Goal: Task Accomplishment & Management: Manage account settings

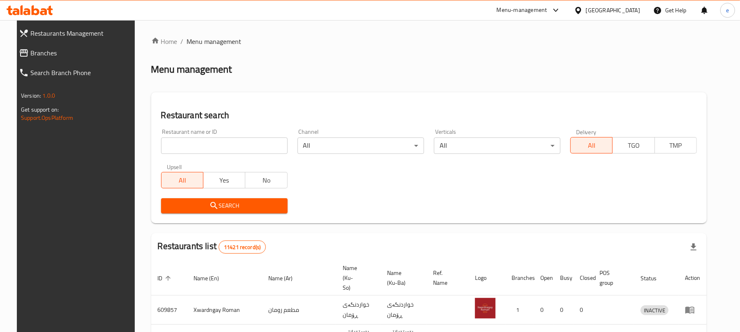
click at [48, 61] on link "Branches" at bounding box center [76, 53] width 128 height 20
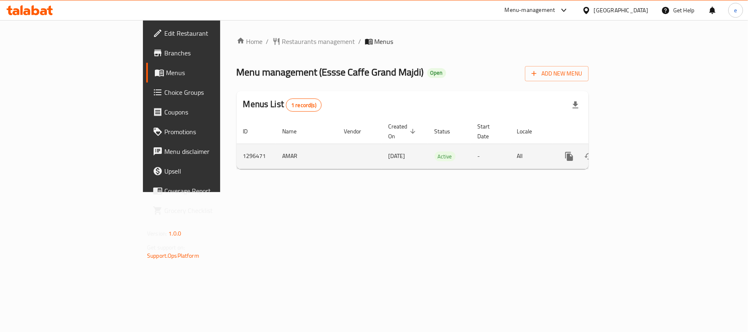
click at [633, 152] on icon "enhanced table" at bounding box center [628, 157] width 10 height 10
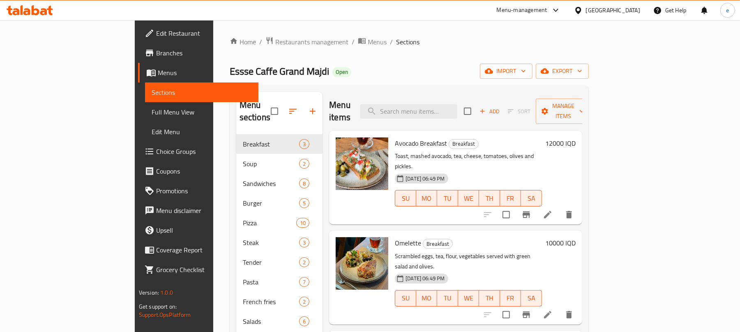
click at [152, 107] on span "Full Menu View" at bounding box center [202, 112] width 100 height 10
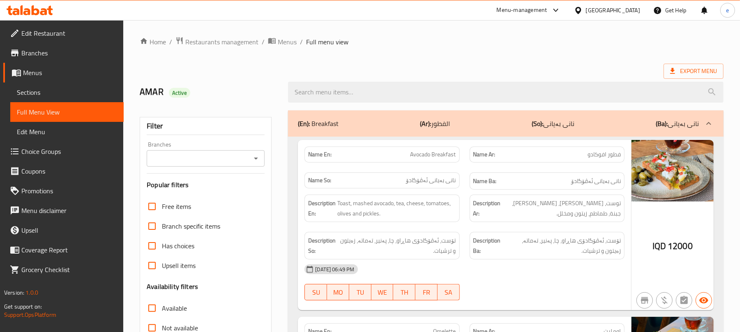
click at [253, 159] on icon "Open" at bounding box center [256, 159] width 10 height 10
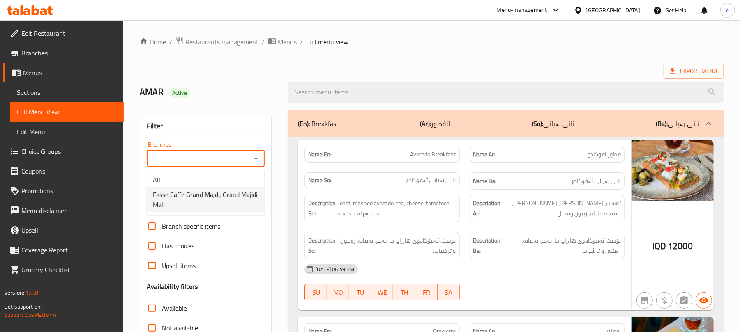
click at [232, 192] on span "Essse Caffe Grand Majdi, Grand Majidi Mall" at bounding box center [205, 200] width 105 height 20
type input "Essse Caffe Grand Majdi, Grand Majidi Mall"
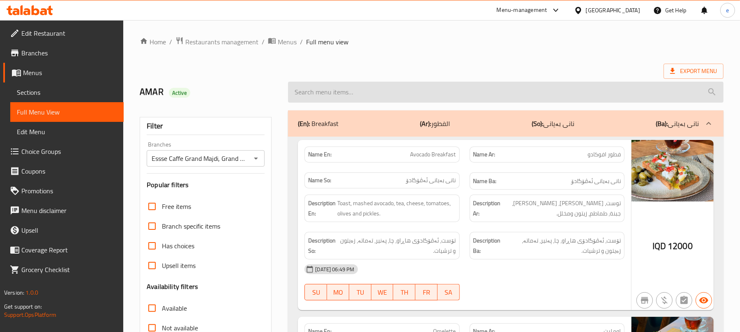
click at [329, 99] on input "search" at bounding box center [505, 92] width 435 height 21
paste input "Red Velvet Cake"
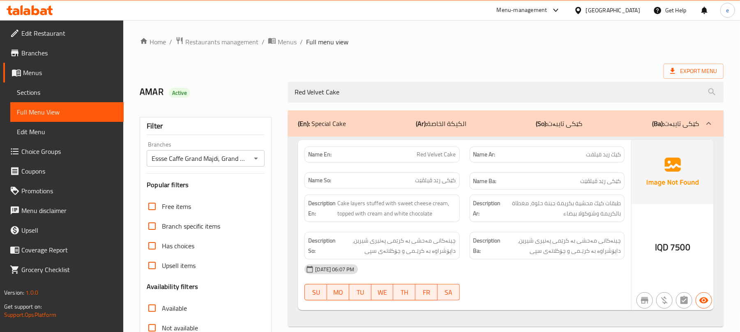
scroll to position [106, 0]
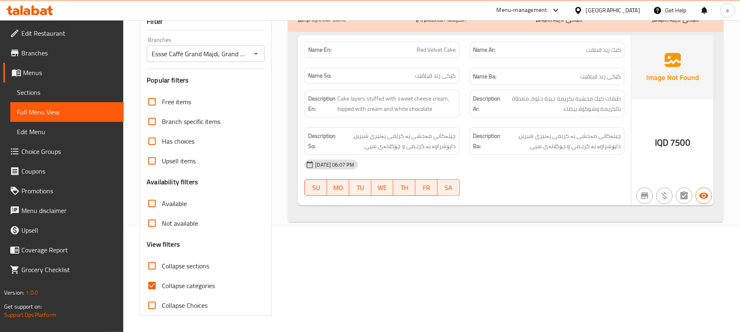
type input "Red Velvet Cake"
click at [261, 53] on button "Open" at bounding box center [256, 54] width 12 height 12
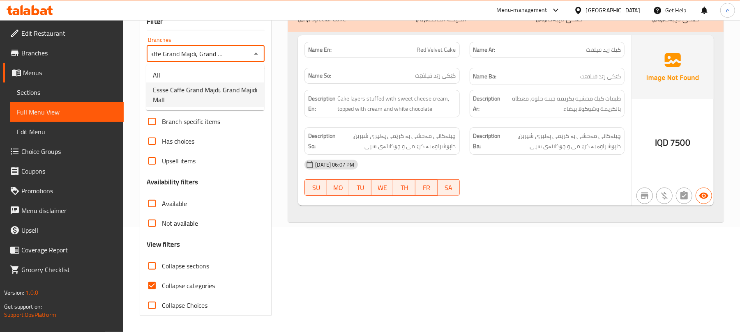
click at [238, 68] on li "All" at bounding box center [205, 75] width 118 height 15
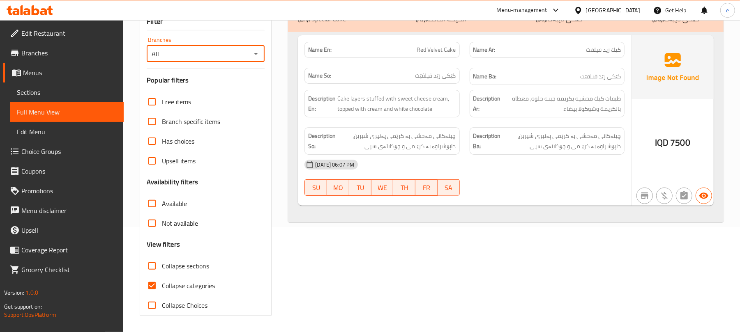
scroll to position [0, 0]
click at [260, 54] on icon "Open" at bounding box center [256, 54] width 10 height 10
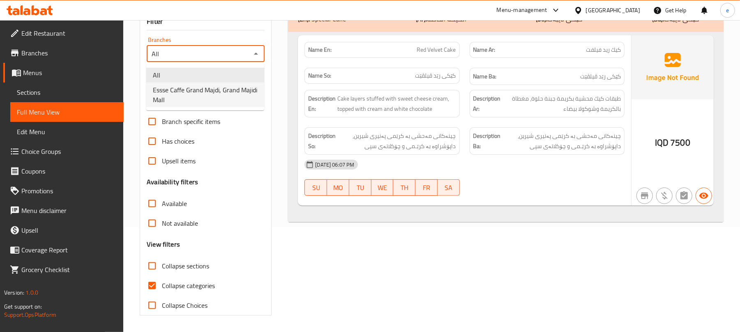
click at [235, 89] on span "Essse Caffe Grand Majdi, Grand Majidi Mall" at bounding box center [205, 95] width 105 height 20
type input "Essse Caffe Grand Majdi, Grand Majidi Mall"
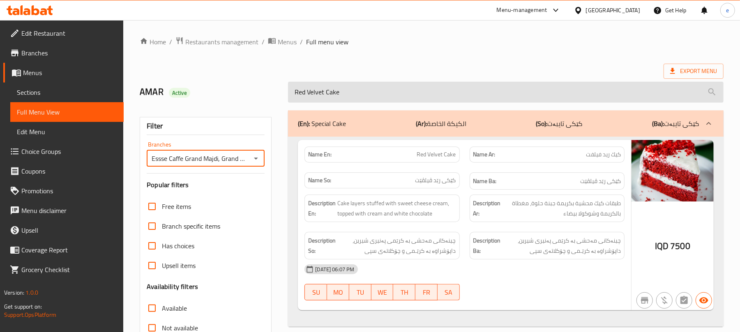
click at [389, 88] on input "Red Velvet Cake" at bounding box center [505, 92] width 435 height 21
paste input "Dark Chocolate"
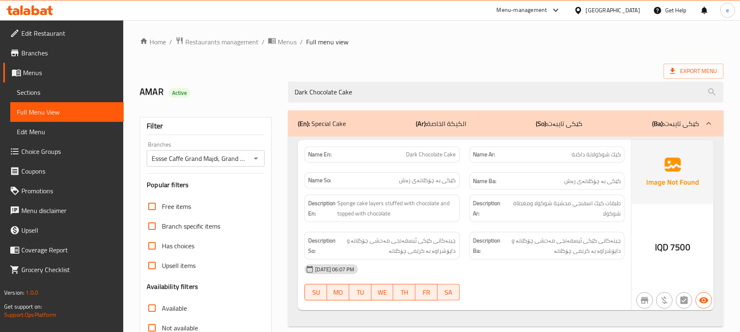
type input "Dark Chocolate Cake"
click at [260, 161] on icon "Open" at bounding box center [256, 159] width 10 height 10
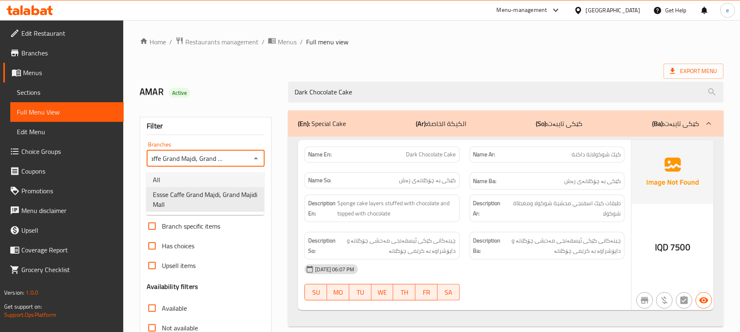
click at [243, 175] on li "All" at bounding box center [205, 180] width 118 height 15
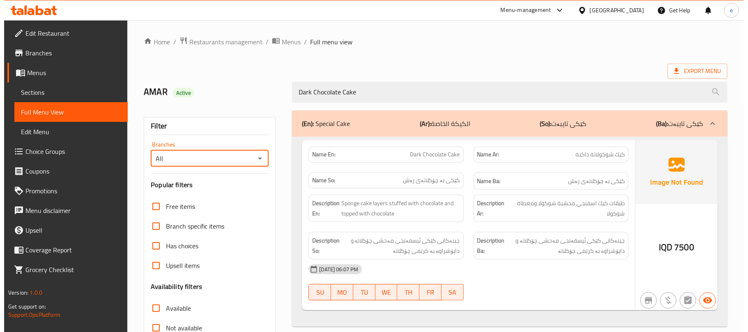
scroll to position [0, 0]
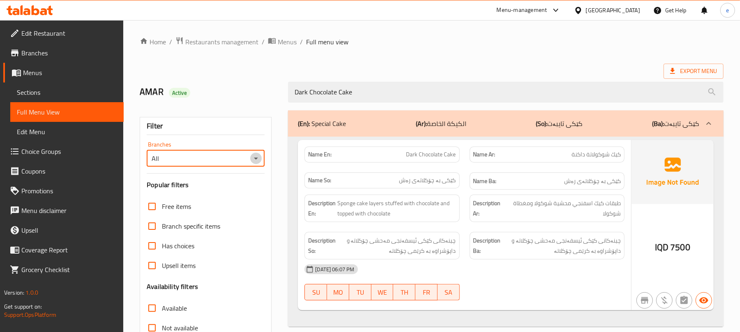
click at [253, 163] on icon "Open" at bounding box center [256, 159] width 10 height 10
click at [251, 190] on span "Essse Caffe Grand Majdi, Grand Majidi Mall" at bounding box center [205, 200] width 105 height 20
click at [254, 161] on icon "Open" at bounding box center [256, 159] width 10 height 10
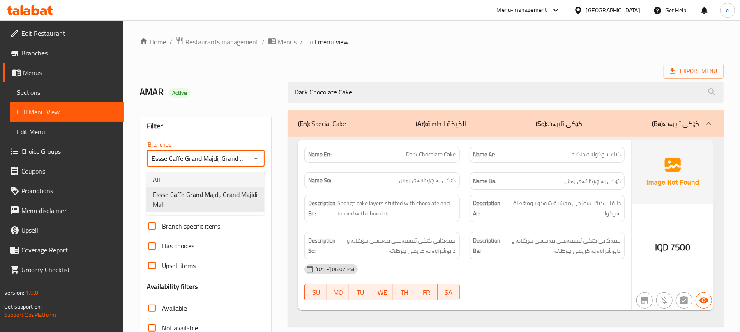
click at [216, 177] on li "All" at bounding box center [205, 180] width 118 height 15
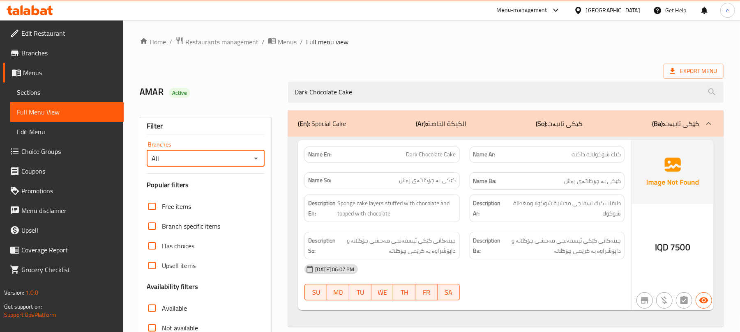
click at [256, 160] on icon "Open" at bounding box center [256, 159] width 10 height 10
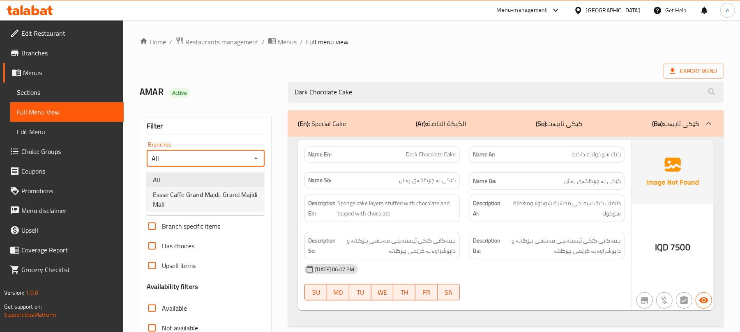
click at [221, 201] on span "Essse Caffe Grand Majdi, Grand Majidi Mall" at bounding box center [205, 200] width 105 height 20
type input "Essse Caffe Grand Majdi, Grand Majidi Mall"
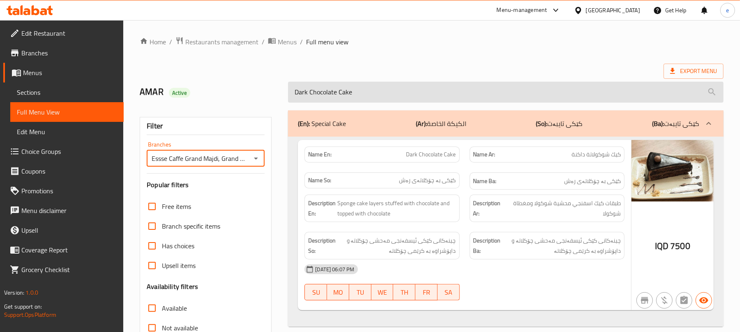
click at [344, 94] on input "Dark Chocolate Cake" at bounding box center [505, 92] width 435 height 21
paste input "Cheese Cake Lotus"
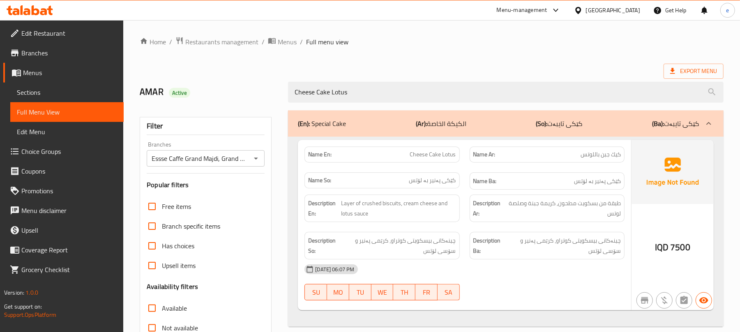
type input "Cheese Cake Lotus"
click at [255, 160] on icon "Open" at bounding box center [256, 159] width 10 height 10
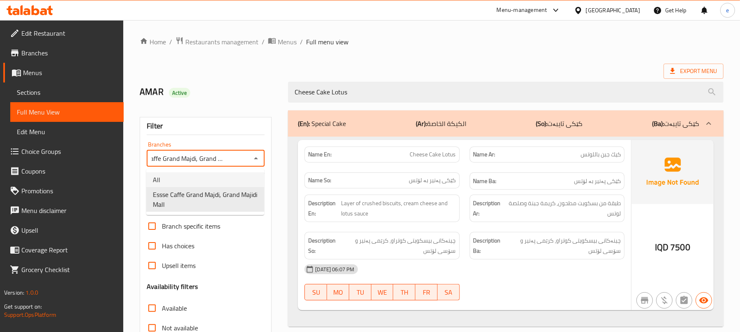
click at [216, 179] on li "All" at bounding box center [205, 180] width 118 height 15
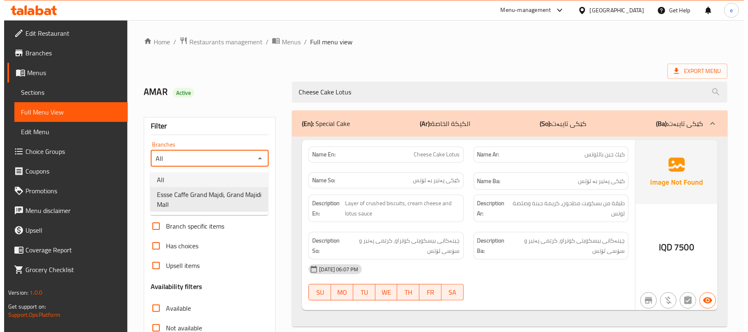
scroll to position [0, 0]
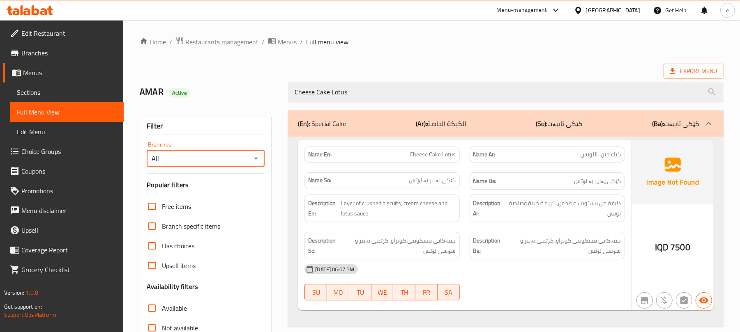
click at [260, 162] on icon "Open" at bounding box center [256, 159] width 10 height 10
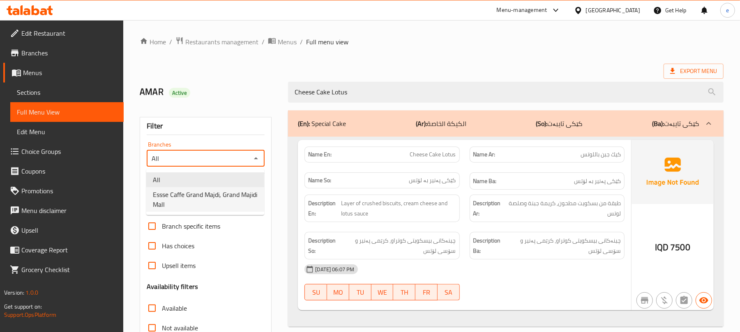
click at [231, 193] on span "Essse Caffe Grand Majdi, Grand Majidi Mall" at bounding box center [205, 200] width 105 height 20
type input "Essse Caffe Grand Majdi, Grand Majidi Mall"
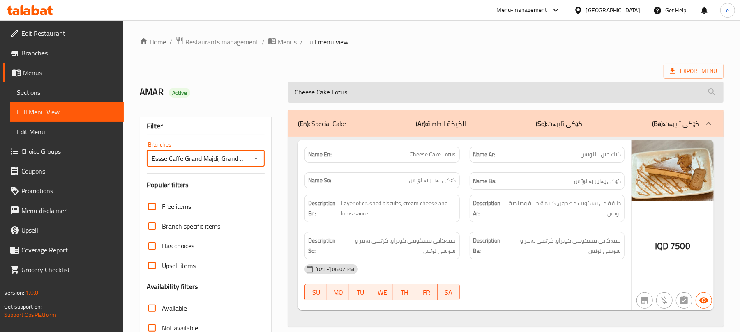
click at [329, 94] on input "Cheese Cake Lotus" at bounding box center [505, 92] width 435 height 21
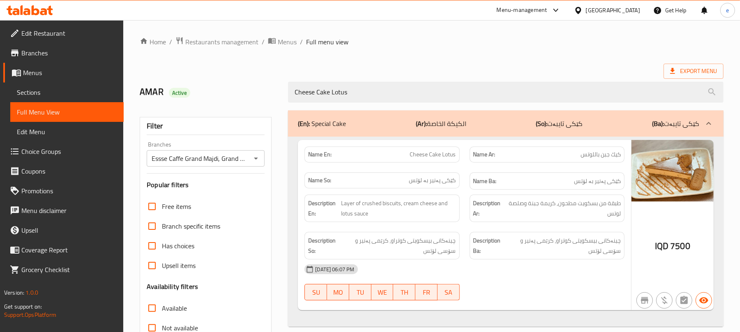
paste input "cake Strawberry"
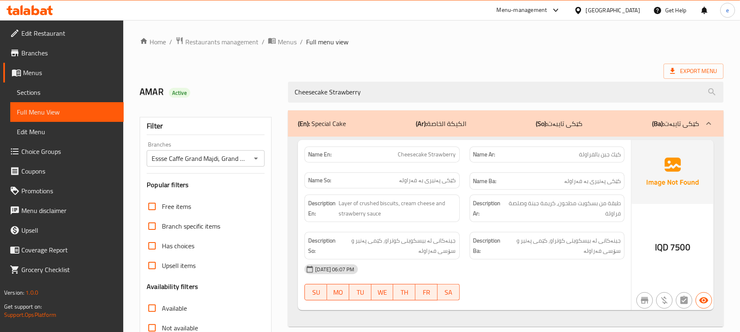
type input "Cheesecake Strawberry"
click at [255, 160] on icon "Open" at bounding box center [256, 159] width 4 height 2
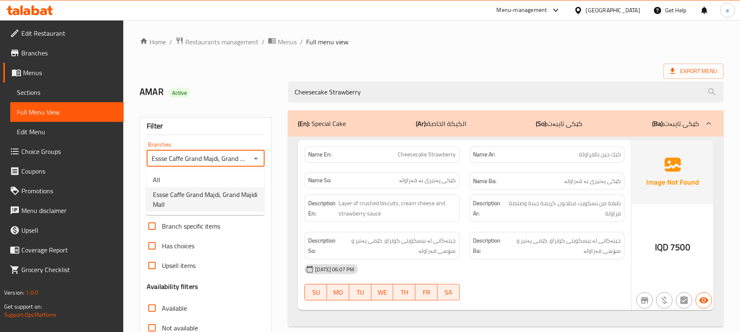
scroll to position [0, 22]
click at [232, 175] on li "All" at bounding box center [205, 180] width 118 height 15
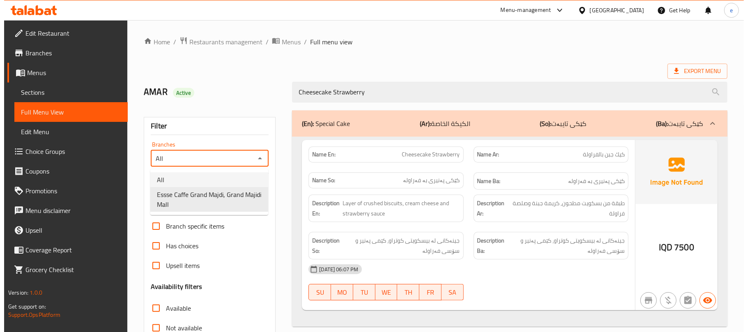
scroll to position [0, 0]
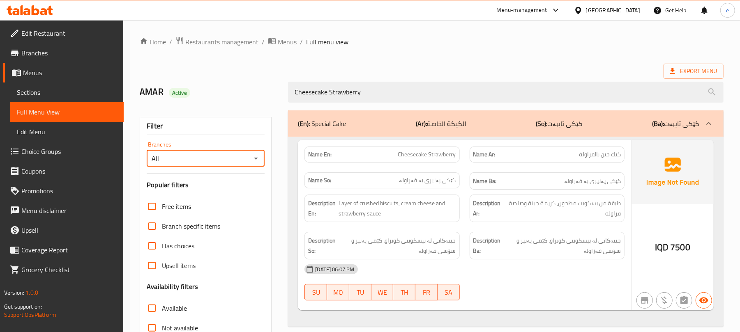
click at [254, 161] on icon "Open" at bounding box center [256, 159] width 10 height 10
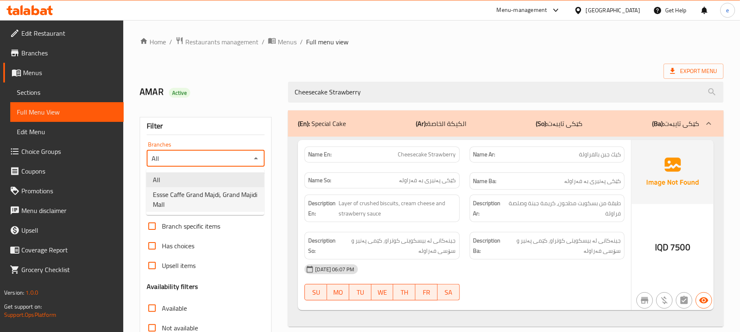
click at [247, 191] on span "Essse Caffe Grand Majdi, Grand Majidi Mall" at bounding box center [205, 200] width 105 height 20
type input "Essse Caffe Grand Majdi, Grand Majidi Mall"
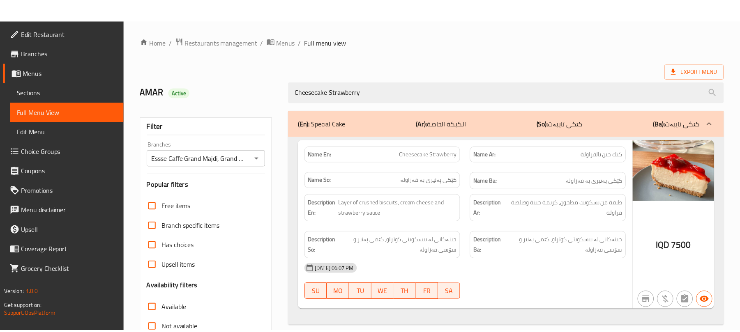
scroll to position [106, 0]
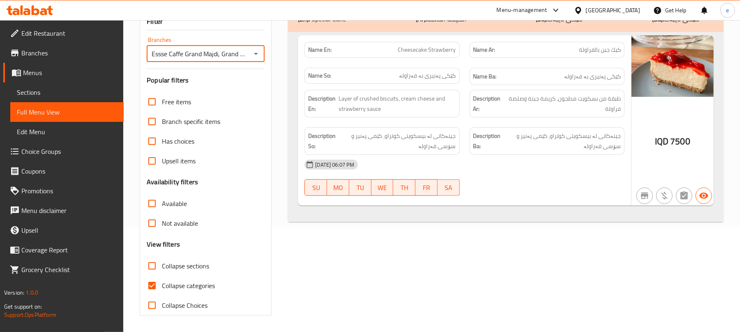
click at [43, 14] on icon at bounding box center [43, 11] width 7 height 7
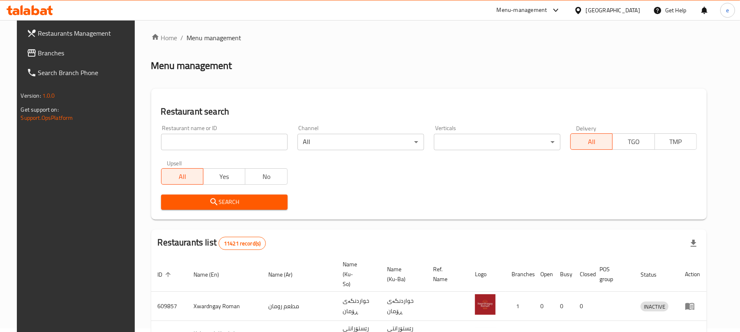
scroll to position [92, 0]
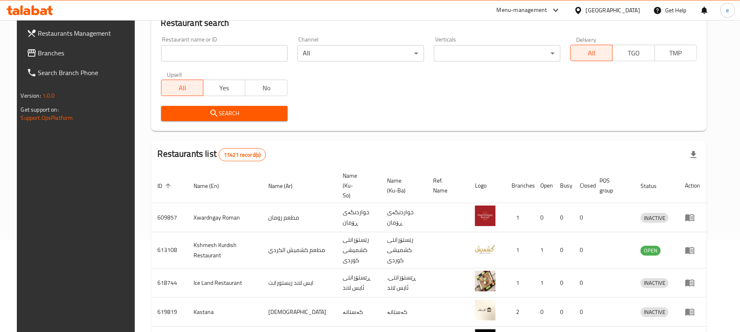
click at [198, 48] on input "search" at bounding box center [224, 53] width 127 height 16
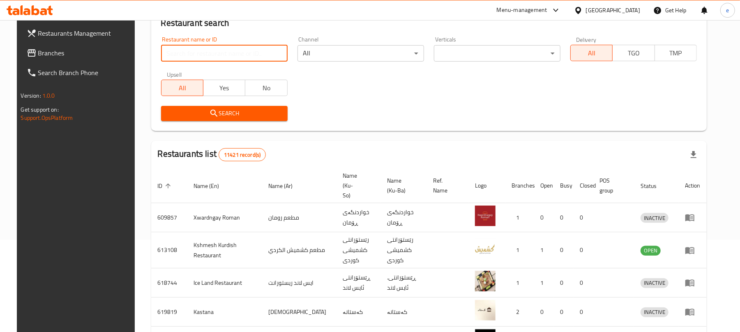
paste input "775143"
type input "775143"
click button "Search" at bounding box center [224, 113] width 127 height 15
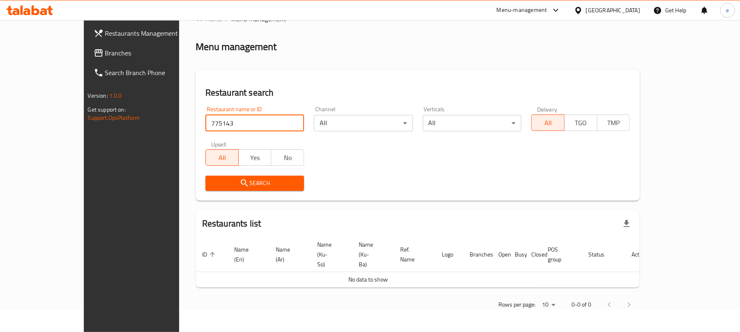
scroll to position [4, 0]
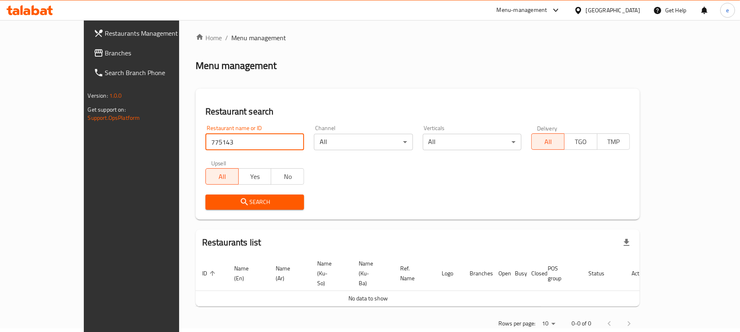
click at [105, 53] on span "Branches" at bounding box center [153, 53] width 96 height 10
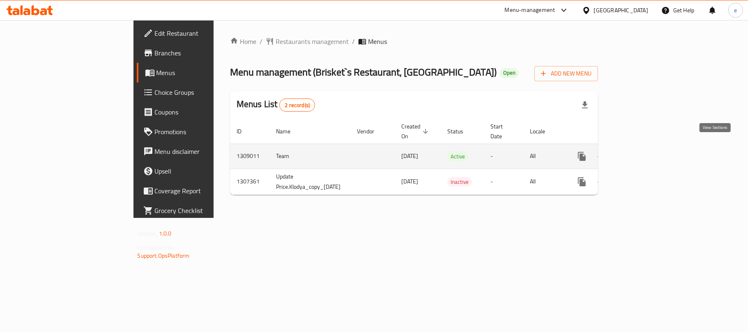
click at [651, 154] on link "enhanced table" at bounding box center [641, 157] width 20 height 20
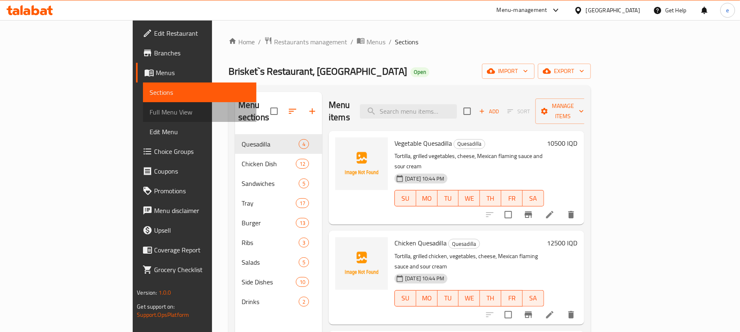
click at [150, 108] on span "Full Menu View" at bounding box center [200, 112] width 100 height 10
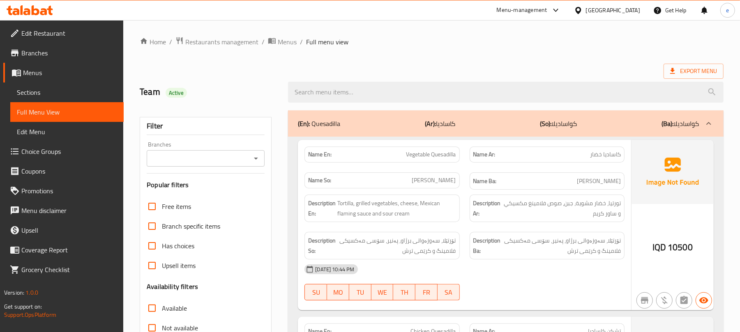
click at [252, 156] on icon "Open" at bounding box center [256, 159] width 10 height 10
click at [272, 92] on h2 "Team Active" at bounding box center [209, 92] width 138 height 12
click at [255, 159] on icon "Open" at bounding box center [256, 159] width 4 height 2
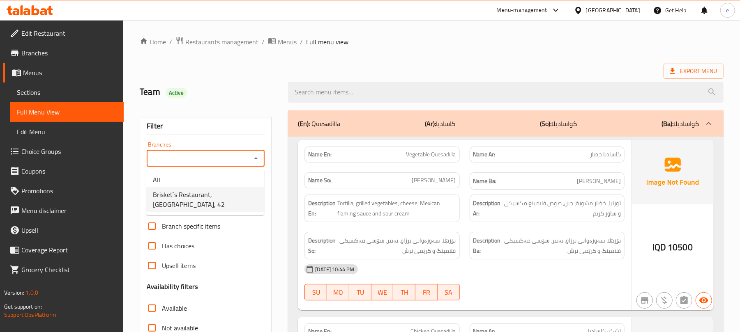
click at [209, 198] on span "Brisket`s Restaurant, [GEOGRAPHIC_DATA], 42" at bounding box center [205, 200] width 105 height 20
type input "Brisket`s Restaurant, [GEOGRAPHIC_DATA], 42"
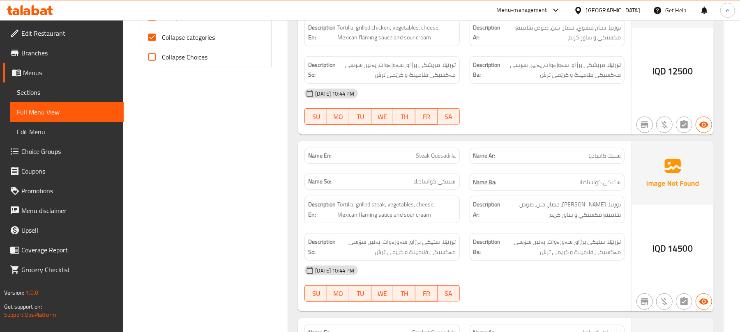
scroll to position [219, 0]
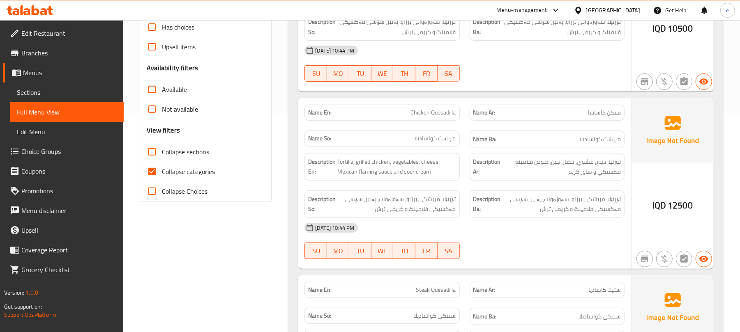
click at [158, 154] on input "Collapse sections" at bounding box center [152, 152] width 20 height 20
checkbox input "true"
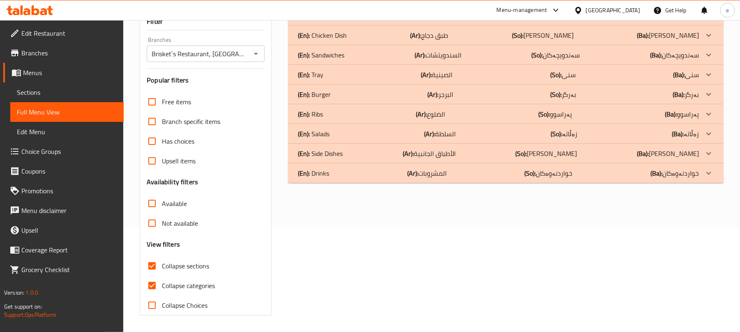
scroll to position [106, 0]
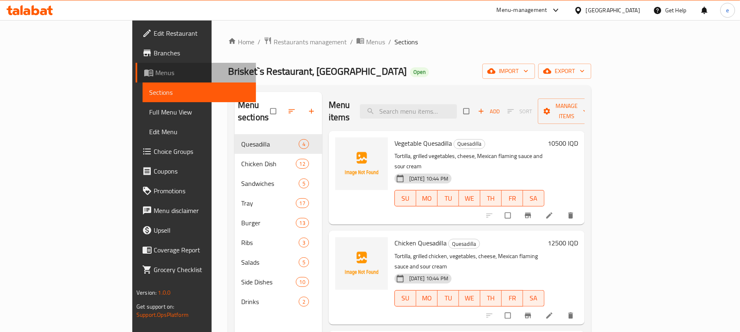
click at [144, 68] on icon at bounding box center [149, 73] width 10 height 10
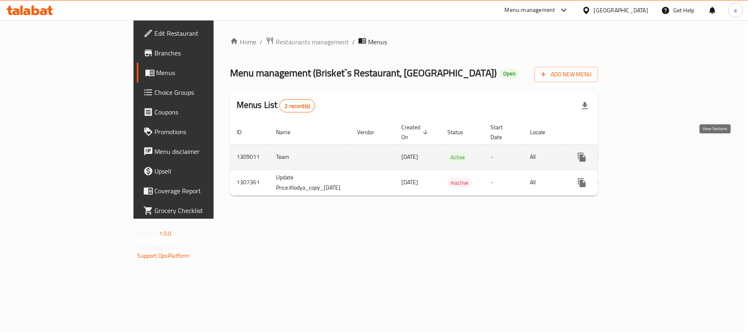
click at [645, 154] on icon "enhanced table" at bounding box center [640, 157] width 7 height 7
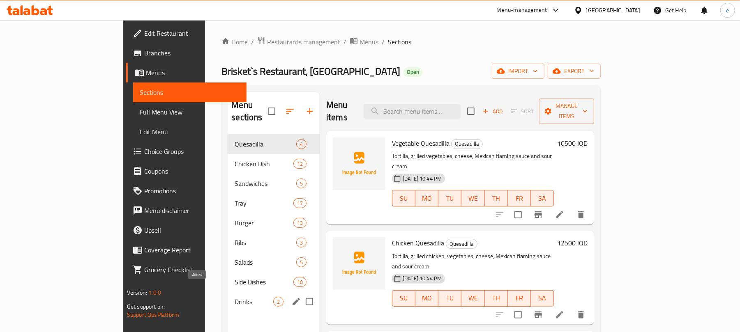
click at [235, 297] on span "Drinks" at bounding box center [254, 302] width 39 height 10
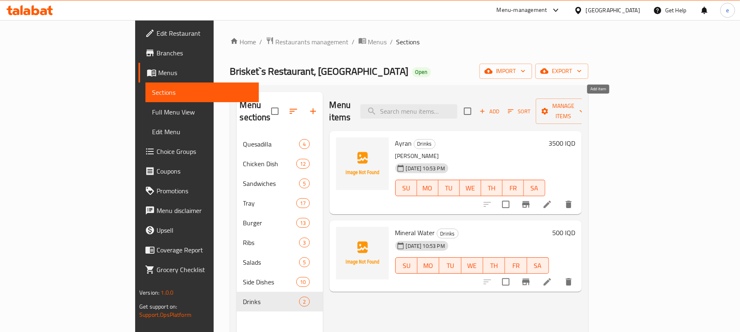
click at [500, 107] on span "Add" at bounding box center [489, 111] width 22 height 9
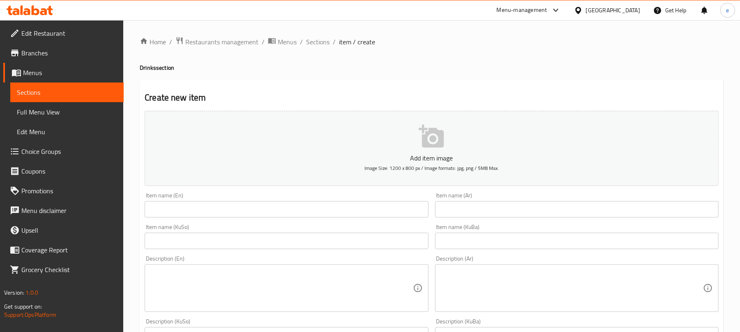
click at [538, 214] on input "text" at bounding box center [576, 209] width 283 height 16
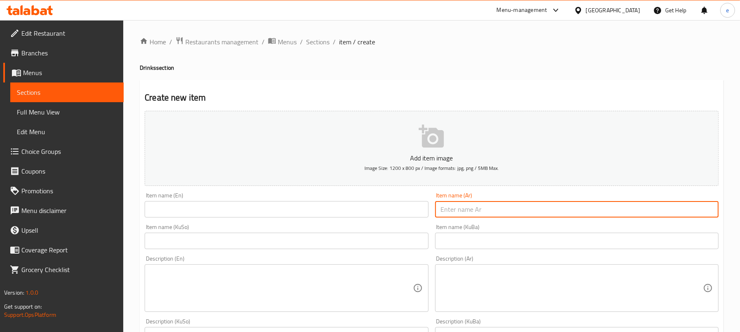
click at [288, 247] on input "text" at bounding box center [286, 241] width 283 height 16
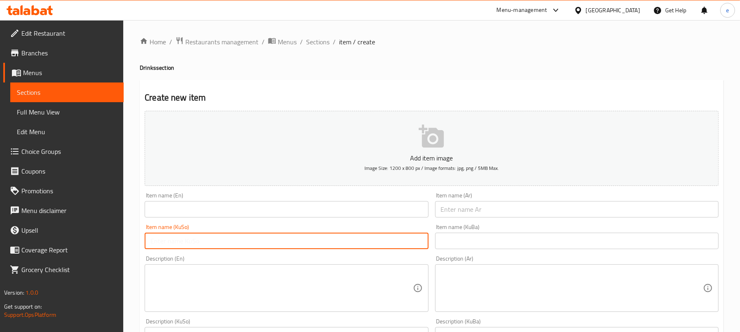
paste input "خواردنەوە گازییەکان"
type input "خواردنەوەی گازی"
click at [237, 216] on input "text" at bounding box center [286, 209] width 283 height 16
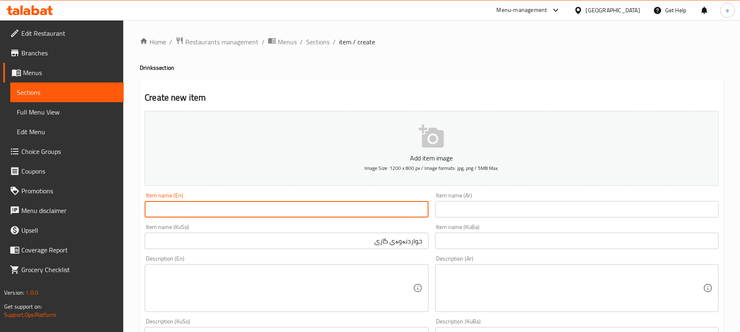
paste input "Soft Drink"
type input "Soft Drink"
click at [510, 209] on input "text" at bounding box center [576, 209] width 283 height 16
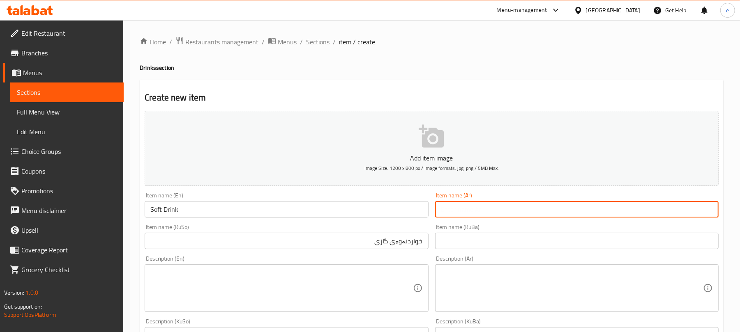
paste input "مشروب غازي"
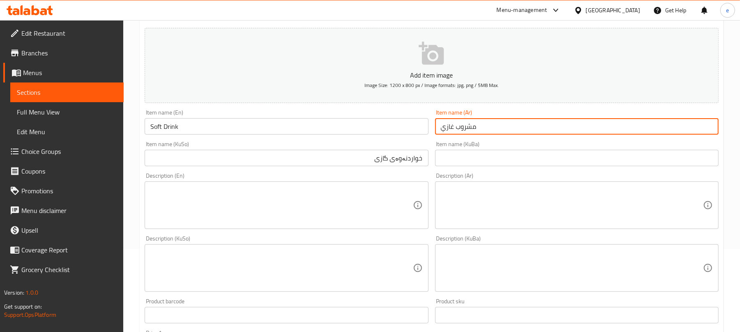
scroll to position [109, 0]
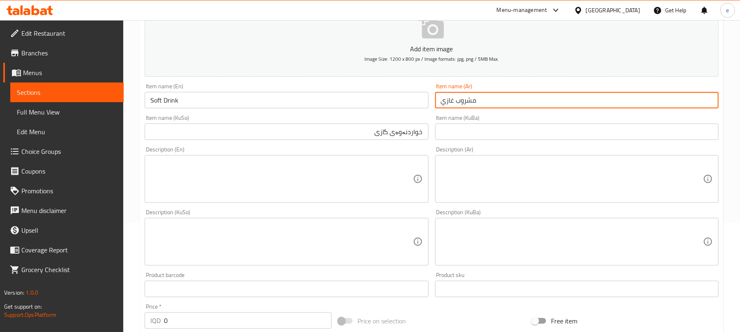
type input "مشروب غازي"
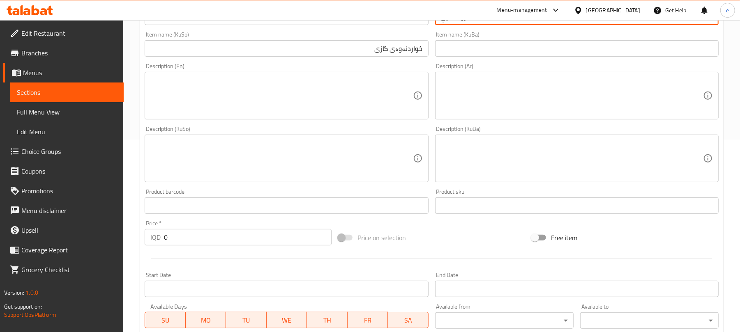
scroll to position [219, 0]
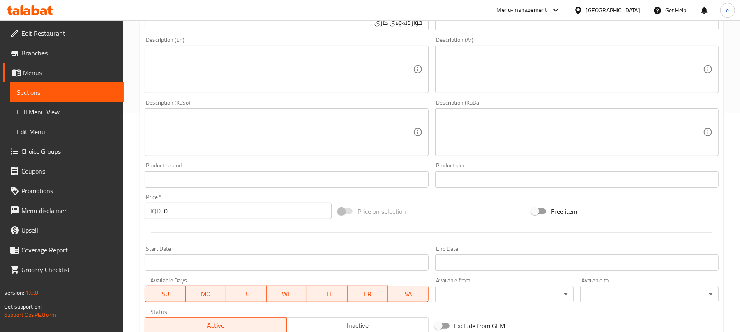
drag, startPoint x: 170, startPoint y: 221, endPoint x: 164, endPoint y: 222, distance: 5.9
click at [164, 222] on div "Price   * IQD 0 Price *" at bounding box center [237, 207] width 193 height 32
paste input "150"
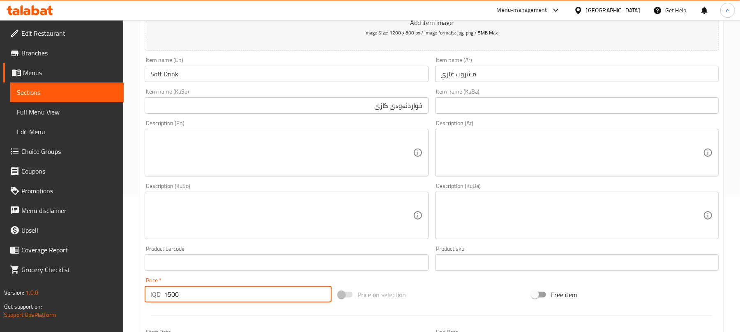
scroll to position [109, 0]
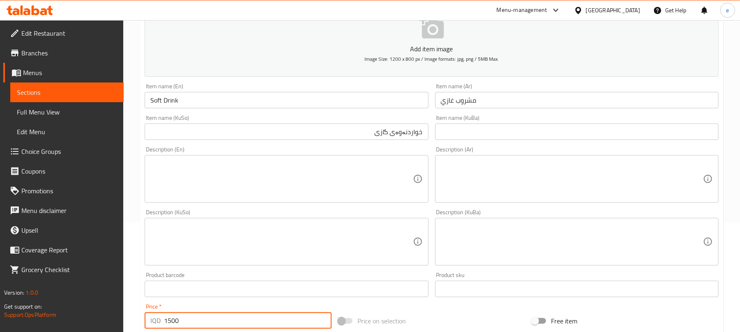
type input "1500"
click at [281, 183] on textarea at bounding box center [281, 179] width 262 height 39
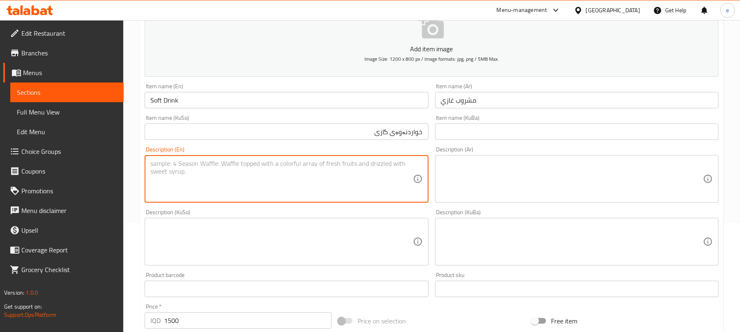
click at [264, 182] on textarea at bounding box center [281, 179] width 262 height 39
paste textarea "Pepsi"
type textarea "Pepsi"
click at [214, 237] on textarea at bounding box center [281, 242] width 262 height 39
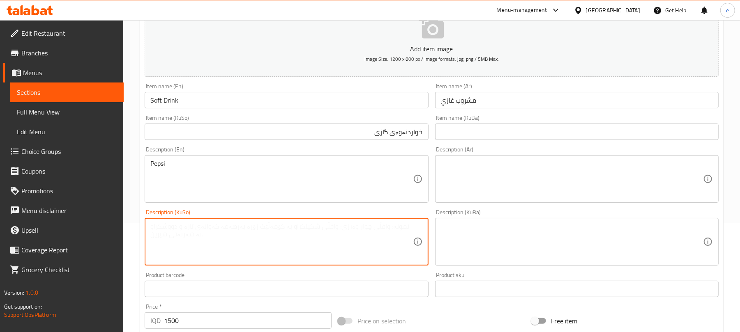
paste textarea "بیپسی"
type textarea "بیپسی"
click at [577, 174] on textarea at bounding box center [572, 179] width 262 height 39
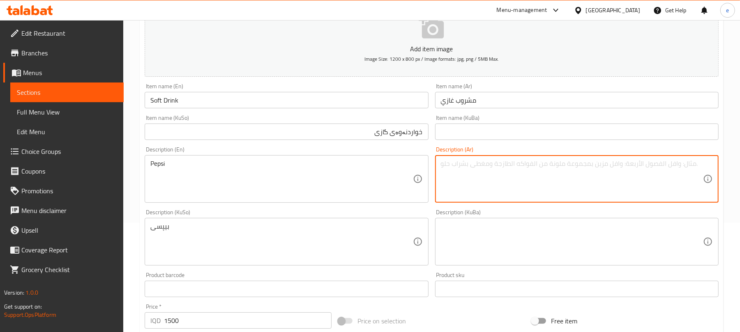
paste textarea "بيبسي"
type textarea "بيبسي"
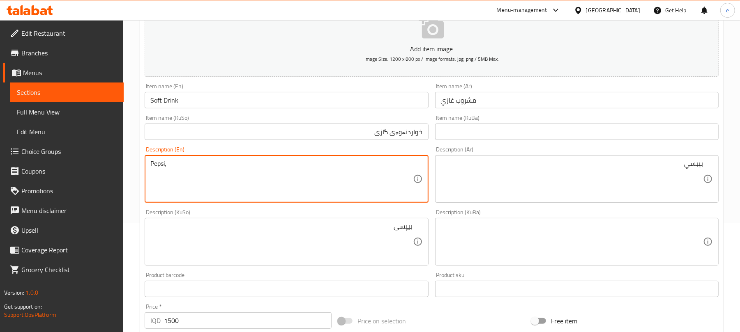
type textarea "Pepsi,"
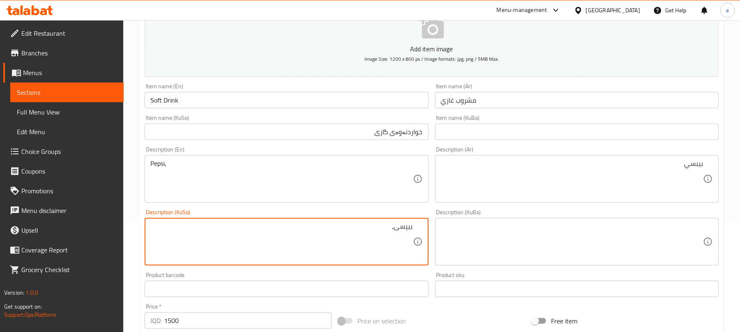
paste textarea "سێڤن ئاپ"
type textarea "بیپسی، سێڤن ئاپ"
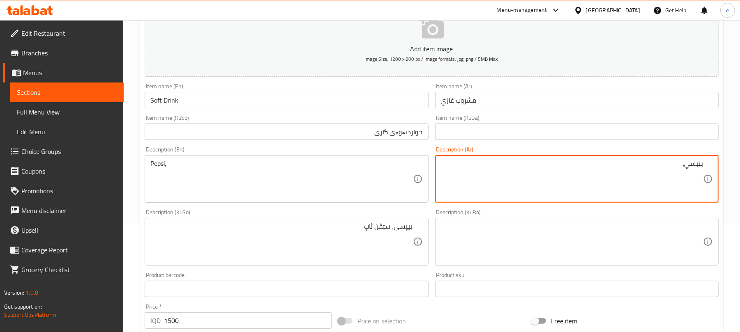
paste textarea "سفن أب"
type textarea "بيبسي، سفن أب"
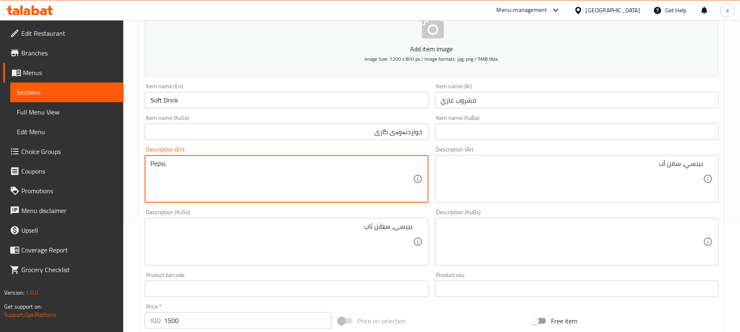
paste textarea "7 Up"
type textarea "Pepsi, 7 Up"
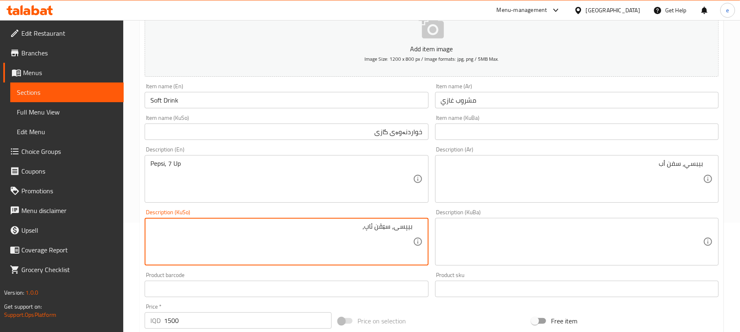
type textarea "بیپسی، سێڤن ئاپ،"
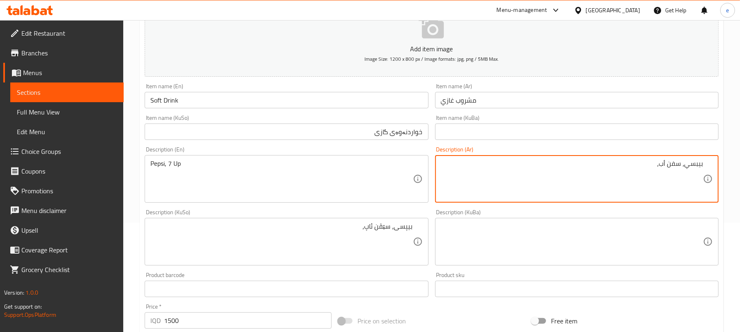
type textarea "بيبسي، سفن أب،"
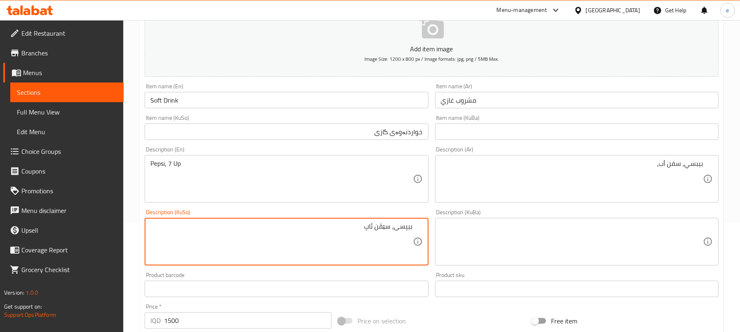
type textarea "بیپسی، سێڤن ئاپ"
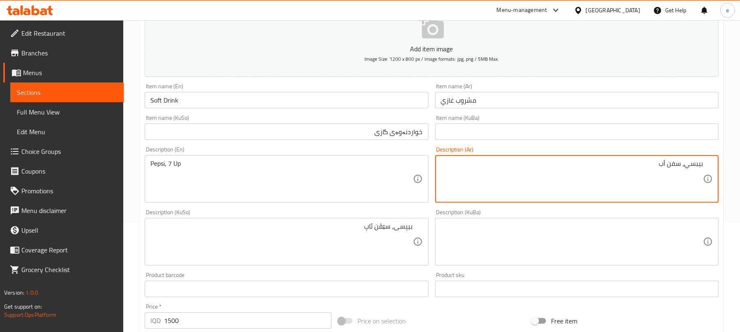
type textarea "بيبسي، سفن أب"
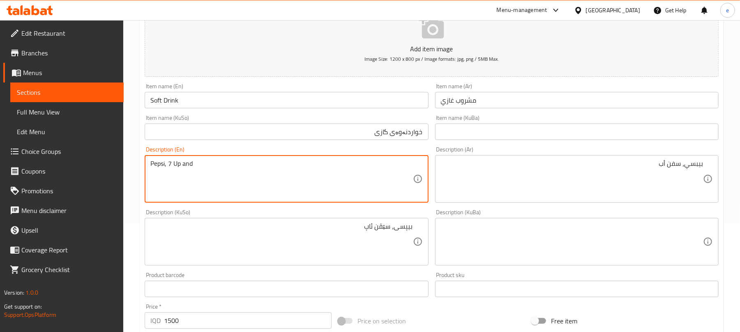
type textarea "Pepsi, 7 Up and"
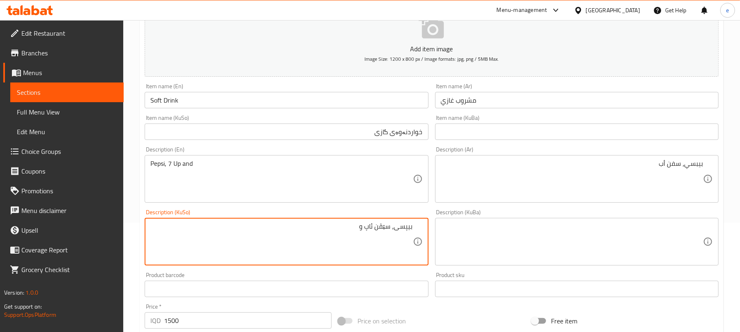
type textarea "بیپسی، سێڤن ئاپ و"
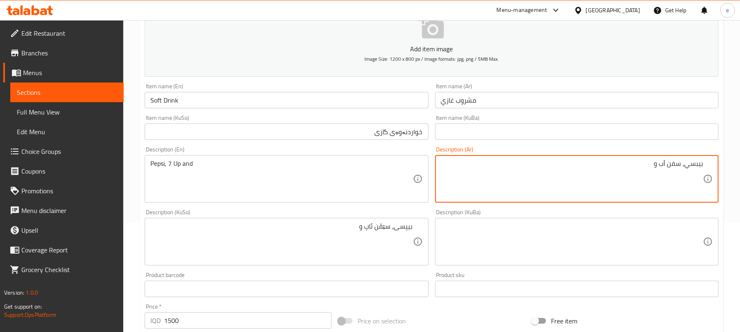
type textarea "بيبسي، سفن أب و"
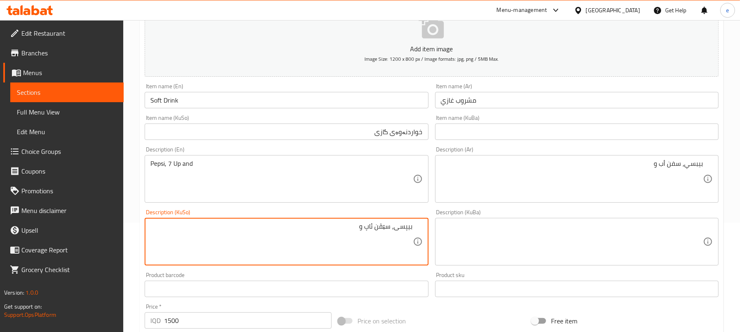
paste textarea "میرندا پرتەقاڵ"
type textarea "بیپسی، سێڤن ئاپ و میرندا پرتەقاڵ"
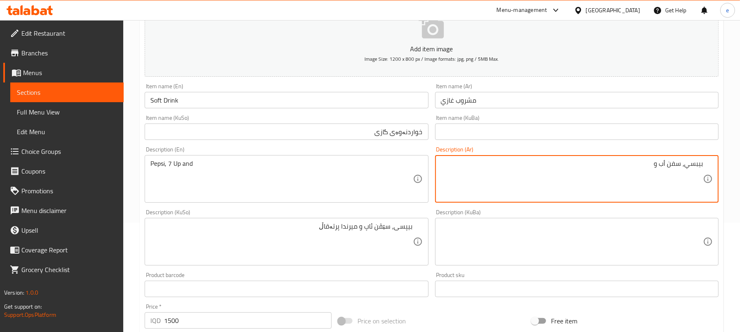
paste textarea "ميرندا برتقال"
type textarea "[PERSON_NAME]، سفن أب وميرندا برتقال"
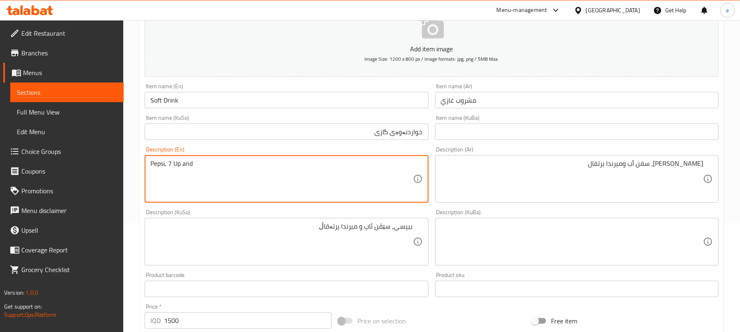
paste textarea "[PERSON_NAME]"
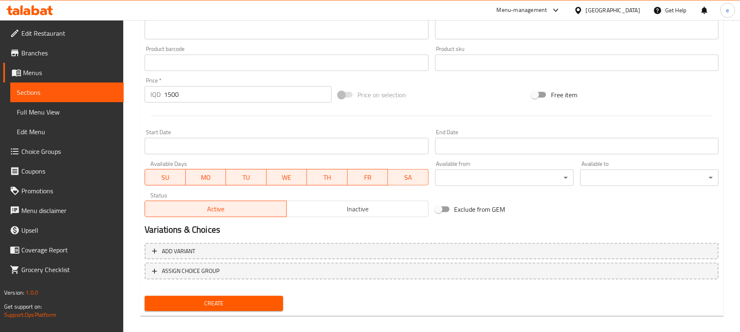
scroll to position [342, 0]
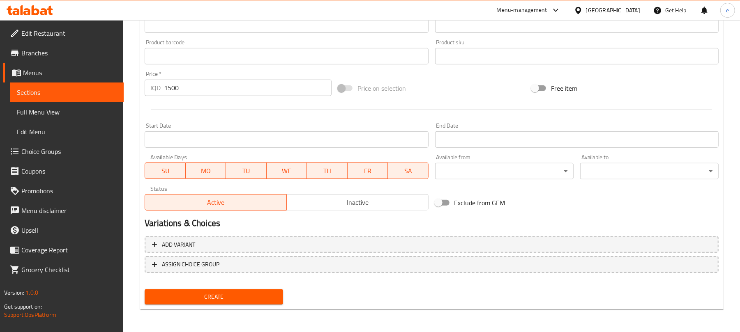
type textarea "Pepsi, 7 Up and [PERSON_NAME]"
click at [241, 294] on span "Create" at bounding box center [213, 297] width 125 height 10
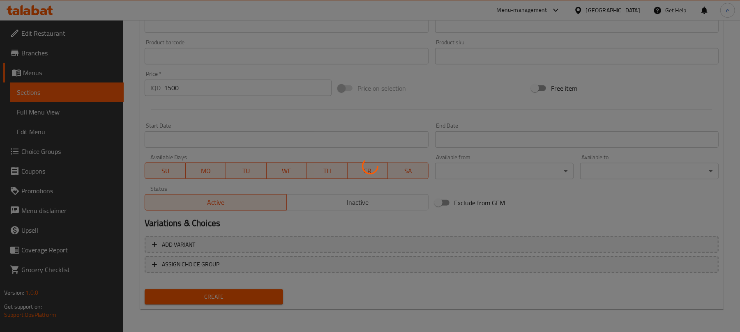
type input "0"
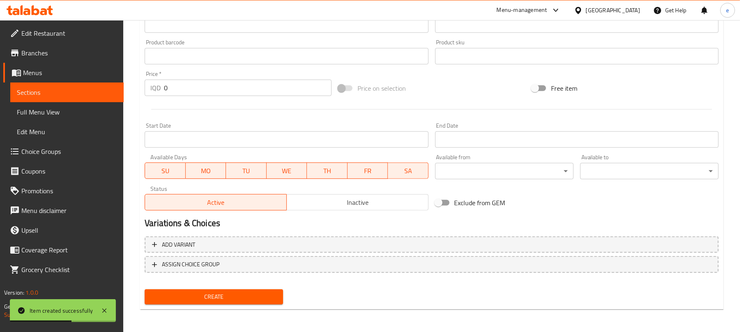
click at [85, 92] on span "Sections" at bounding box center [67, 92] width 100 height 10
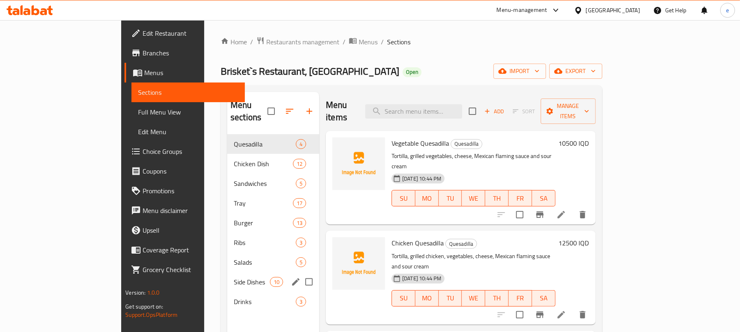
click at [234, 277] on span "Side Dishes" at bounding box center [252, 282] width 36 height 10
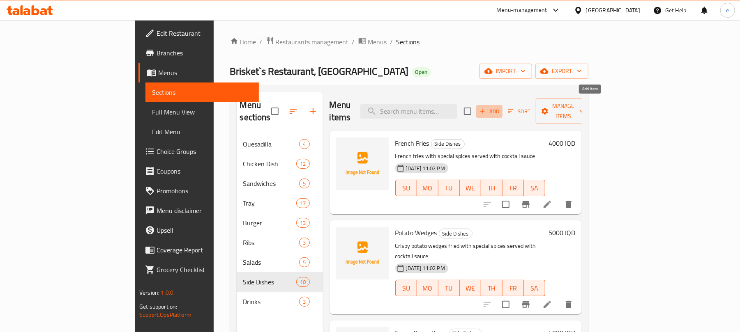
click at [485, 109] on icon "button" at bounding box center [482, 111] width 5 height 5
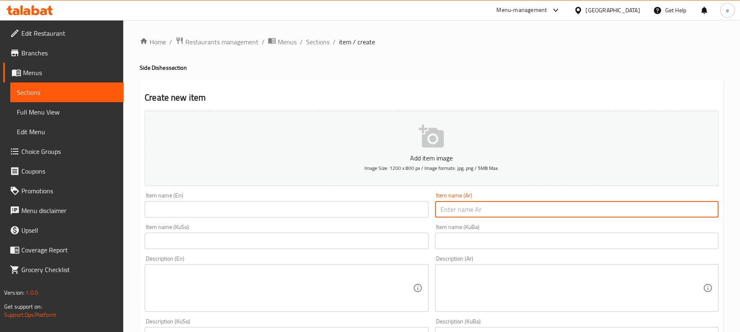
click at [573, 204] on input "text" at bounding box center [576, 209] width 283 height 16
paste input "بطاطا مع لحم بقري مقدد"
type input "بطاطا مع لحم بقري مقدد"
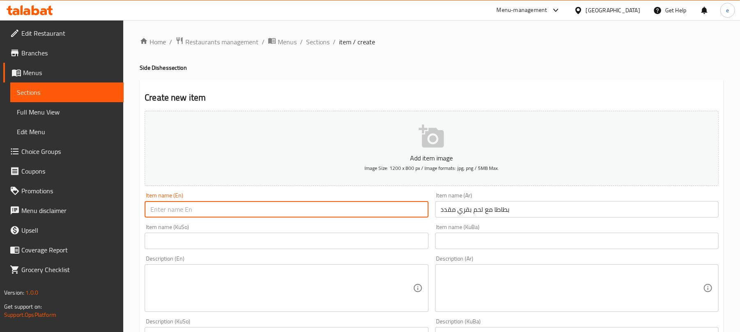
click at [305, 204] on input "text" at bounding box center [286, 209] width 283 height 16
paste input "Potatoes with Beef Bacon"
type input "Potatoes with Beef Bacon"
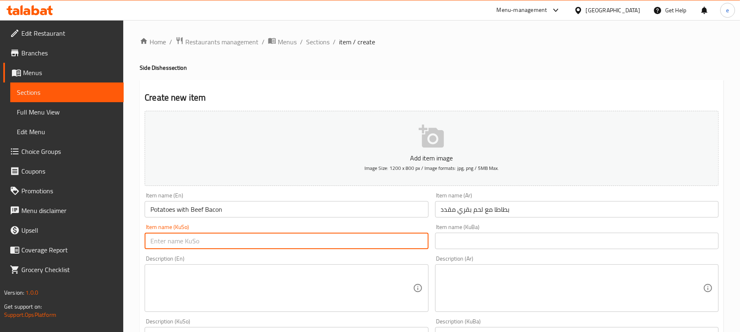
click at [337, 247] on input "text" at bounding box center [286, 241] width 283 height 16
click at [380, 244] on input "پەتاتە لەگەڵ گۆشتی مانگا چنراو" at bounding box center [286, 241] width 283 height 16
type input "پەتاتە لەگەڵ گۆشتی مانگا چنراو"
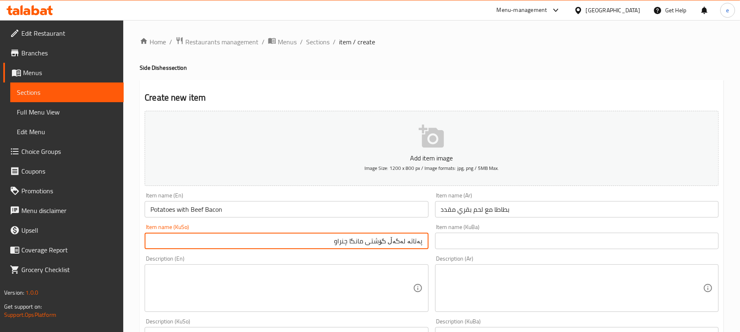
click at [492, 246] on input "text" at bounding box center [576, 241] width 283 height 16
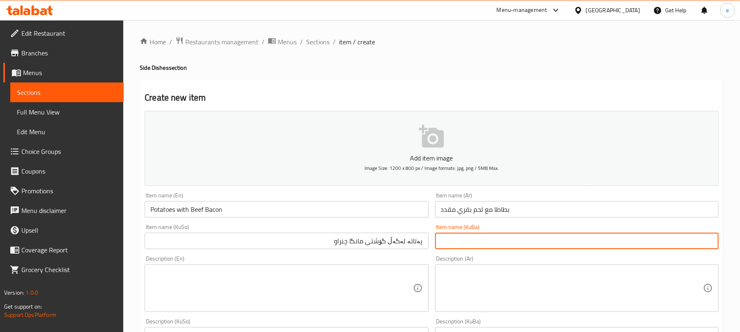
paste input "پەتاتە لەگەڵ گۆشتی مانگا چنراو"
type input "پەتاتە لەگەڵ گۆشتی مانگا چنراو"
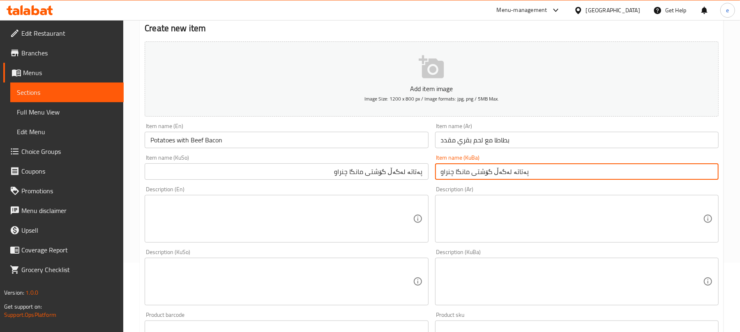
scroll to position [109, 0]
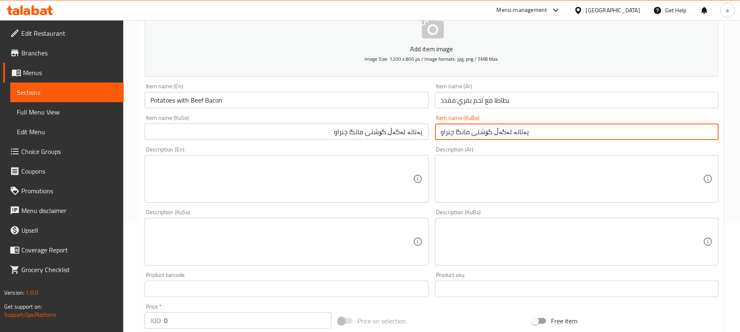
click at [534, 176] on textarea at bounding box center [572, 179] width 262 height 39
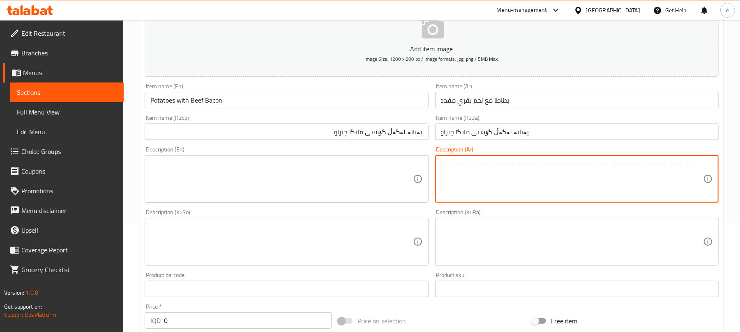
paste textarea "بطاطا مقلية، جبن، صوص هالبينو، لحم بقري مقدد وساور كريم"
type textarea "بطاطا مقلية، جبن، صوص هالبينو، لحم بقري مقدد وساور كريم"
click at [314, 179] on textarea at bounding box center [281, 179] width 262 height 39
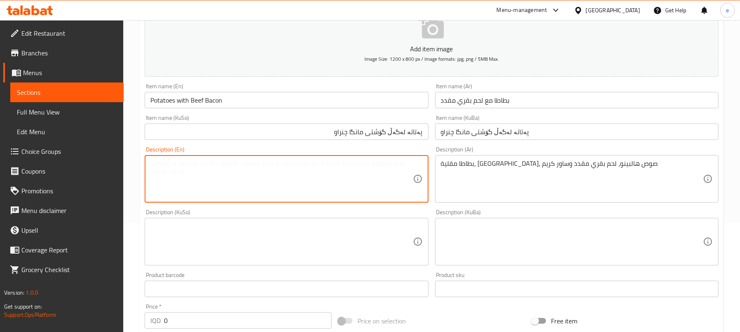
paste textarea "French fries, cheese, jalapeno sauce, beef bacon and sour cream"
type textarea "French fries, cheese, jalapeno sauce, beef bacon and sour cream"
click at [393, 247] on textarea at bounding box center [281, 242] width 262 height 39
click at [298, 164] on textarea "French fries, cheese, jalapeno sauce, beef bacon and sour cream" at bounding box center [281, 179] width 262 height 39
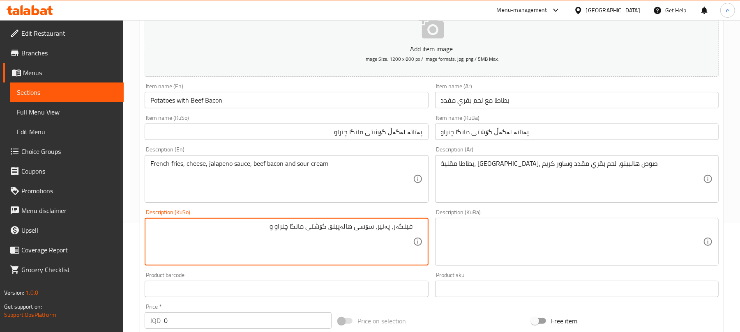
paste textarea "كرێمەی ترش"
type textarea "فینگەر، پەنیر، سۆسی هالەپینۆ، گۆشتی مانگا چنراو و كرێمەی ترش"
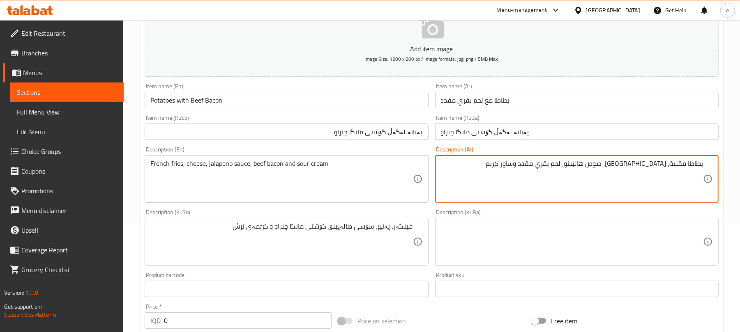
drag, startPoint x: 534, startPoint y: 166, endPoint x: 565, endPoint y: 164, distance: 31.3
click at [565, 164] on textarea "بطاطا مقلية، جبن، صوص هالبينو، لحم بقري مقدد وساور كريم" at bounding box center [572, 179] width 262 height 39
paste textarea "كريمة حامضة"
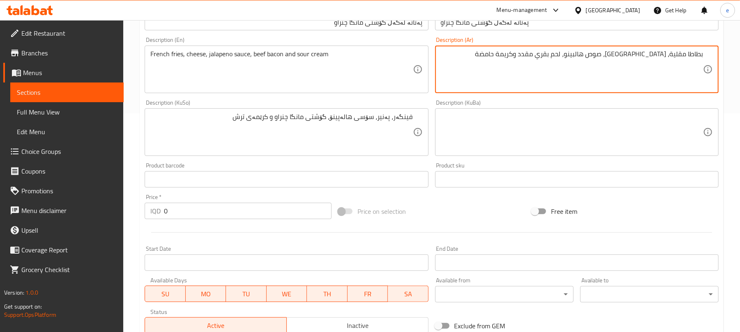
type textarea "بطاطا مقلية، جبن، صوص هالبينو، لحم بقري مقدد وكريمة حامضة"
click at [118, 217] on div "Edit Restaurant Branches Menus Sections Full Menu View Edit Menu Choice Groups …" at bounding box center [370, 128] width 740 height 655
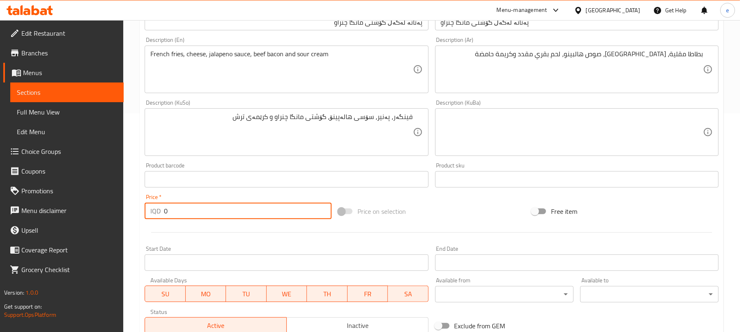
paste input "850"
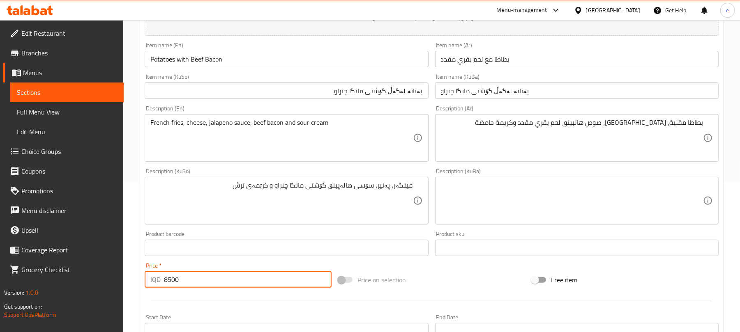
scroll to position [109, 0]
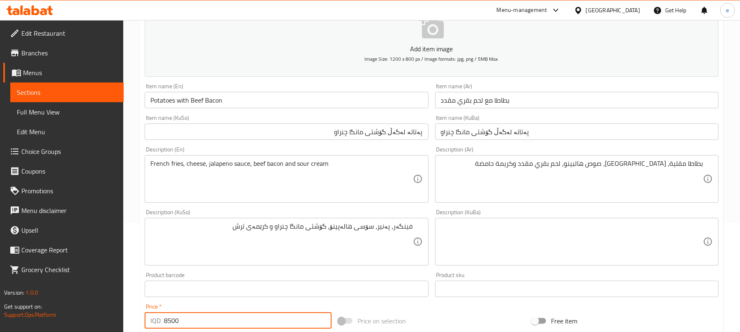
type input "8500"
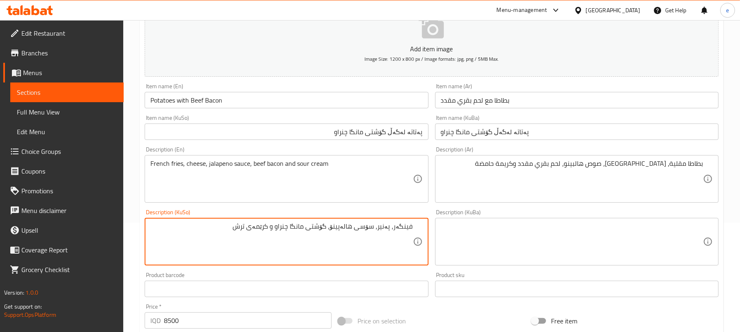
click at [330, 230] on textarea "فینگەر، پەنیر، سۆسی هالەپینۆ، گۆشتی مانگا چنراو و كرێمەی ترش" at bounding box center [281, 242] width 262 height 39
click at [525, 242] on textarea at bounding box center [572, 242] width 262 height 39
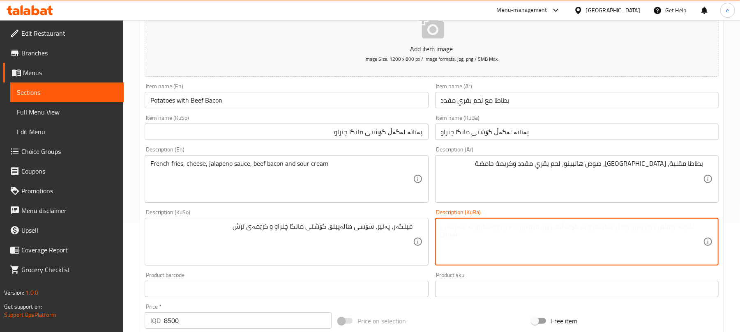
paste textarea "فینگەر، پەنیر، سۆسی هالەپینۆ، گۆشتی مانگا چنراو و كرێمەی ترش"
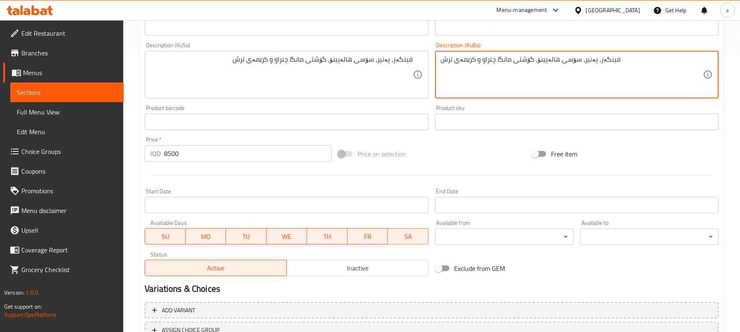
scroll to position [342, 0]
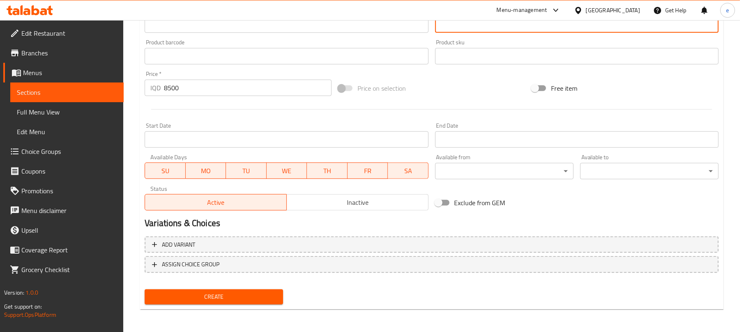
type textarea "فینگەر، پەنیر، سۆسی هالەپینۆ، گۆشتی مانگا چنراو و كرێمەی ترش"
click at [205, 300] on span "Create" at bounding box center [213, 297] width 125 height 10
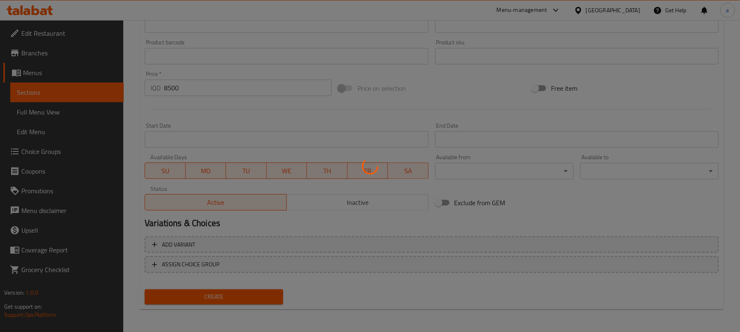
type input "0"
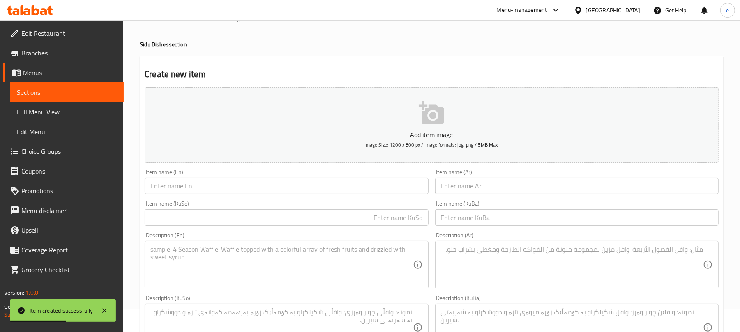
scroll to position [14, 0]
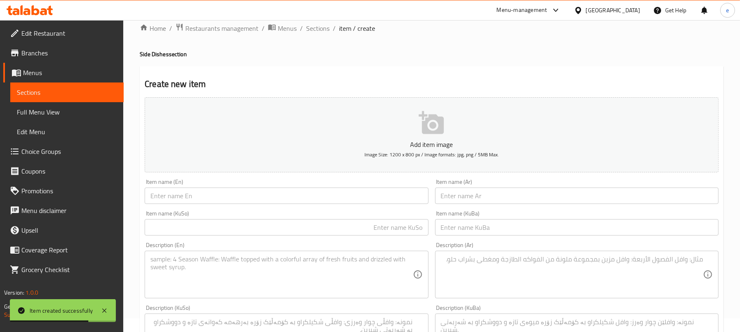
click at [88, 84] on link "Sections" at bounding box center [66, 93] width 113 height 20
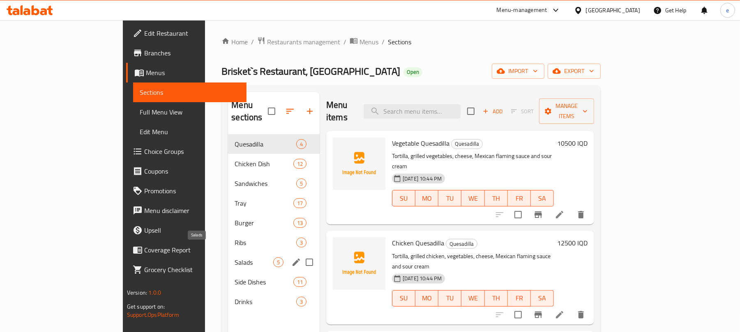
click at [235, 258] on span "Salads" at bounding box center [254, 263] width 39 height 10
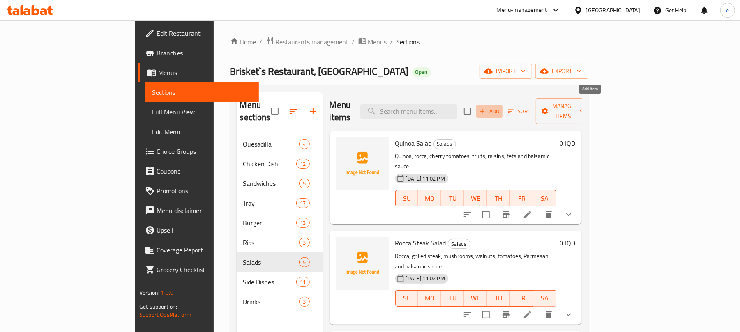
click at [500, 107] on span "Add" at bounding box center [489, 111] width 22 height 9
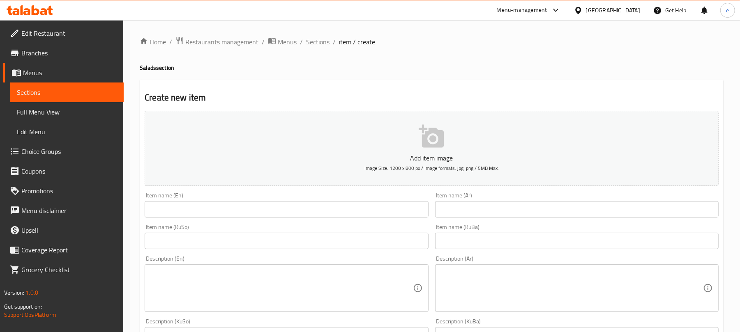
click at [350, 211] on input "text" at bounding box center [286, 209] width 283 height 16
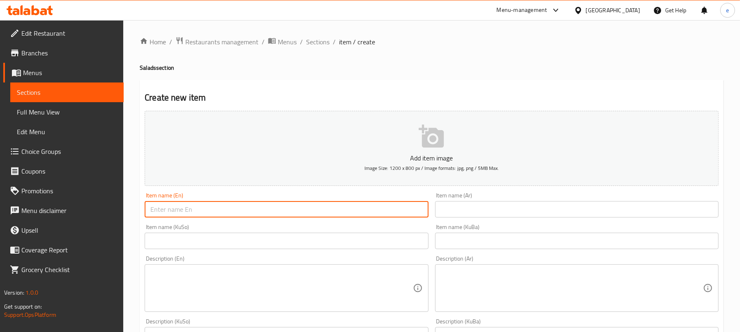
paste input "Cup Salad"
type input "Cup Salad"
click at [508, 209] on input "text" at bounding box center [576, 209] width 283 height 16
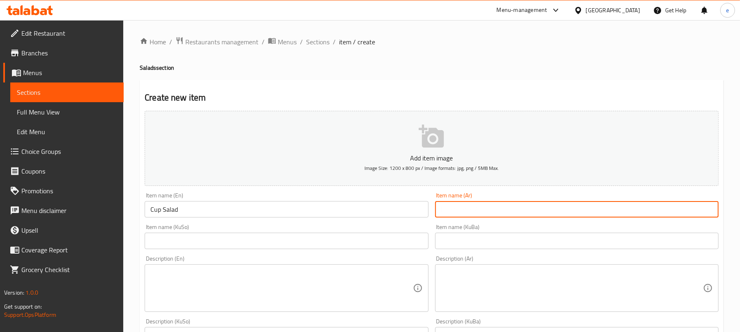
paste input "سلطة كوب"
type input "سلطة كوب"
click at [398, 237] on input "text" at bounding box center [286, 241] width 283 height 16
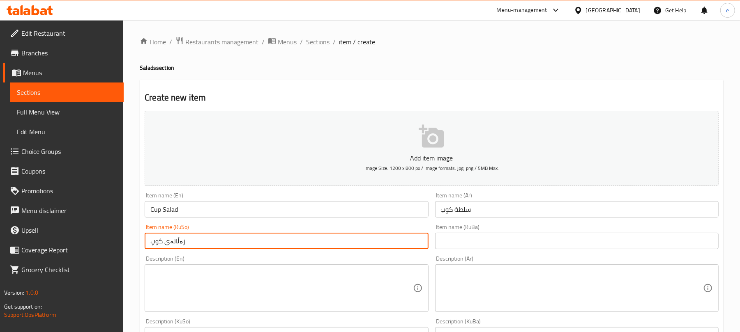
click at [188, 247] on input "زەڵاتەی کوپ" at bounding box center [286, 241] width 283 height 16
type input "زەڵاتەی کوپ"
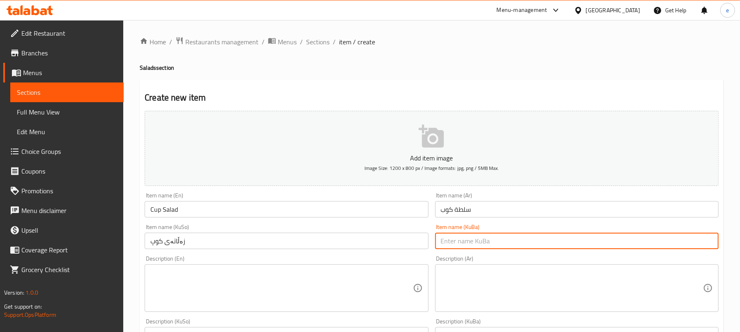
click at [481, 237] on input "text" at bounding box center [576, 241] width 283 height 16
paste input "زەڵاتەی کوپ"
type input "زەڵاتەی کوپ"
click at [243, 290] on textarea at bounding box center [281, 288] width 262 height 39
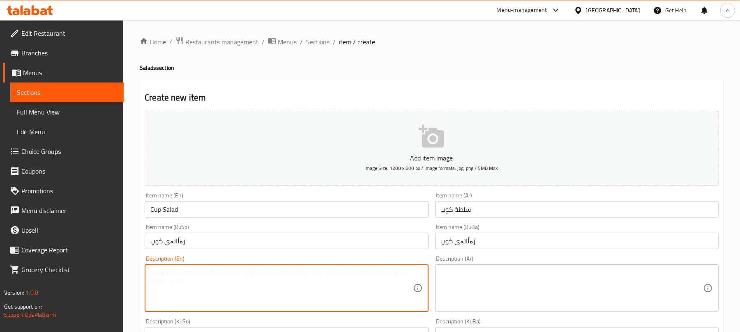
paste textarea "Lettuce, arugula, eggs, Feta cheese, tomatoes, beef bacon, grilled chicken, cor…"
type textarea "Lettuce, arugula, eggs, Feta cheese, tomatoes, beef bacon, grilled chicken, cor…"
click at [477, 291] on textarea at bounding box center [572, 288] width 262 height 39
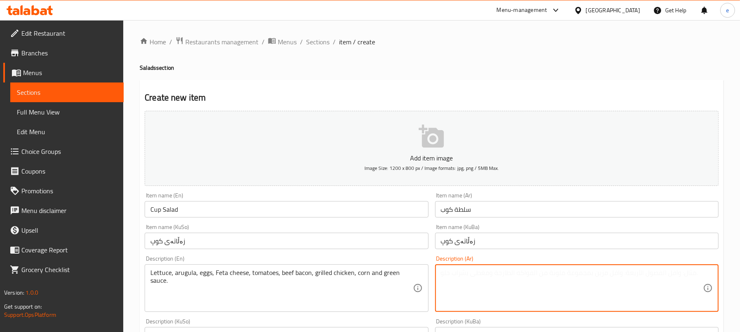
paste textarea "خس، جرجير، بيض، جبن فيتا، طماطم، لحم بقري مقدد، دجاج مشوي، ذرة وصوص جرين"
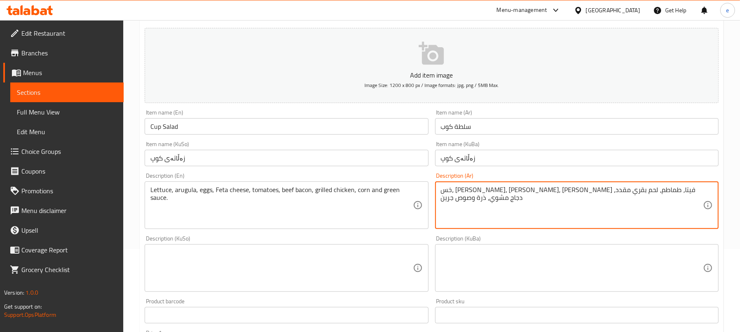
scroll to position [109, 0]
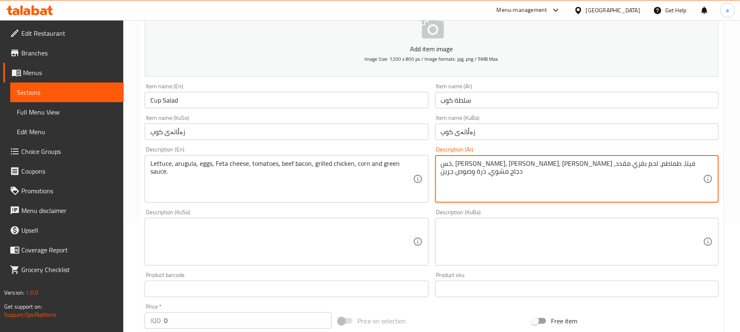
type textarea "خس، جرجير، بيض، جبن فيتا، طماطم، لحم بقري مقدد، دجاج مشوي، ذرة وصوص جرين"
click at [368, 255] on textarea at bounding box center [281, 242] width 262 height 39
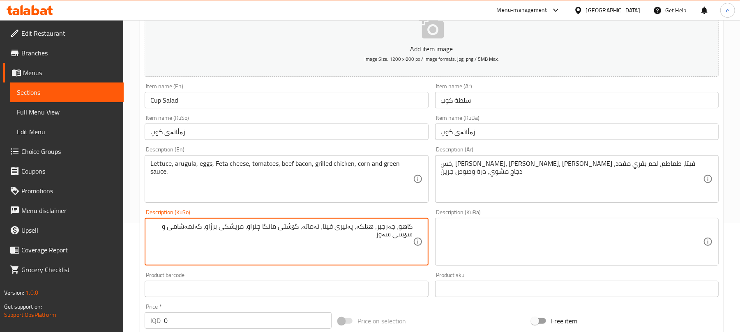
click at [367, 236] on textarea "کاهو، جەرجیر، هێلکە، پەنیری فیتا، تەماتە، گۆشتی مانگا چنراو، مریشکی برژاو، گەنم…" at bounding box center [281, 242] width 262 height 39
type textarea "کاهو، جەرجیر، هێلکە، پەنیری فیتا، تەماتە، گۆشتی مانگا چنراو، مریشکی برژاو، گەنم…"
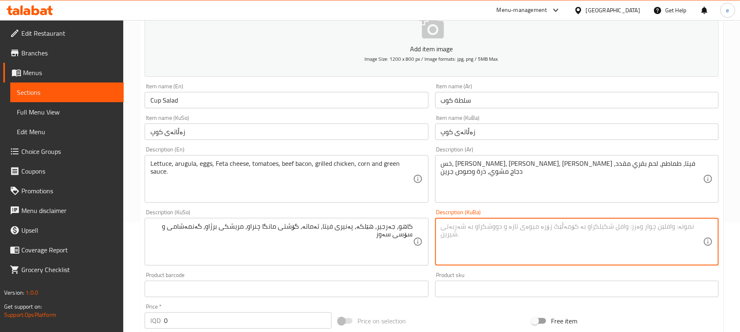
click at [544, 242] on textarea at bounding box center [572, 242] width 262 height 39
paste textarea "کاهو، جەرجیر، هێلکە، پەنیری فیتا، تەماتە، گۆشتی مانگا چنراو، مریشکی برژاو، گەنم…"
type textarea "کاهو، جەرجیر، هێلکە، پەنیری فیتا، تەماتە، گۆشتی مانگا چنراو، مریشکی برژاو، گەنم…"
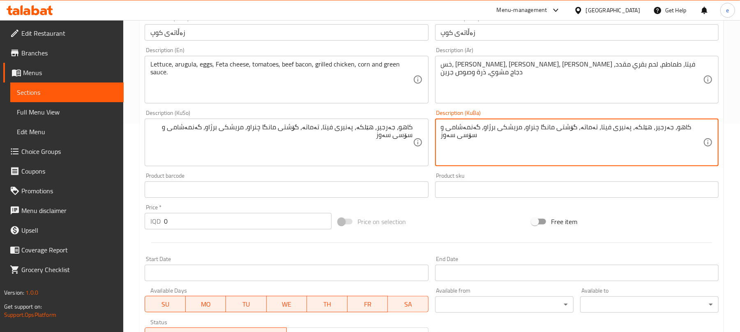
scroll to position [342, 0]
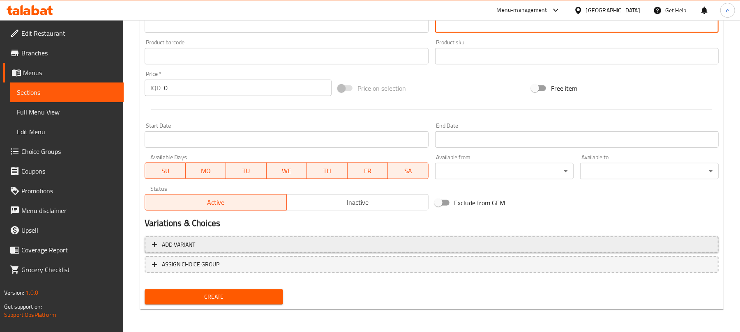
click at [467, 246] on span "Add variant" at bounding box center [431, 245] width 559 height 10
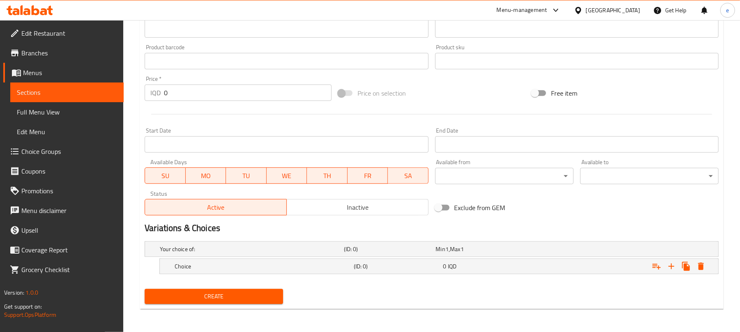
scroll to position [338, 0]
click at [536, 251] on div "Expand" at bounding box center [618, 249] width 184 height 3
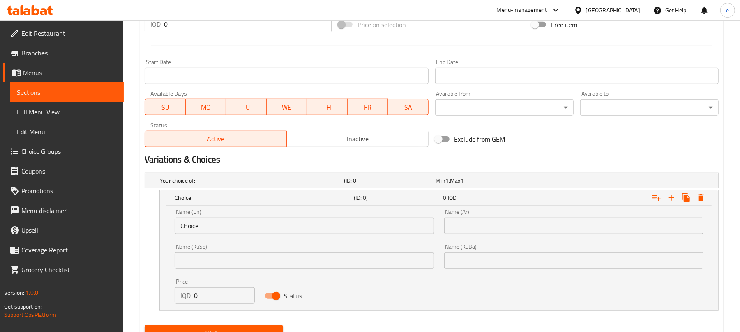
scroll to position [443, 0]
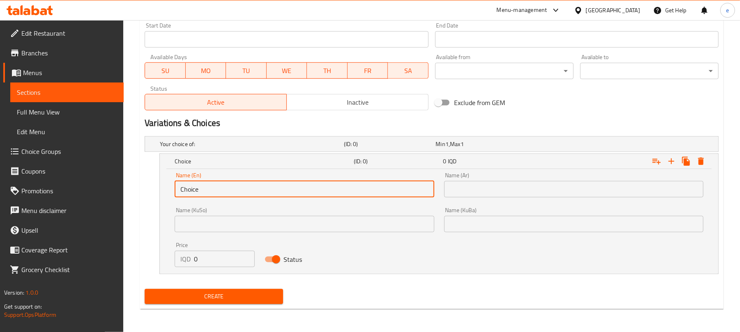
drag, startPoint x: 134, startPoint y: 191, endPoint x: 122, endPoint y: 191, distance: 12.3
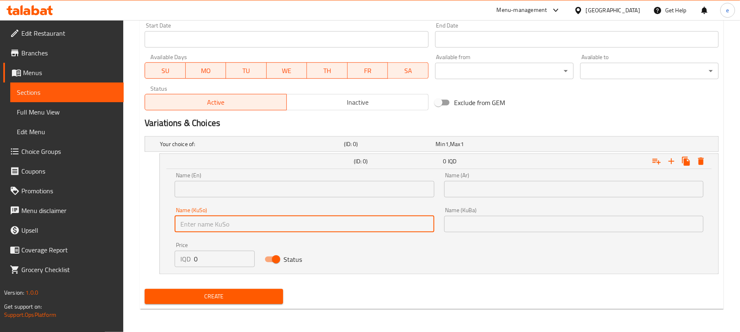
click at [240, 222] on input "text" at bounding box center [304, 224] width 259 height 16
type input "گەورە"
click at [467, 230] on input "text" at bounding box center [573, 224] width 259 height 16
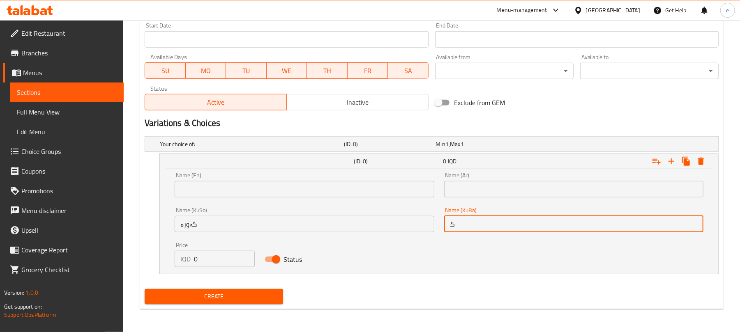
click at [474, 224] on input "گ" at bounding box center [573, 224] width 259 height 16
click at [205, 215] on div "Name (KuSo) گەورە Name (KuSo)" at bounding box center [304, 219] width 259 height 25
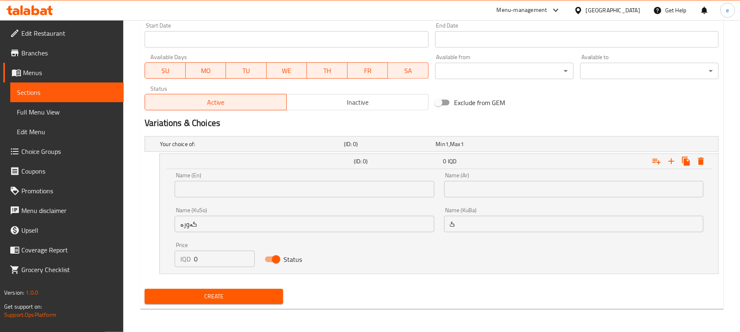
click at [205, 215] on div "Name (KuSo) گەورە Name (KuSo)" at bounding box center [304, 219] width 259 height 25
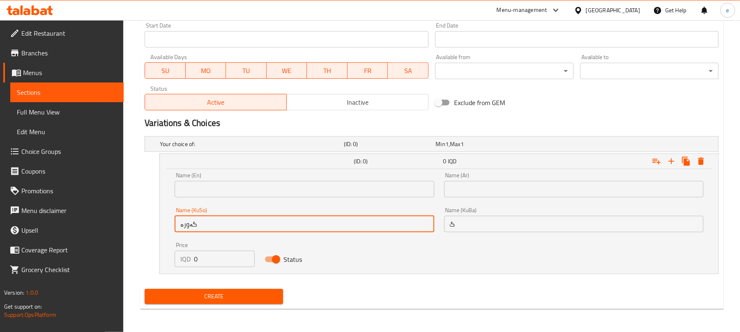
click at [205, 224] on input "گەورە" at bounding box center [304, 224] width 259 height 16
click at [460, 229] on input "گ" at bounding box center [573, 224] width 259 height 16
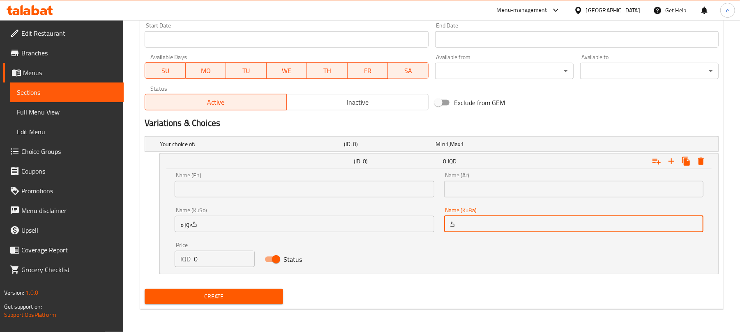
click at [460, 229] on input "گ" at bounding box center [573, 224] width 259 height 16
paste input "ەورە"
type input "گەورە"
click at [472, 188] on input "text" at bounding box center [573, 189] width 259 height 16
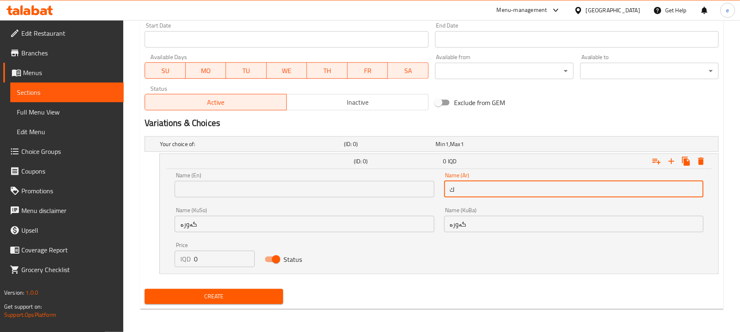
type input "كبير"
click at [262, 183] on input "text" at bounding box center [304, 189] width 259 height 16
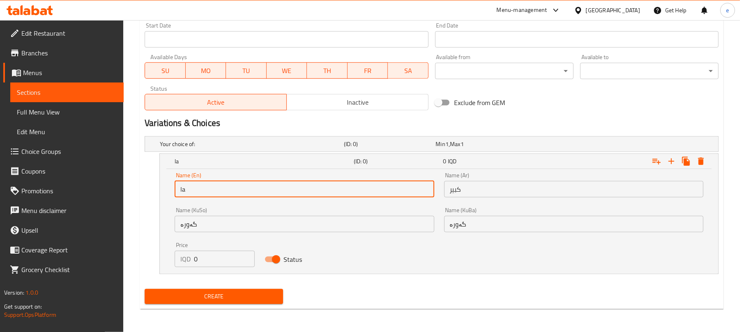
type input "l"
type input "Large"
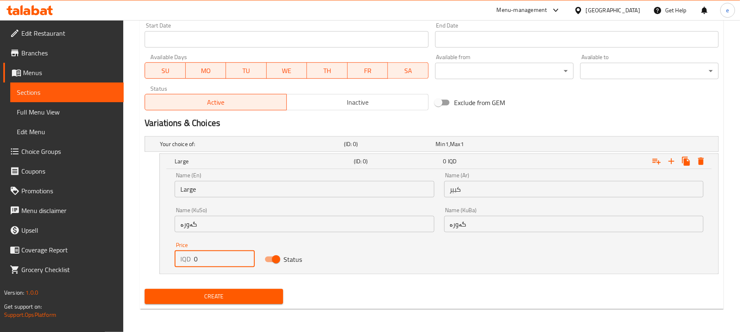
drag, startPoint x: 204, startPoint y: 266, endPoint x: 188, endPoint y: 263, distance: 16.3
click at [182, 264] on div "IQD 0 Price" at bounding box center [215, 259] width 80 height 16
paste input "1650"
type input "16500"
click at [671, 164] on icon "Expand" at bounding box center [671, 162] width 6 height 6
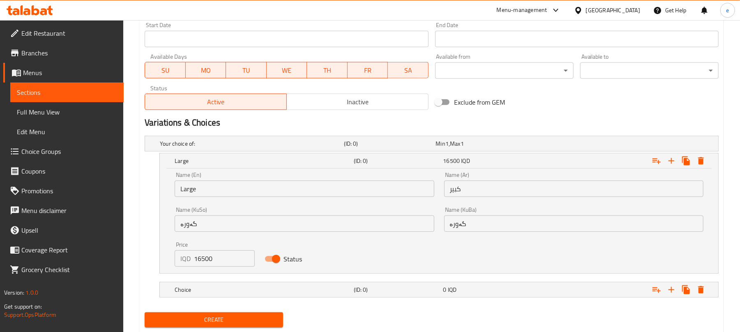
scroll to position [467, 0]
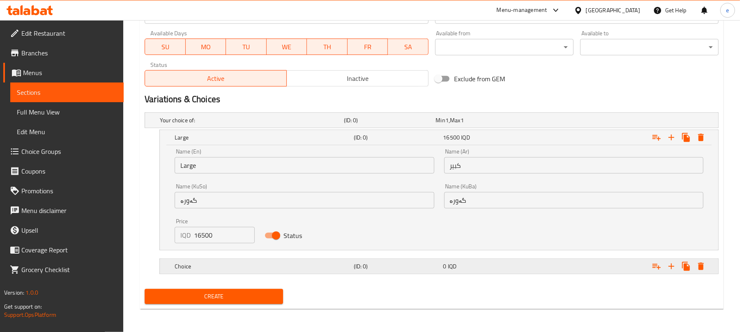
click at [409, 124] on h5 "(ID: 0)" at bounding box center [388, 120] width 89 height 8
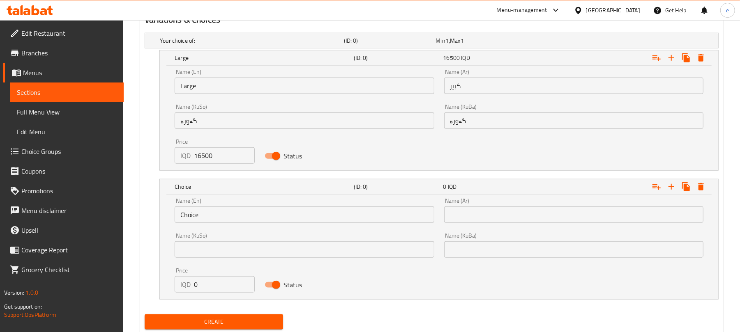
scroll to position [572, 0]
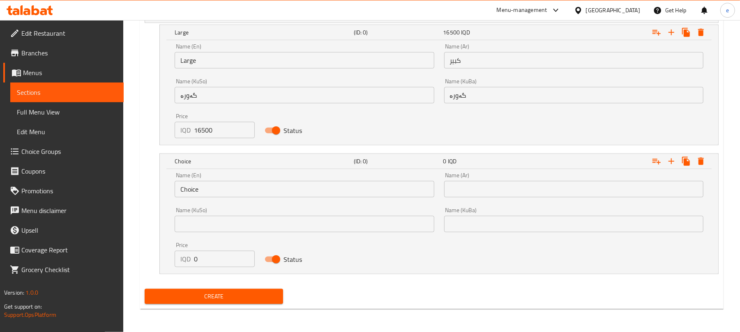
click at [202, 193] on input "Choice" at bounding box center [304, 189] width 259 height 16
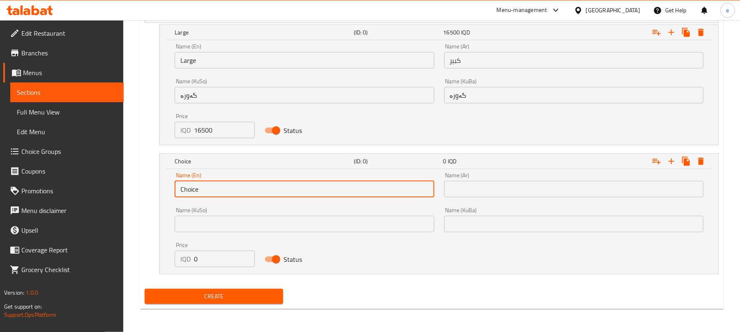
click at [202, 193] on input "Choice" at bounding box center [304, 189] width 259 height 16
click at [209, 190] on input "text" at bounding box center [304, 189] width 259 height 16
drag, startPoint x: 216, startPoint y: 260, endPoint x: 179, endPoint y: 265, distance: 36.9
click at [179, 265] on div "IQD 0 Price" at bounding box center [215, 259] width 80 height 16
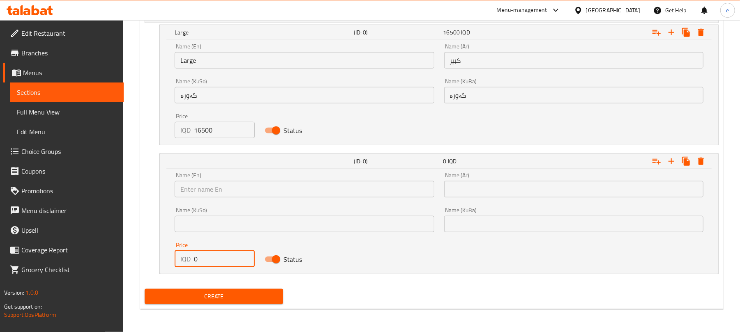
paste input "850"
type input "8500"
click at [214, 223] on input "text" at bounding box center [304, 224] width 259 height 16
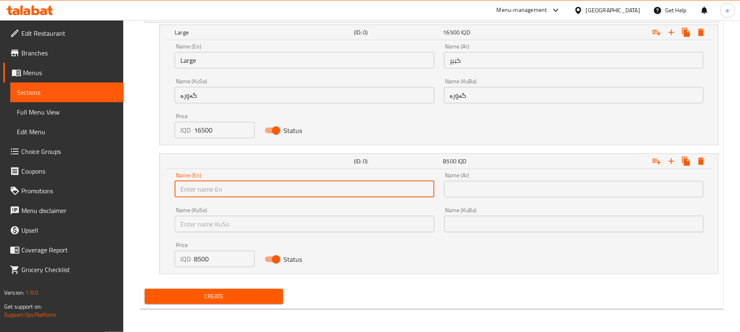
click at [201, 195] on input "text" at bounding box center [304, 189] width 259 height 16
type input "s"
type input "Small"
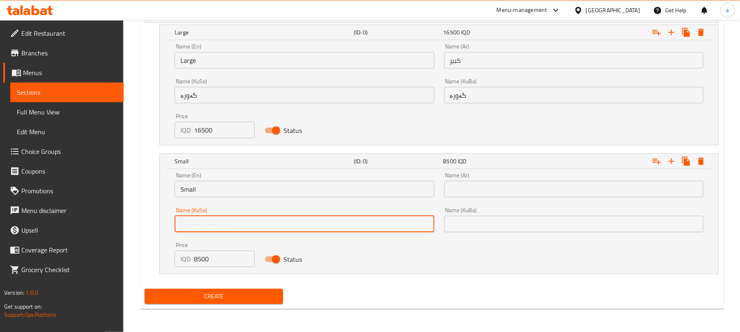
click at [336, 232] on input "text" at bounding box center [304, 224] width 259 height 16
click at [192, 190] on input "Small" at bounding box center [304, 189] width 259 height 16
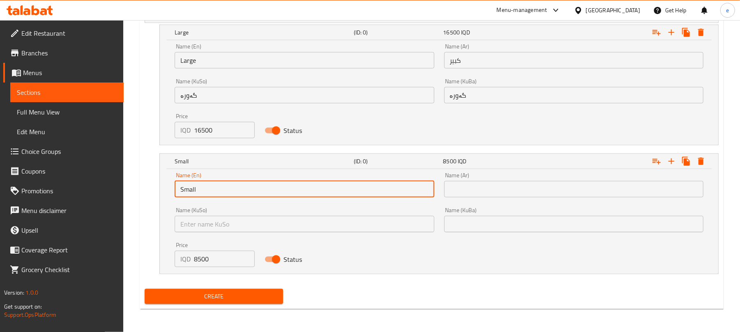
click at [192, 190] on input "Small" at bounding box center [304, 189] width 259 height 16
click at [281, 221] on input "text" at bounding box center [304, 224] width 259 height 16
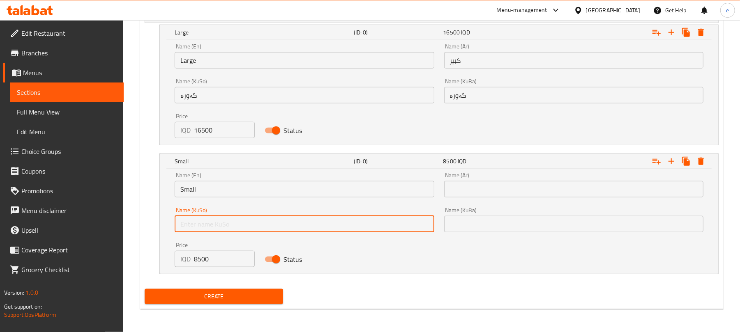
paste input "بچووک"
type input "بچووک"
click at [498, 228] on input "text" at bounding box center [573, 224] width 259 height 16
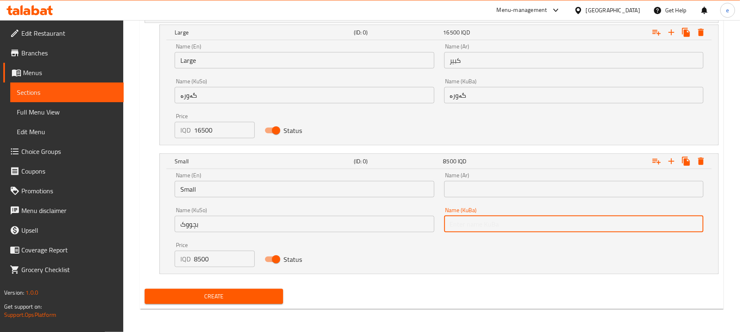
paste input "بچووک"
type input "بچووک"
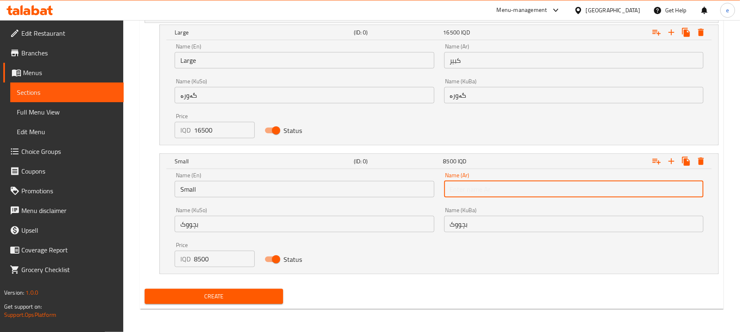
click at [506, 186] on input "text" at bounding box center [573, 189] width 259 height 16
paste input "صغير"
type input "صغير"
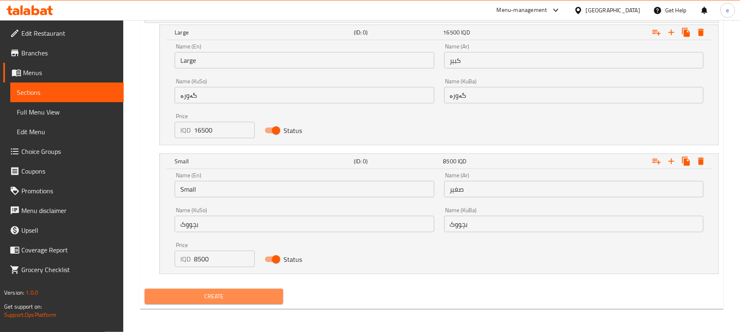
click at [237, 291] on button "Create" at bounding box center [214, 296] width 138 height 15
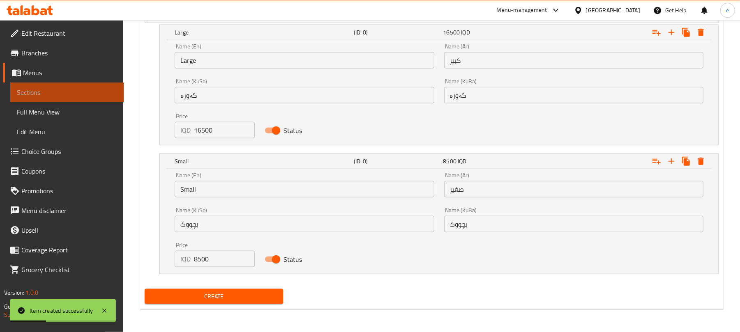
click at [62, 94] on span "Sections" at bounding box center [67, 92] width 100 height 10
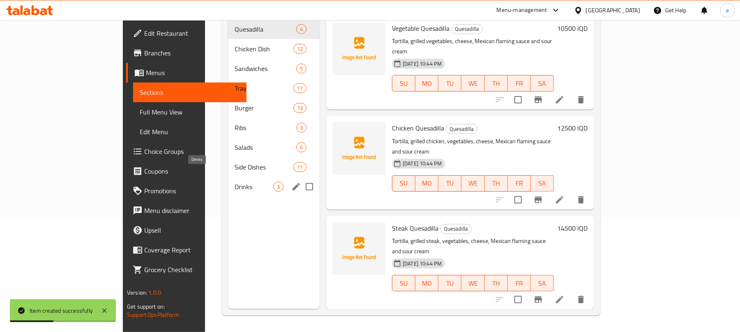
click at [235, 182] on span "Drinks" at bounding box center [254, 187] width 39 height 10
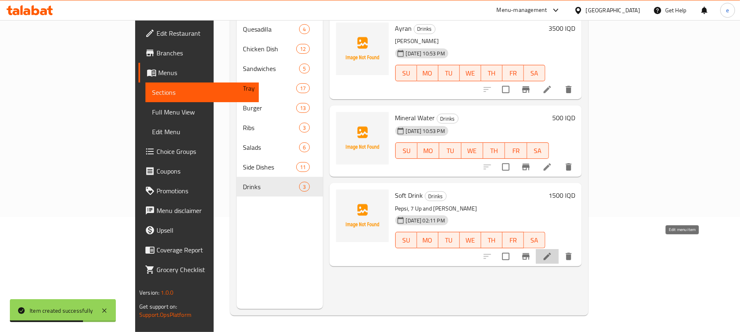
click at [552, 252] on icon at bounding box center [547, 257] width 10 height 10
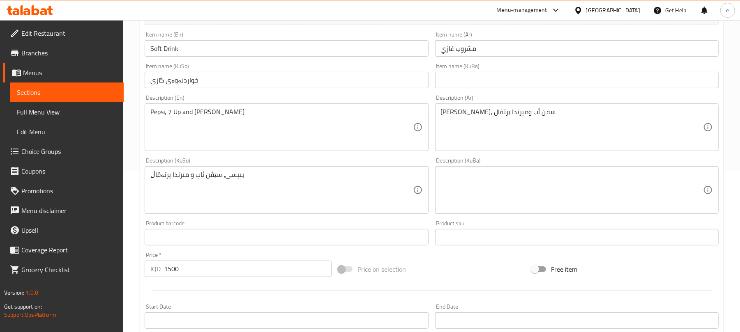
scroll to position [123, 0]
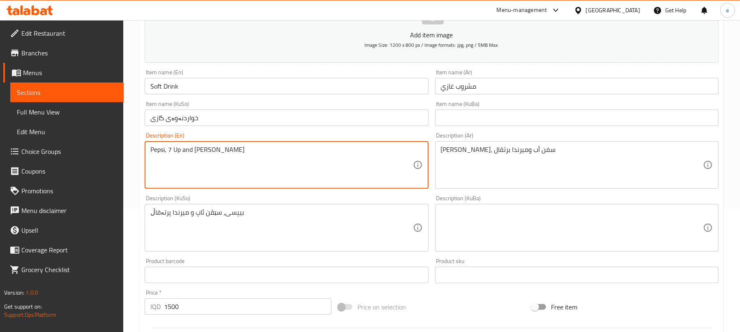
click at [155, 150] on textarea "Pepsi, 7 Up and Mirinda Orange" at bounding box center [281, 165] width 262 height 39
type textarea ", 7 Up and Mirinda Orange"
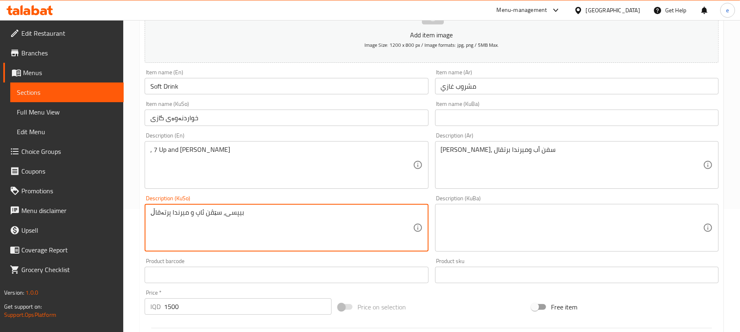
click at [237, 212] on textarea "بیپسی، سێڤن ئاپ و میرندا پرتەقاڵ" at bounding box center [281, 228] width 262 height 39
type textarea "، سێڤن ئاپ و میرندا پرتەقاڵ"
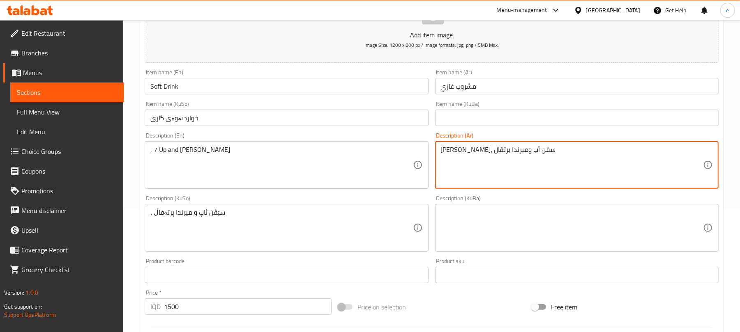
click at [513, 150] on textarea "بيبسي، سفن أب وميرندا برتقال" at bounding box center [572, 165] width 262 height 39
type textarea "، سفن أب وميرندا برتقال"
click at [158, 153] on textarea ", 7 Up and Mirinda Orange" at bounding box center [281, 165] width 262 height 39
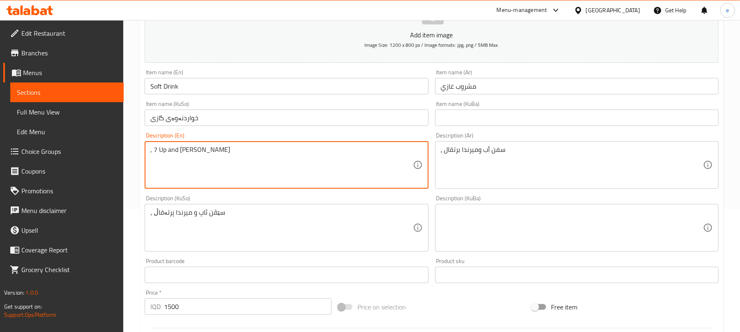
click at [158, 173] on textarea ", 7 Up and Mirinda Orange" at bounding box center [281, 165] width 262 height 39
drag, startPoint x: 165, startPoint y: 151, endPoint x: 150, endPoint y: 150, distance: 14.8
click at [150, 150] on textarea ", 7 Up and Mirinda Orange" at bounding box center [281, 165] width 262 height 39
click at [156, 150] on textarea ", 7 Up and Mirinda Orange" at bounding box center [281, 165] width 262 height 39
drag, startPoint x: 154, startPoint y: 150, endPoint x: 166, endPoint y: 149, distance: 12.8
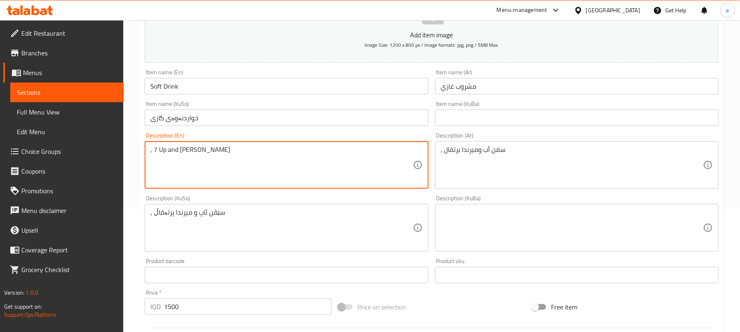
click at [166, 149] on textarea ", 7 Up and Mirinda Orange" at bounding box center [281, 165] width 262 height 39
type textarea ", and Mirinda Orange"
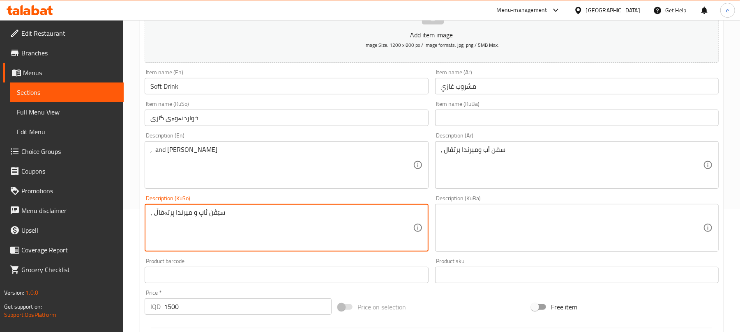
drag, startPoint x: 196, startPoint y: 212, endPoint x: 247, endPoint y: 212, distance: 50.9
type textarea "، و میرندا پرتەقاڵ"
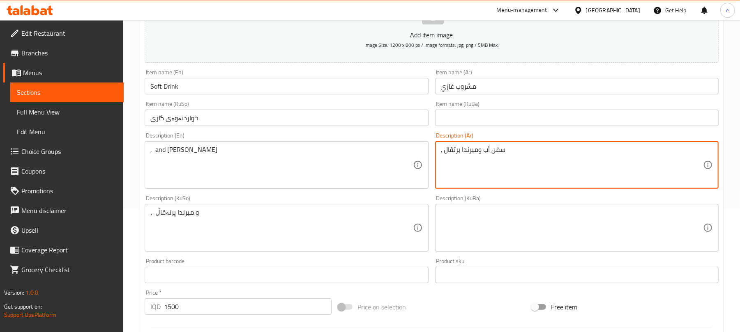
drag, startPoint x: 490, startPoint y: 150, endPoint x: 506, endPoint y: 151, distance: 16.9
type textarea "، وميرندا برتقال"
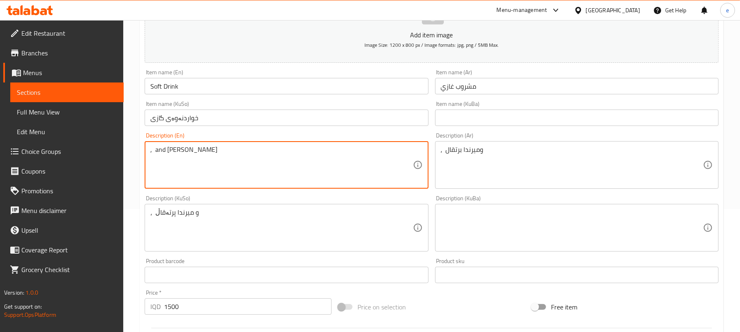
drag, startPoint x: 166, startPoint y: 150, endPoint x: 222, endPoint y: 151, distance: 56.3
type textarea ", and"
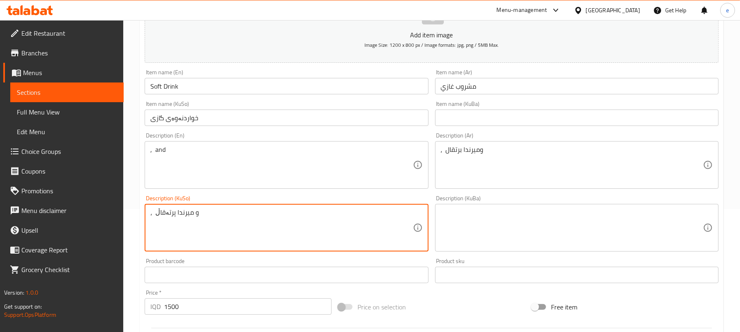
drag, startPoint x: 156, startPoint y: 211, endPoint x: 173, endPoint y: 210, distance: 16.8
click at [160, 209] on textarea "، و میرندا پرتەقاڵ" at bounding box center [281, 228] width 262 height 39
drag, startPoint x: 152, startPoint y: 210, endPoint x: 173, endPoint y: 211, distance: 21.0
click at [173, 211] on textarea "، و میرندا پرتەقاڵ" at bounding box center [281, 228] width 262 height 39
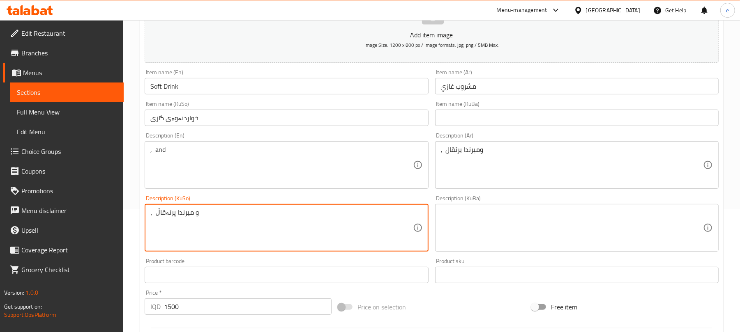
drag, startPoint x: 154, startPoint y: 211, endPoint x: 190, endPoint y: 212, distance: 35.3
click at [190, 212] on textarea "، و میرندا پرتەقاڵ" at bounding box center [281, 228] width 262 height 39
type textarea "، و"
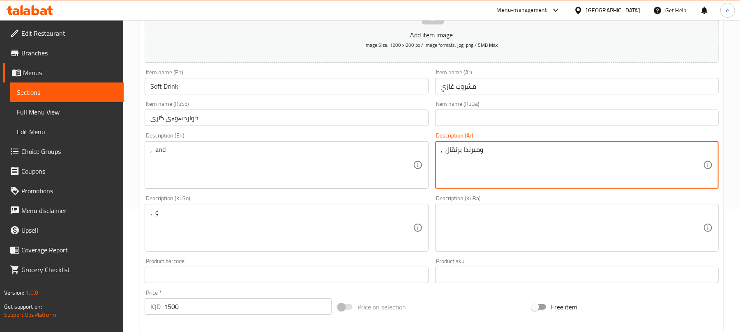
drag, startPoint x: 447, startPoint y: 153, endPoint x: 479, endPoint y: 153, distance: 32.0
type textarea "، و"
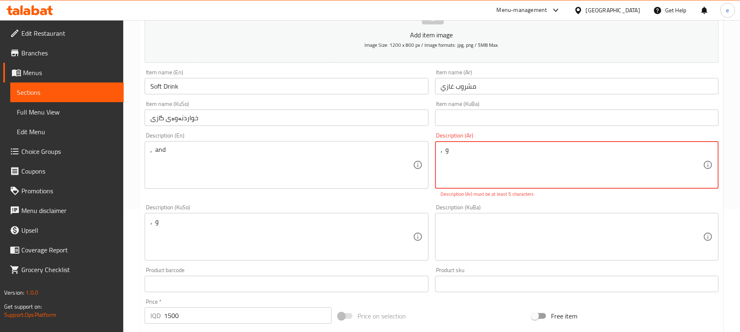
drag, startPoint x: 146, startPoint y: 156, endPoint x: 135, endPoint y: 156, distance: 11.5
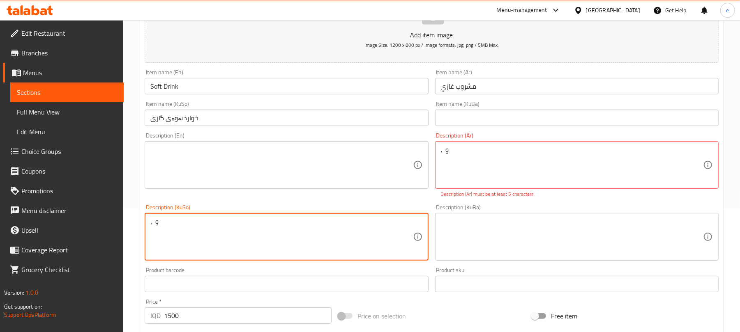
click at [191, 237] on textarea "، و" at bounding box center [281, 237] width 262 height 39
click at [190, 237] on textarea "، و" at bounding box center [281, 237] width 262 height 39
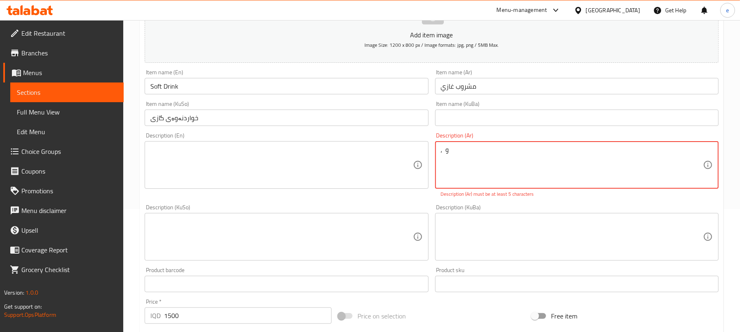
click at [496, 165] on textarea "، و" at bounding box center [572, 165] width 262 height 39
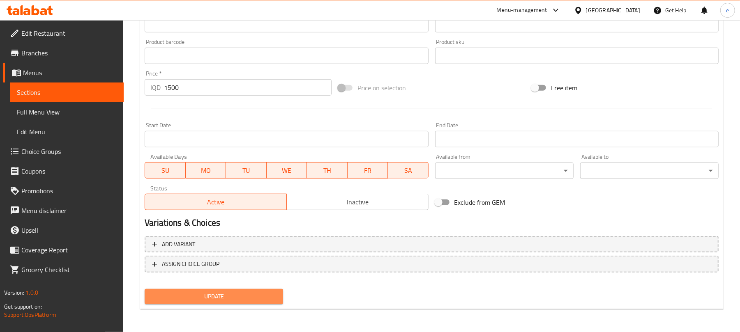
click at [205, 298] on span "Update" at bounding box center [213, 297] width 125 height 10
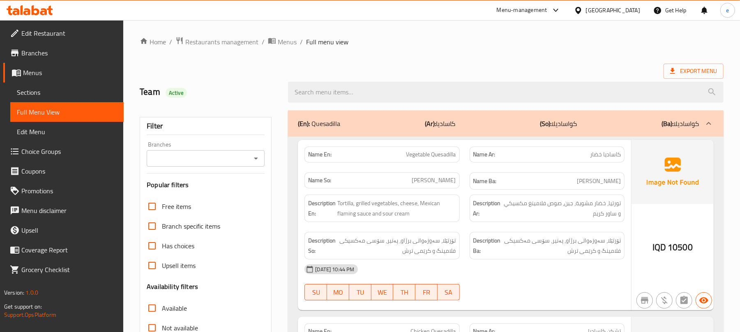
click at [252, 160] on icon "Open" at bounding box center [256, 159] width 10 height 10
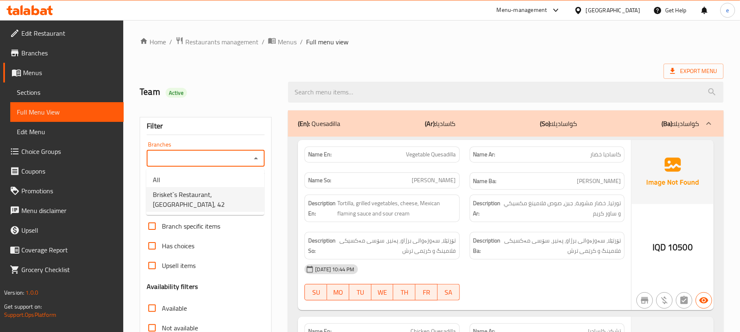
click at [191, 198] on span "Brisket`s Restaurant, [GEOGRAPHIC_DATA], 42" at bounding box center [205, 200] width 105 height 20
type input "Brisket`s Restaurant, [GEOGRAPHIC_DATA], 42"
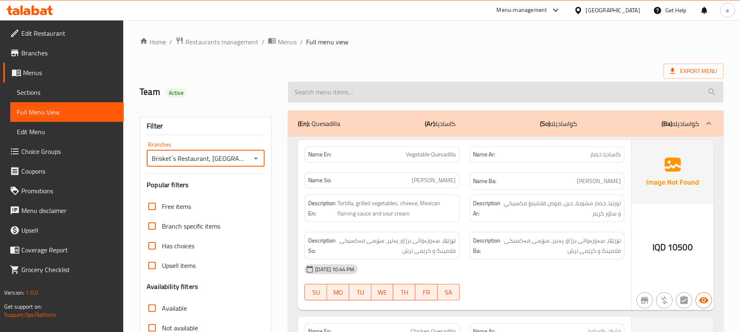
click at [354, 94] on input "search" at bounding box center [505, 92] width 435 height 21
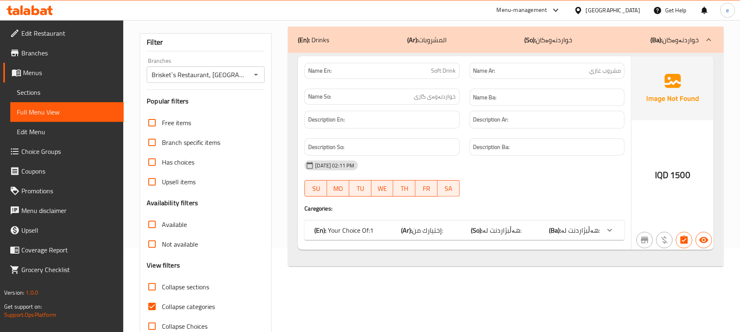
scroll to position [106, 0]
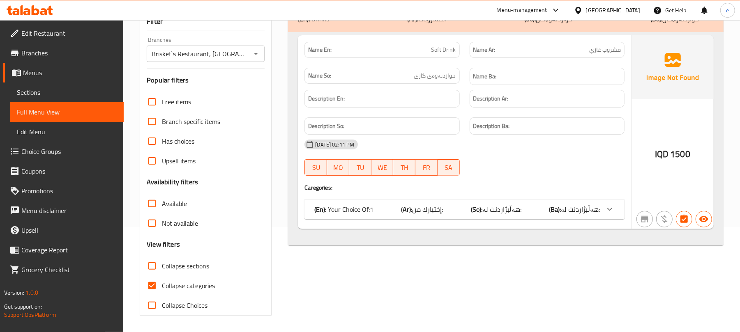
click at [524, 214] on div "(En): Your Choice Of:1 (Ar): إختيارك من: (So): هەڵبژاردنت لە: (Ba): هەڵبژاردنت …" at bounding box center [456, 210] width 285 height 10
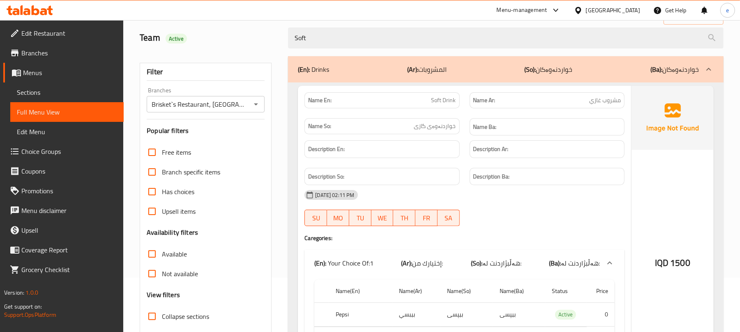
scroll to position [0, 0]
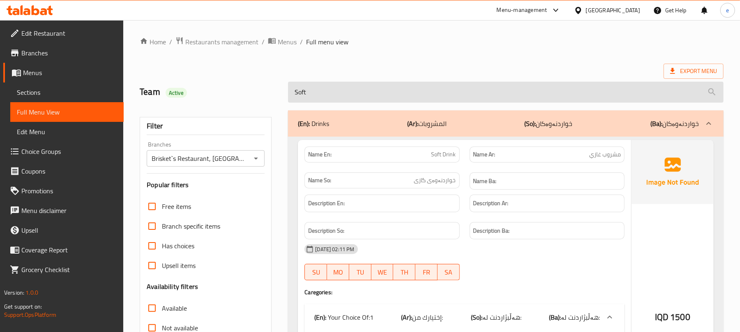
click at [320, 89] on input "Soft" at bounding box center [505, 92] width 435 height 21
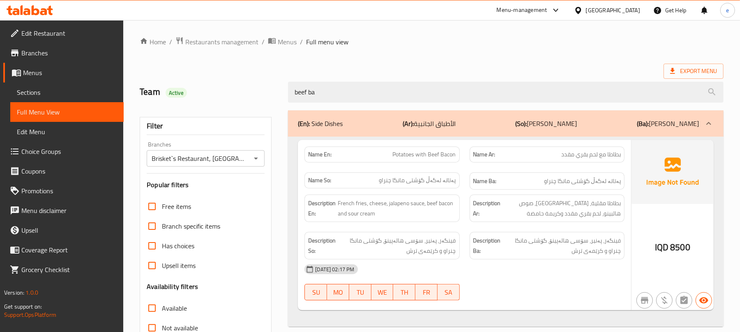
click at [431, 155] on span "Potatoes with Beef Bacon" at bounding box center [424, 154] width 63 height 9
copy span "Potatoes with Beef Bacon"
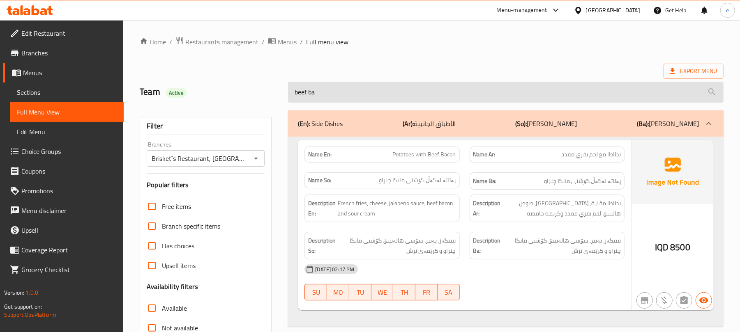
click at [325, 96] on input "beef ba" at bounding box center [505, 92] width 435 height 21
paste input "Potatoes with Beef Bacon"
click at [328, 99] on input "Potatoes with Beef Bacon" at bounding box center [505, 92] width 435 height 21
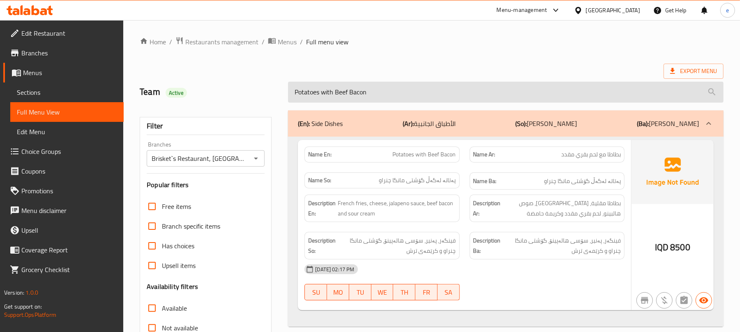
click at [328, 99] on input "Potatoes with Beef Bacon" at bounding box center [505, 92] width 435 height 21
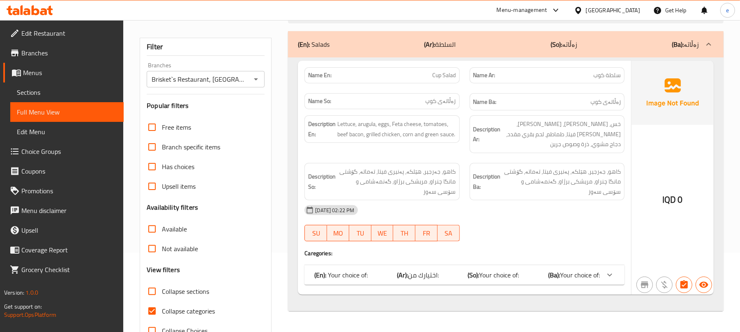
scroll to position [106, 0]
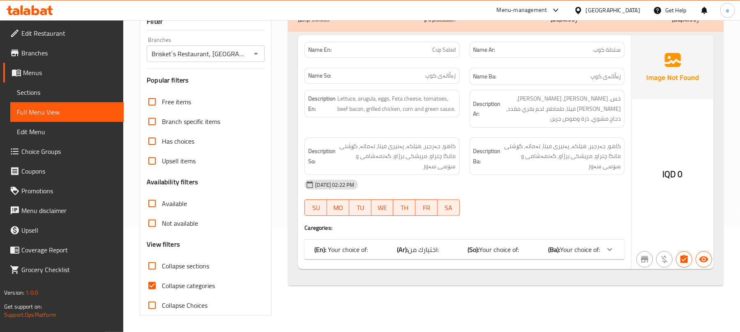
type input "cup sala"
click at [441, 245] on div "(En): Your choice of: (Ar): اختيارك من: (So): Your choice of: (Ba): Your choice…" at bounding box center [456, 250] width 285 height 10
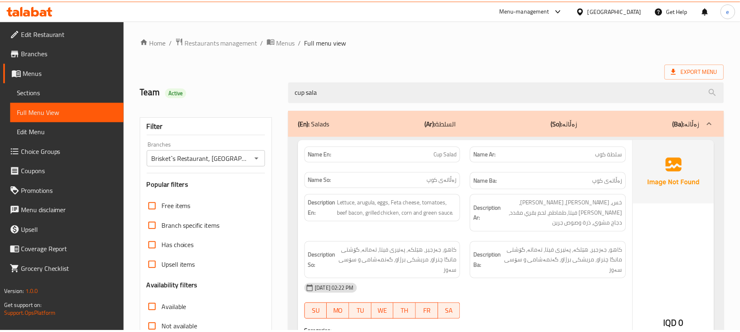
scroll to position [159, 0]
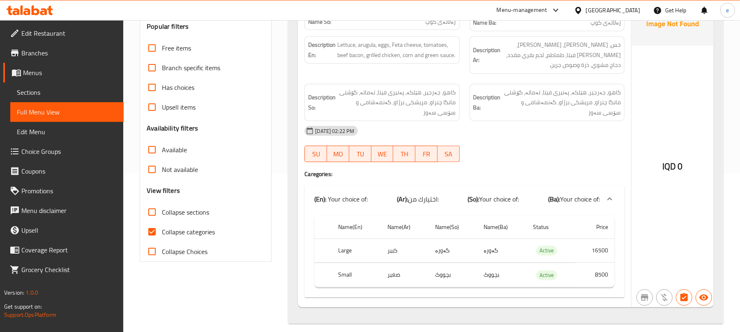
click at [42, 11] on icon at bounding box center [43, 11] width 7 height 7
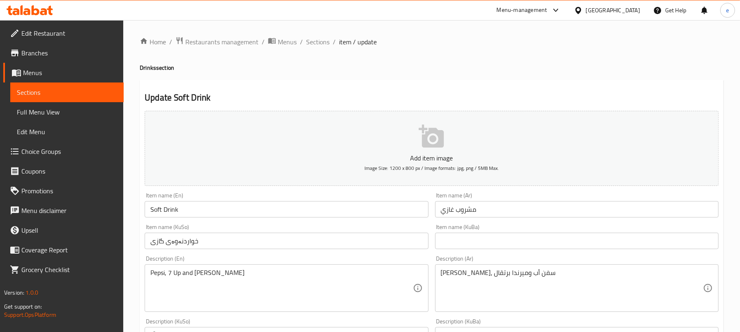
click at [49, 156] on span "Choice Groups" at bounding box center [69, 152] width 96 height 10
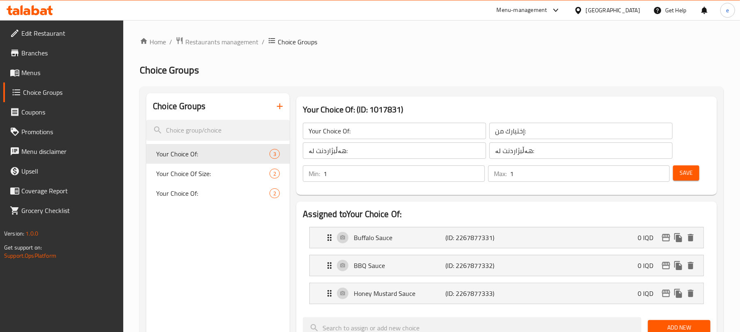
click at [281, 103] on icon "button" at bounding box center [280, 106] width 10 height 10
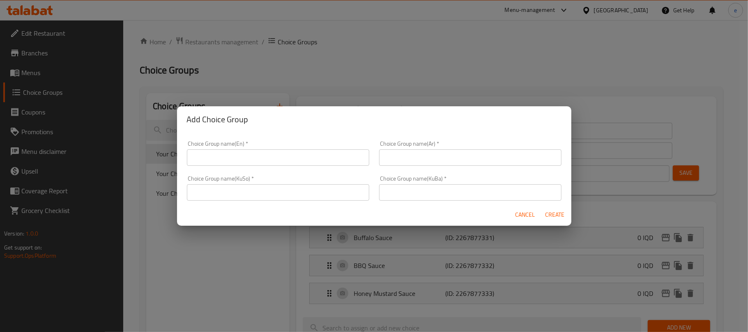
click at [255, 163] on input "text" at bounding box center [278, 158] width 182 height 16
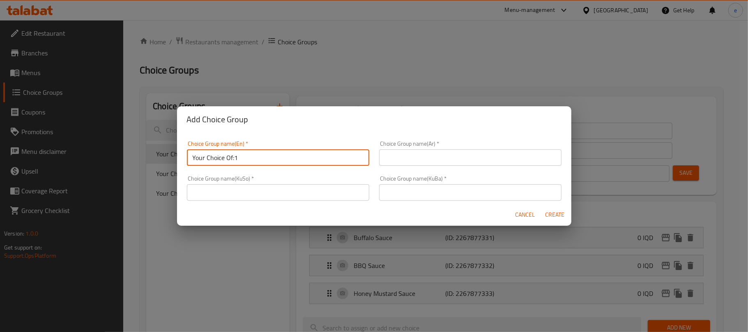
type input "Your Choice Of:1"
click at [431, 161] on input "text" at bounding box center [470, 158] width 182 height 16
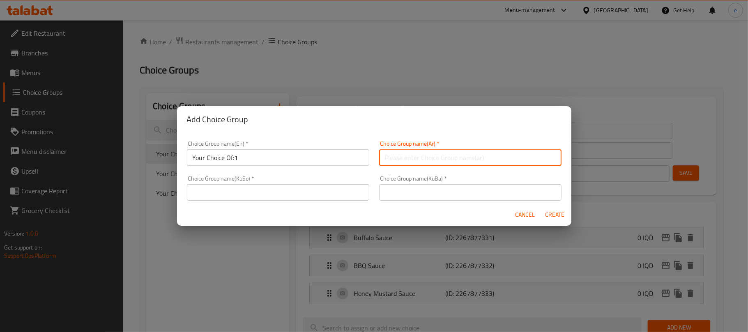
type input "إختيارك من:"
click at [337, 188] on input "text" at bounding box center [278, 192] width 182 height 16
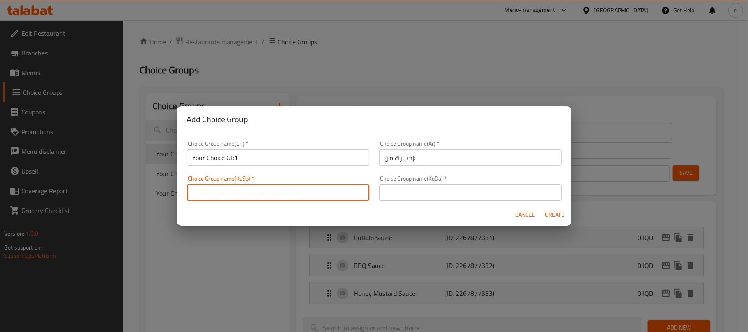
type input "هەڵبژاردنت لە:"
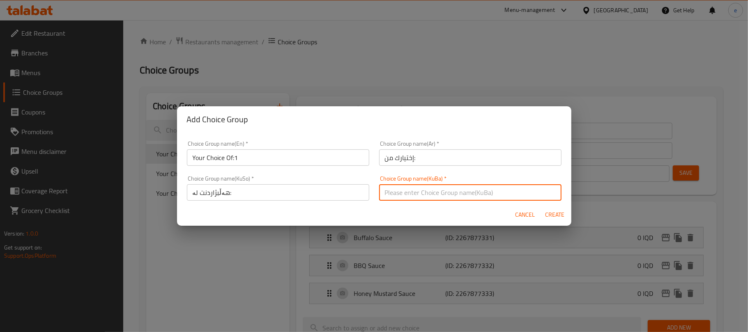
click at [406, 200] on input "text" at bounding box center [470, 192] width 182 height 16
type input "هەڵبژاردنت لە:"
click at [546, 214] on span "Create" at bounding box center [555, 215] width 20 height 10
type input "Your Choice Of:1"
type input "0"
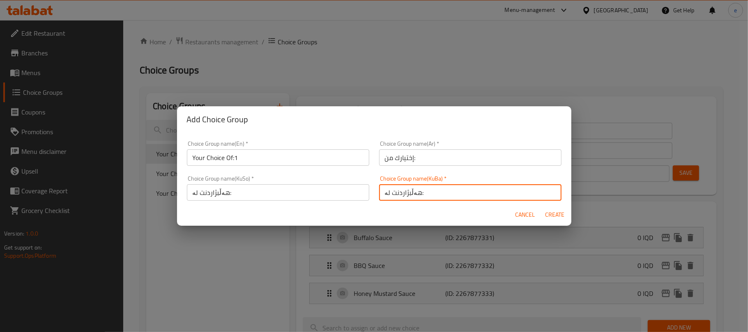
type input "0"
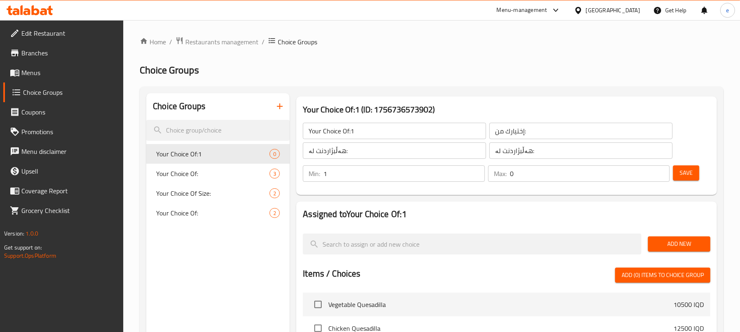
type input "1"
click at [473, 168] on input "1" at bounding box center [403, 174] width 161 height 16
type input "1"
click at [660, 170] on input "1" at bounding box center [590, 174] width 160 height 16
click at [678, 238] on button "Add New" at bounding box center [679, 244] width 62 height 15
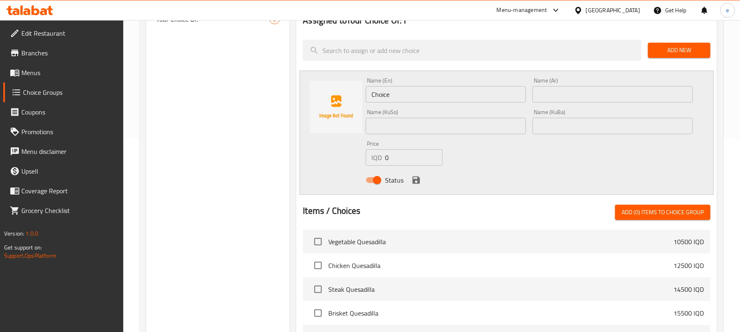
scroll to position [219, 0]
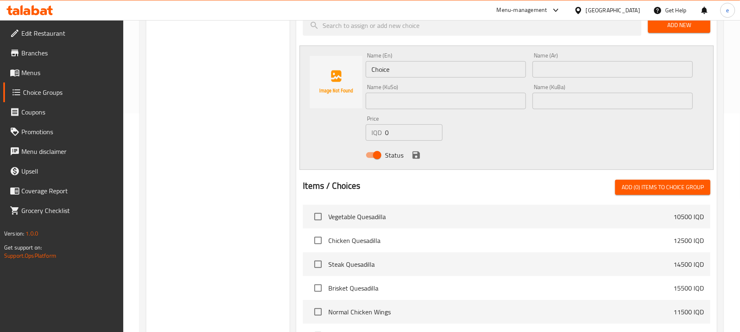
click at [393, 104] on input "text" at bounding box center [446, 101] width 160 height 16
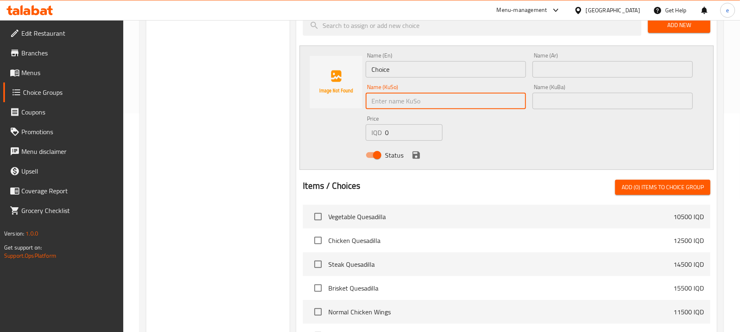
click at [562, 74] on input "text" at bounding box center [612, 69] width 160 height 16
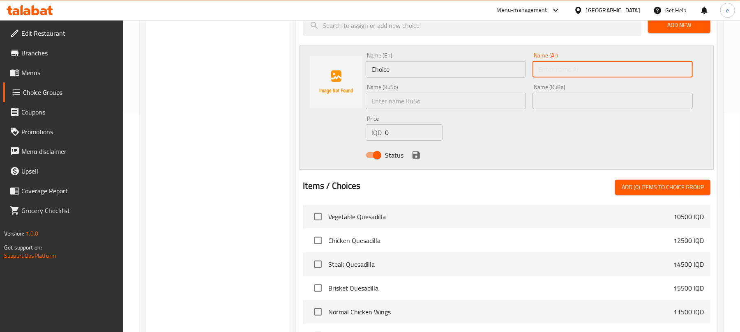
paste input "بيبسي"
type input "بيبسي"
click at [431, 107] on input "text" at bounding box center [446, 101] width 160 height 16
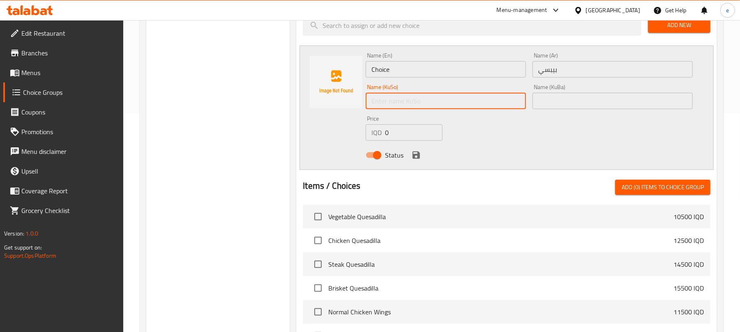
paste input "بیپسی"
type input "بیپسی"
click at [552, 91] on div "Name (KuBa) Name (KuBa)" at bounding box center [612, 96] width 160 height 25
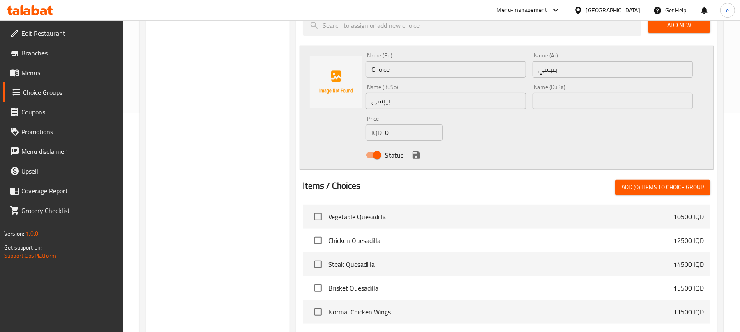
click at [553, 96] on input "text" at bounding box center [612, 101] width 160 height 16
paste input "بیپسی"
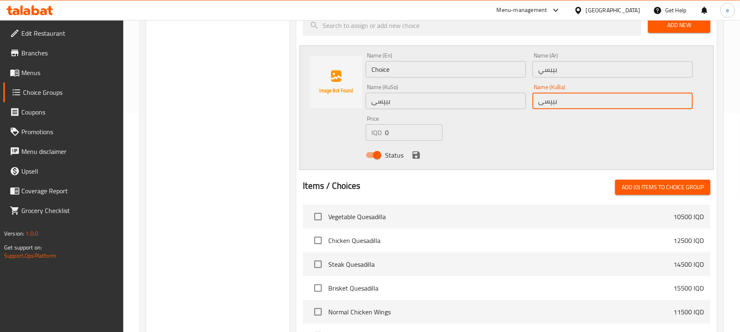
type input "بیپسی"
click at [401, 76] on input "Choice" at bounding box center [446, 69] width 160 height 16
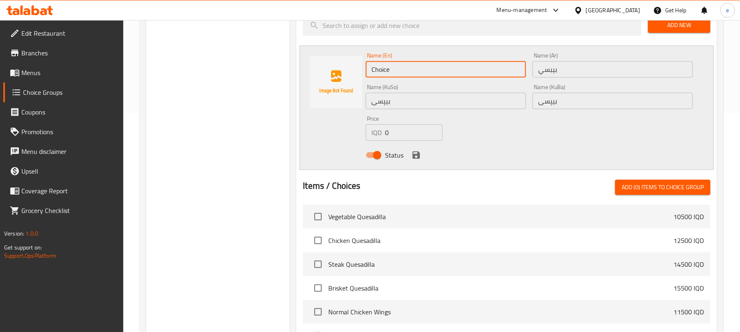
click at [401, 76] on input "Choice" at bounding box center [446, 69] width 160 height 16
paste input "Pepsi"
type input "Pepsi"
click at [421, 152] on icon "save" at bounding box center [416, 155] width 10 height 10
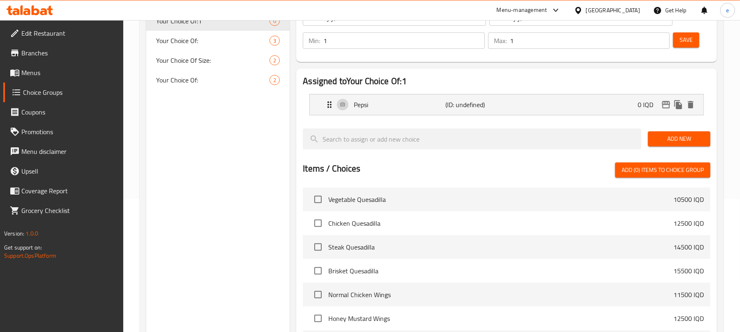
scroll to position [109, 0]
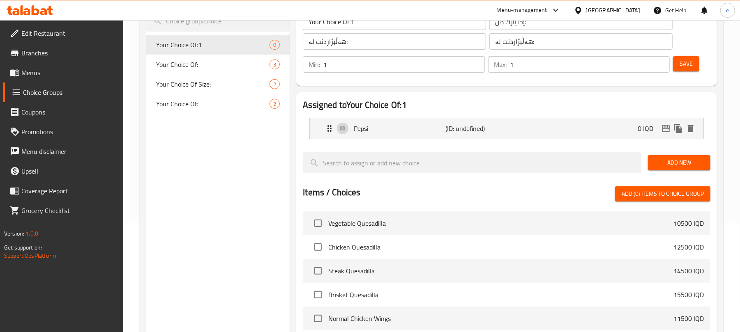
click at [694, 65] on button "Save" at bounding box center [686, 63] width 26 height 15
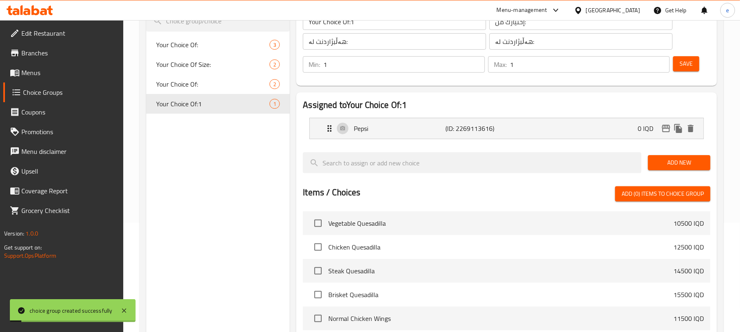
click at [681, 164] on span "Add New" at bounding box center [678, 163] width 49 height 10
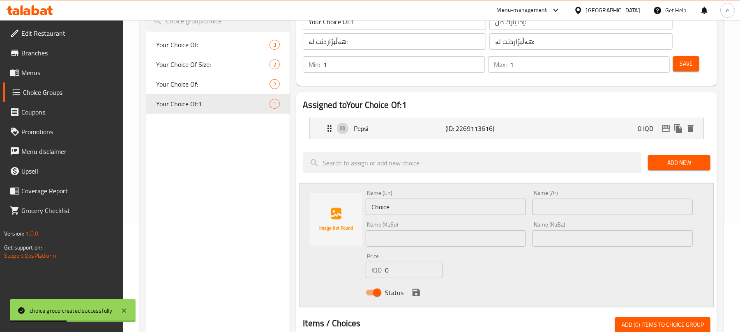
click at [555, 207] on input "text" at bounding box center [612, 207] width 160 height 16
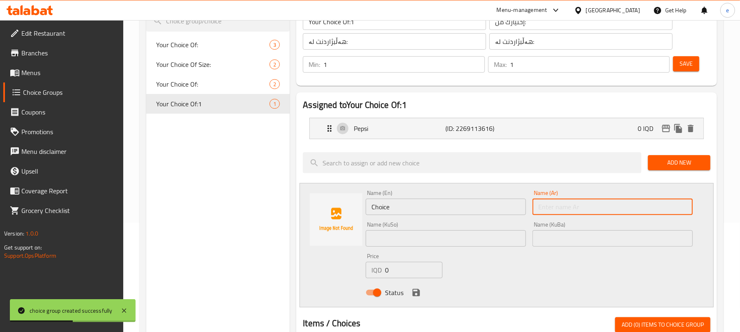
paste input "سفن أب"
type input "سفن أب"
click at [386, 234] on input "text" at bounding box center [446, 238] width 160 height 16
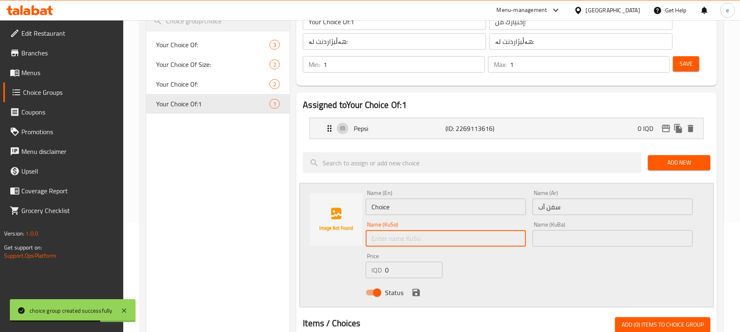
paste input "سێڤن ئاپ"
type input "سێڤن ئاپ"
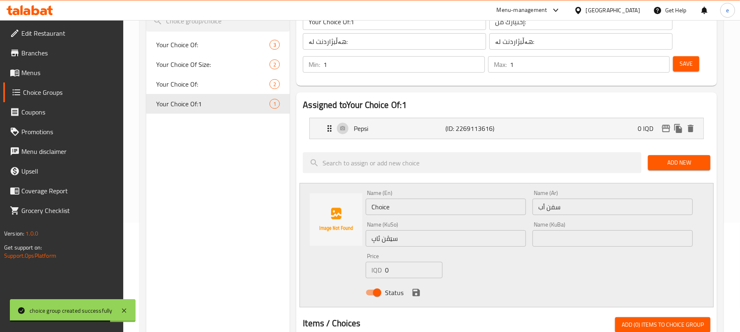
click at [551, 230] on div "Name (KuBa) Name (KuBa)" at bounding box center [612, 234] width 160 height 25
click at [552, 237] on input "text" at bounding box center [612, 238] width 160 height 16
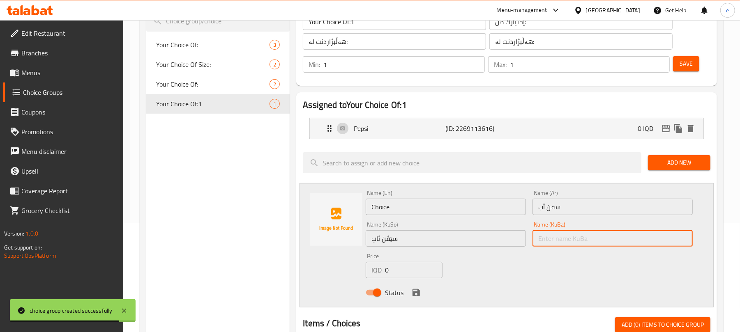
paste input "سێڤن ئاپ"
type input "سێڤن ئاپ"
click at [423, 201] on input "Choice" at bounding box center [446, 207] width 160 height 16
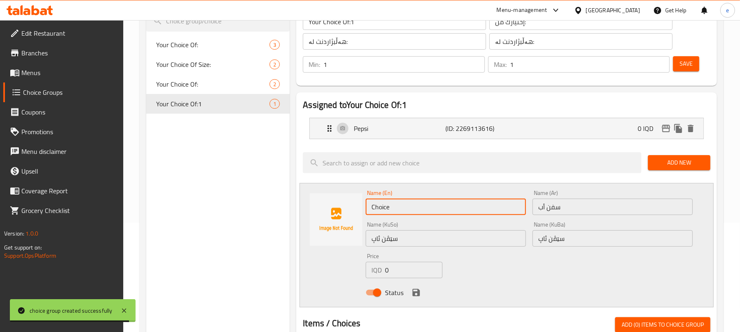
click at [423, 201] on input "Choice" at bounding box center [446, 207] width 160 height 16
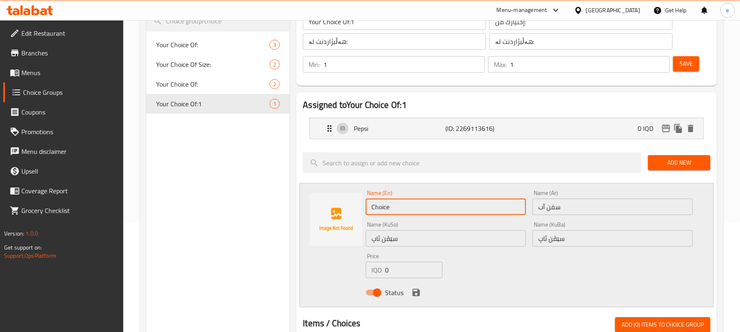
paste input "7 Up"
type input "7 Up"
click at [415, 288] on icon "save" at bounding box center [416, 293] width 10 height 10
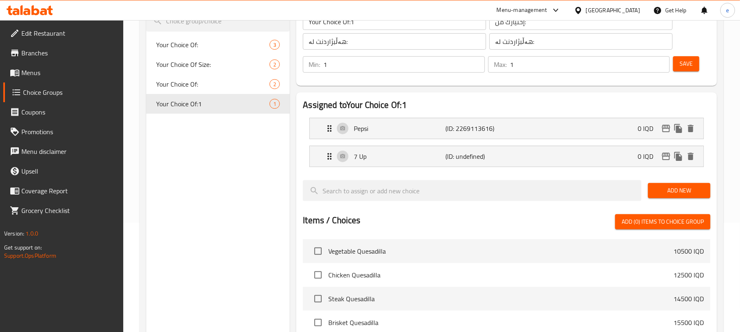
click at [692, 64] on span "Save" at bounding box center [685, 64] width 13 height 10
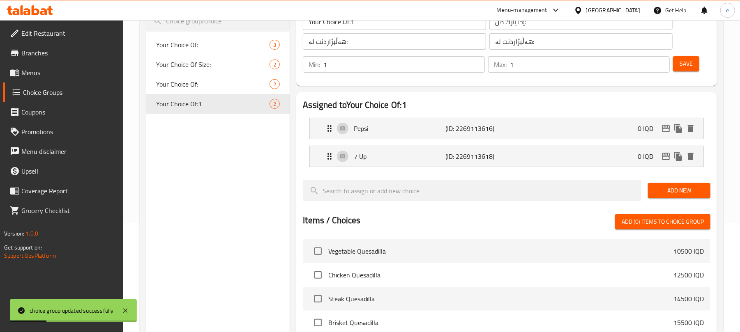
click at [683, 191] on span "Add New" at bounding box center [678, 191] width 49 height 10
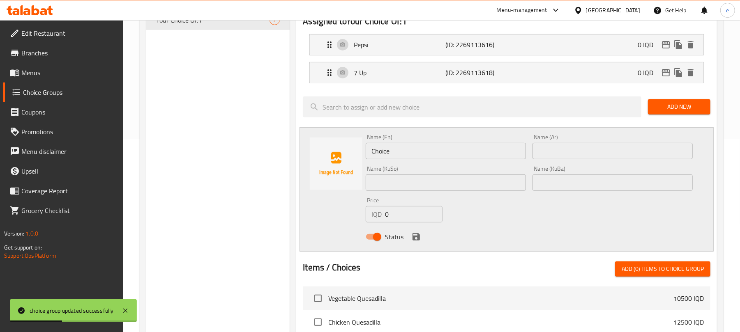
scroll to position [219, 0]
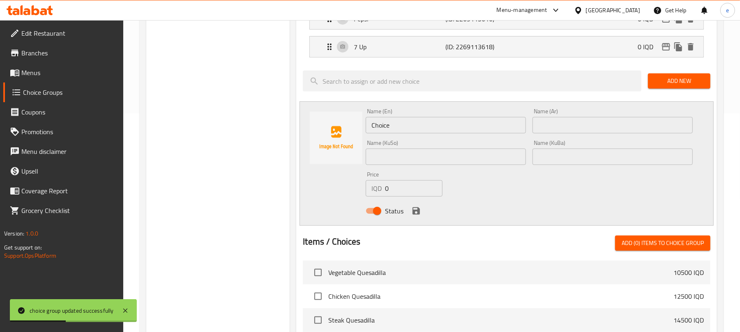
click at [561, 125] on input "text" at bounding box center [612, 125] width 160 height 16
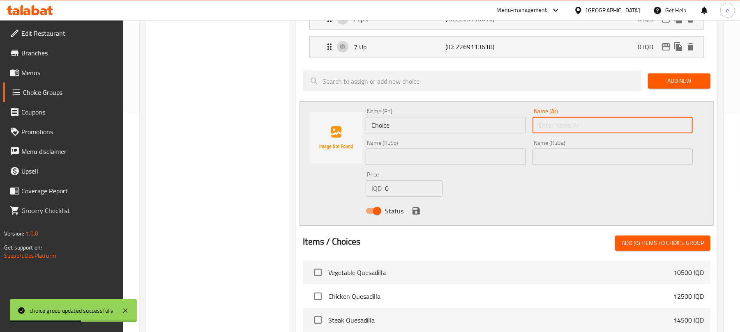
paste input "ميرندا برتقال"
type input "ميرندا برتقال"
click at [402, 156] on input "text" at bounding box center [446, 157] width 160 height 16
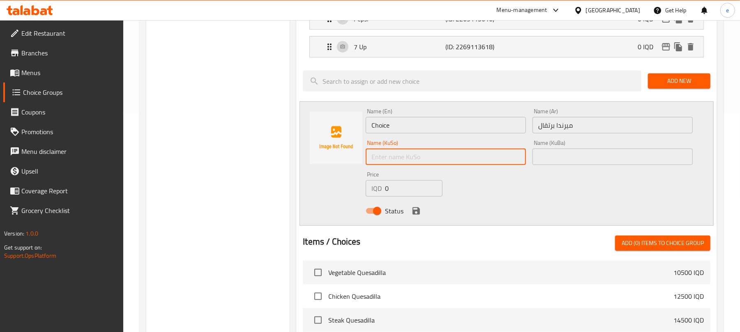
paste input "میرندا پرتەقاڵ"
type input "میرندا پرتەقاڵ"
click at [566, 160] on input "text" at bounding box center [612, 157] width 160 height 16
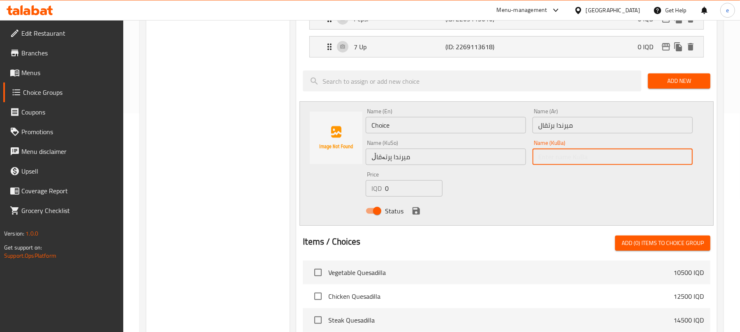
paste input "میرندا پرتەقاڵ"
type input "میرندا پرتەقاڵ"
click at [416, 130] on input "Choice" at bounding box center [446, 125] width 160 height 16
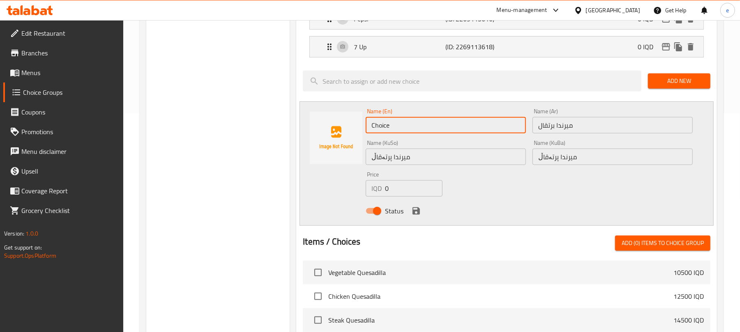
click at [416, 130] on input "Choice" at bounding box center [446, 125] width 160 height 16
paste input "Mirinda Orang"
type input "Mirinda Orange"
click at [419, 211] on icon "save" at bounding box center [415, 210] width 7 height 7
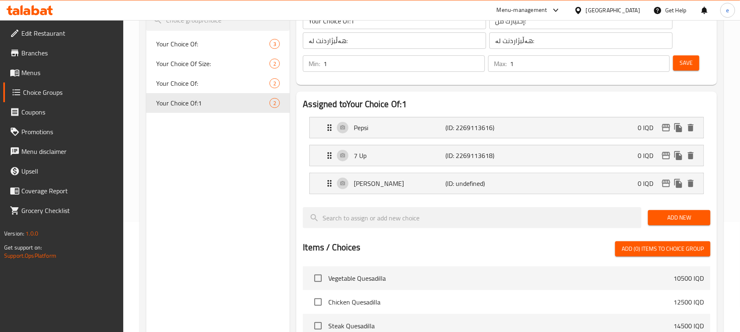
scroll to position [109, 0]
click at [683, 63] on span "Save" at bounding box center [685, 64] width 13 height 10
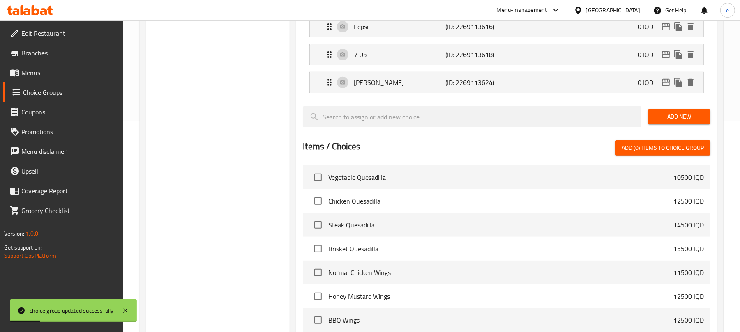
scroll to position [332, 0]
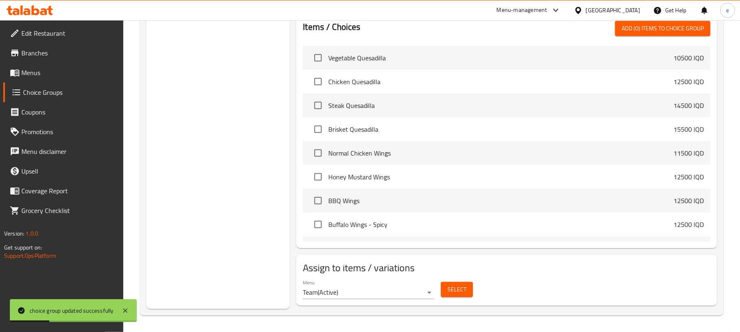
click at [461, 288] on span "Select" at bounding box center [456, 290] width 19 height 10
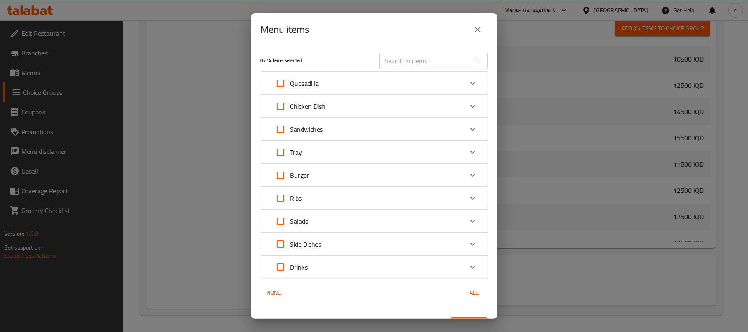
click at [411, 61] on input "text" at bounding box center [424, 61] width 90 height 16
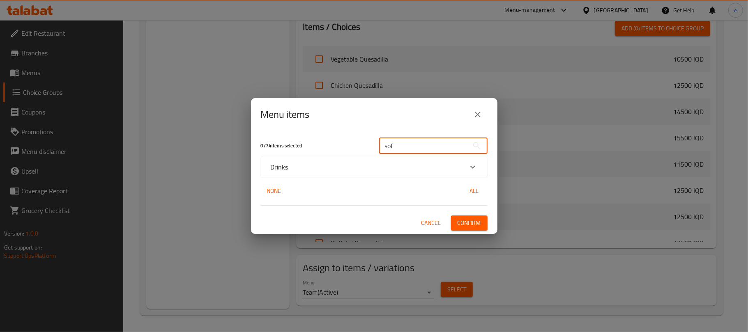
type input "sof"
click at [335, 165] on div "Drinks" at bounding box center [367, 167] width 192 height 10
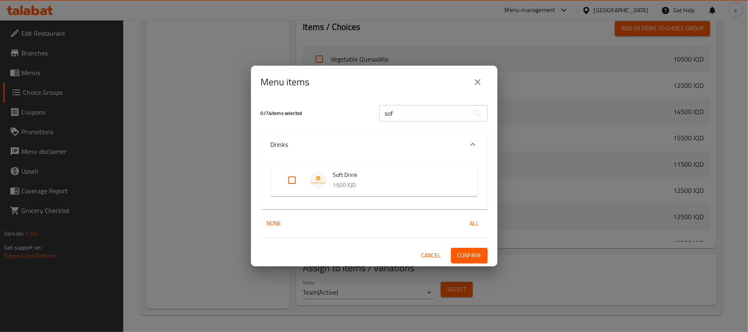
click at [290, 183] on input "Expand" at bounding box center [292, 180] width 20 height 20
checkbox input "true"
click at [473, 261] on button "Confirm" at bounding box center [469, 255] width 37 height 15
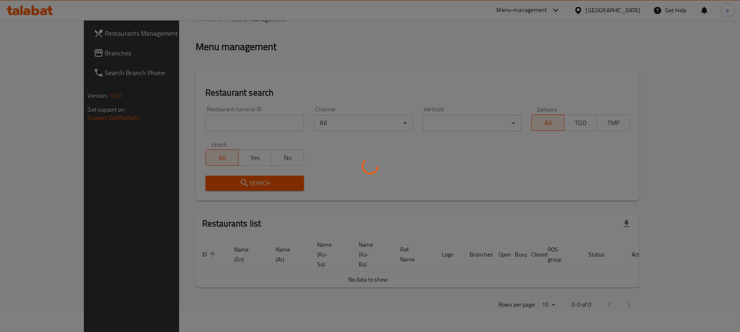
scroll to position [92, 0]
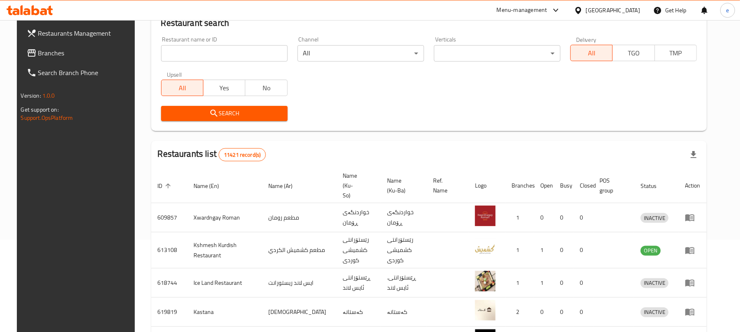
click at [207, 58] on input "search" at bounding box center [224, 53] width 127 height 16
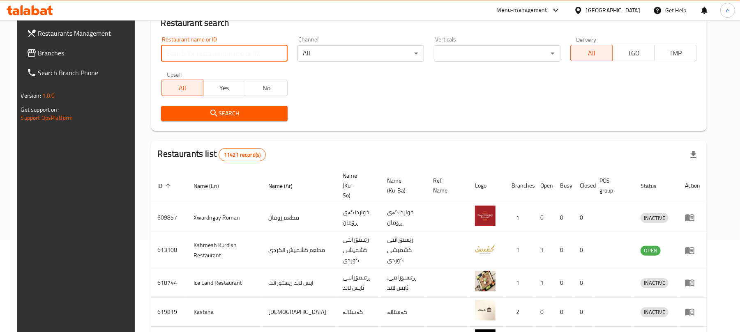
paste input "676738"
type input "676738"
click button "Search" at bounding box center [224, 113] width 127 height 15
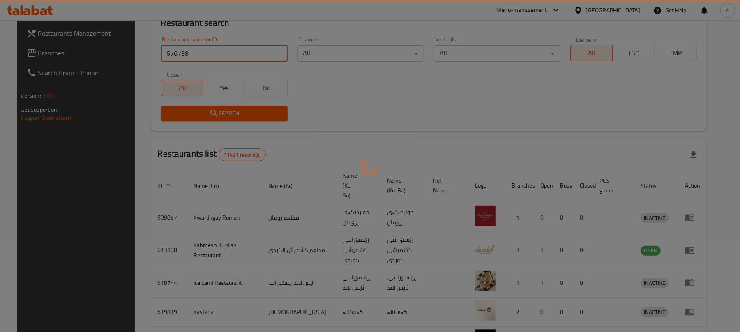
scroll to position [18, 0]
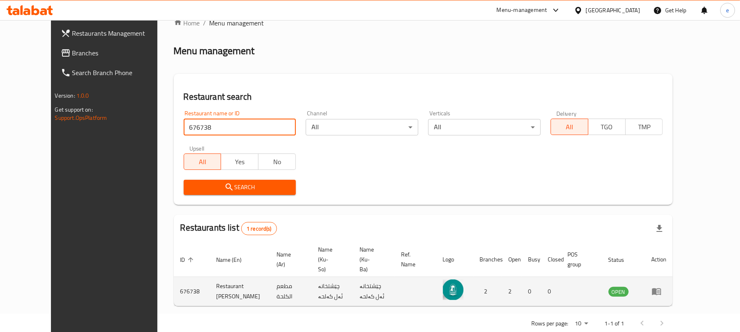
click at [673, 277] on td "enhanced table" at bounding box center [659, 291] width 28 height 29
click at [661, 289] on icon "enhanced table" at bounding box center [656, 292] width 9 height 7
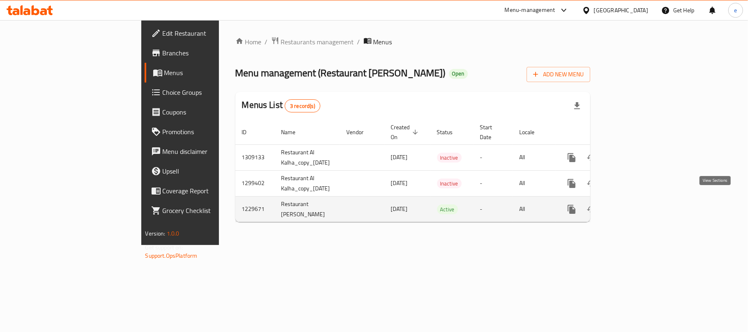
click at [636, 205] on icon "enhanced table" at bounding box center [631, 210] width 10 height 10
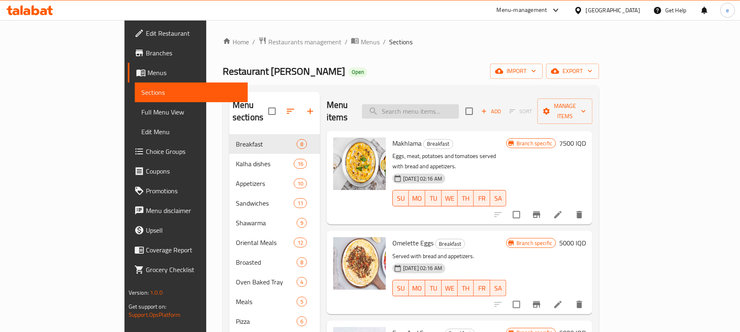
click at [441, 109] on input "search" at bounding box center [410, 111] width 97 height 14
paste input "Thyme Manoucheh"
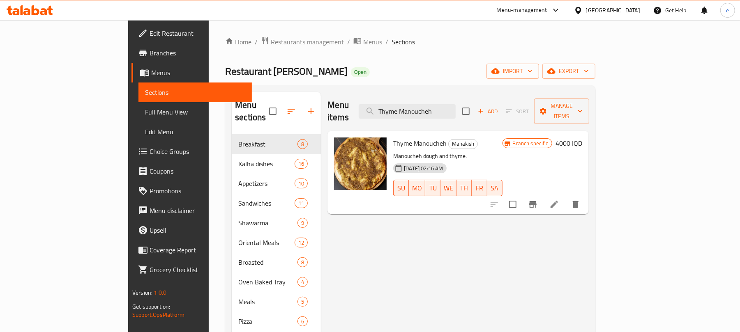
type input "Thyme Manoucheh"
click at [582, 138] on h6 "4000 IQD" at bounding box center [568, 144] width 27 height 12
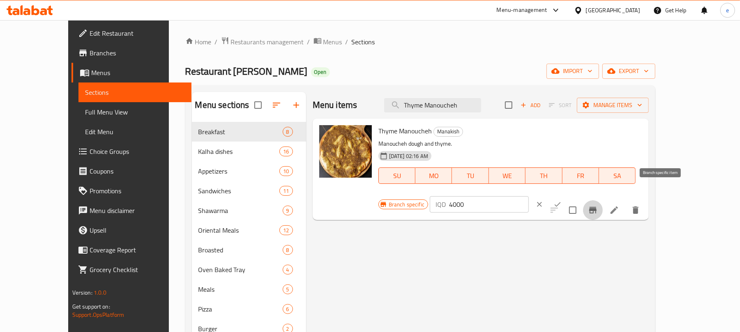
click at [596, 207] on icon "Branch-specific-item" at bounding box center [592, 210] width 7 height 7
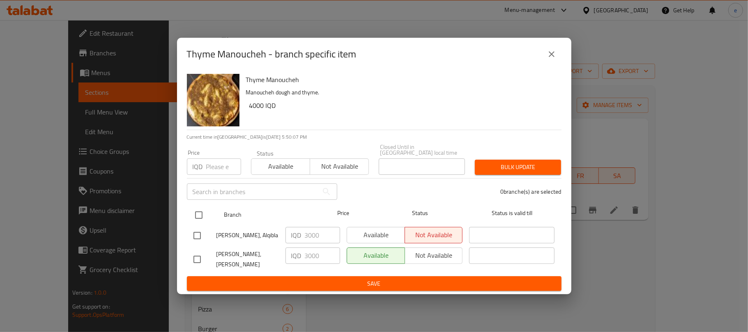
click at [207, 214] on input "checkbox" at bounding box center [198, 215] width 17 height 17
checkbox input "true"
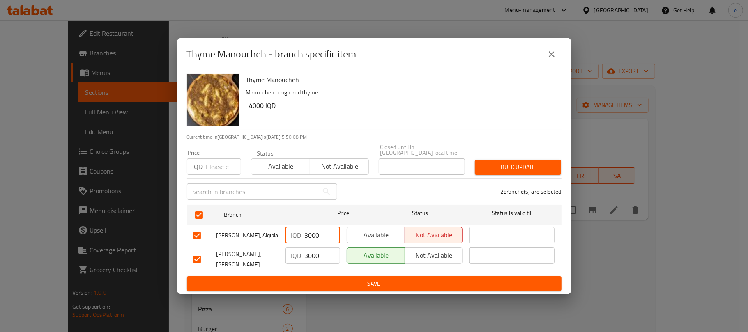
click at [310, 240] on input "3000" at bounding box center [322, 235] width 35 height 16
paste input "4"
type input "4000"
click at [313, 252] on input "3000" at bounding box center [322, 256] width 35 height 16
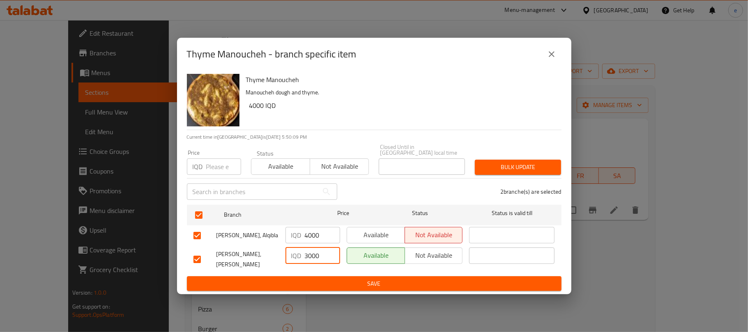
click at [313, 252] on input "3000" at bounding box center [322, 256] width 35 height 16
paste input "4"
type input "4000"
click at [329, 279] on span "Save" at bounding box center [373, 284] width 361 height 10
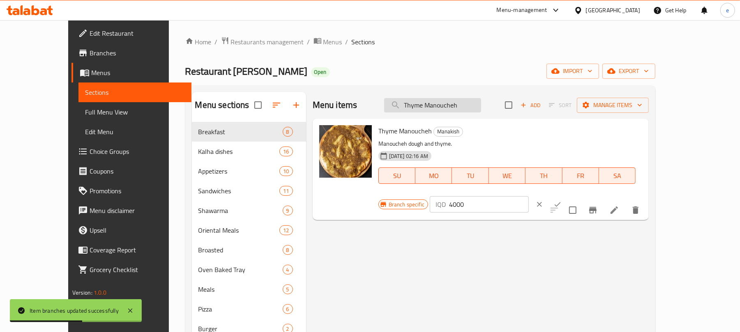
click at [464, 107] on input "Thyme Manoucheh" at bounding box center [432, 105] width 97 height 14
paste input "Chees"
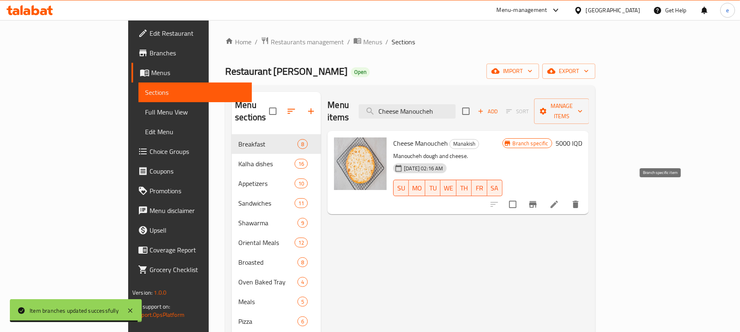
type input "Cheese Manoucheh"
click at [538, 200] on icon "Branch-specific-item" at bounding box center [533, 205] width 10 height 10
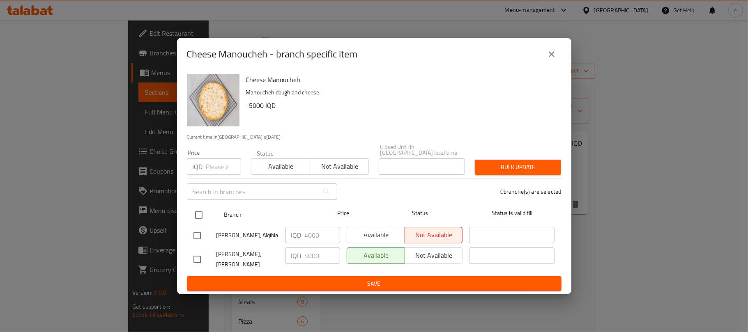
click at [202, 217] on input "checkbox" at bounding box center [198, 215] width 17 height 17
checkbox input "true"
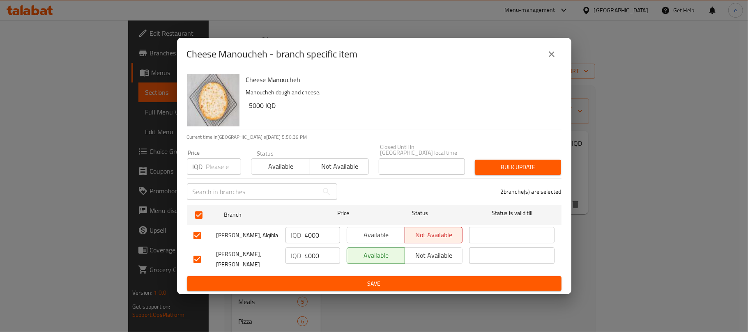
click at [306, 236] on input "4000" at bounding box center [322, 235] width 35 height 16
click at [314, 242] on input "5000" at bounding box center [322, 235] width 35 height 16
type input "5000"
click at [314, 253] on input "4000" at bounding box center [322, 256] width 35 height 16
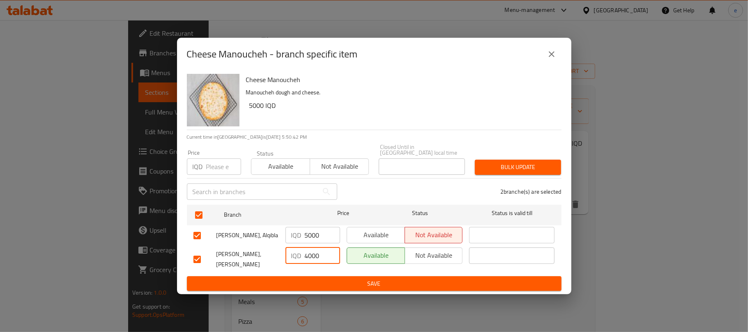
click at [314, 253] on input "4000" at bounding box center [322, 256] width 35 height 16
paste input "5"
type input "5000"
click at [329, 279] on span "Save" at bounding box center [373, 284] width 361 height 10
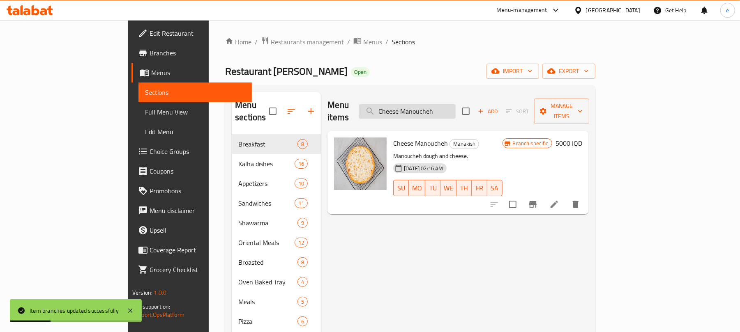
click at [444, 104] on input "Cheese Manoucheh" at bounding box center [407, 111] width 97 height 14
paste input "Eggs"
type input "Eggs Manoucheh"
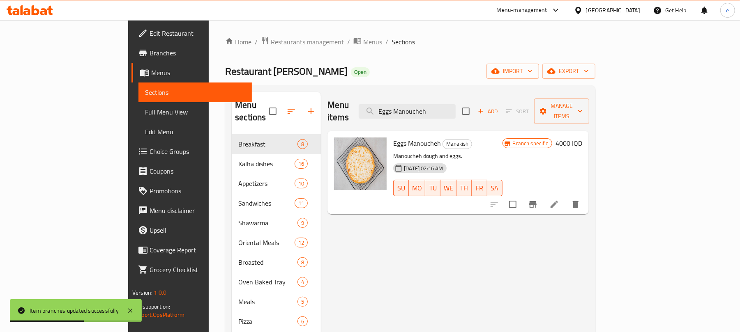
click at [582, 138] on h6 "4000 IQD" at bounding box center [568, 144] width 27 height 12
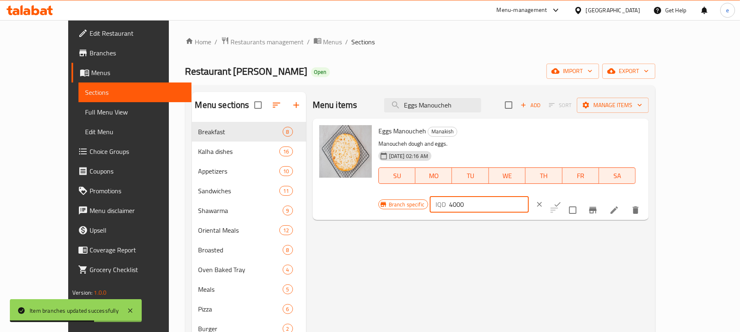
click at [529, 196] on input "4000" at bounding box center [489, 204] width 80 height 16
click at [596, 207] on icon "Branch-specific-item" at bounding box center [592, 210] width 7 height 7
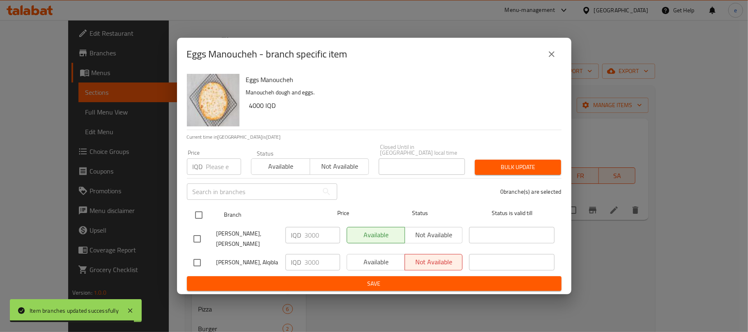
click at [200, 216] on input "checkbox" at bounding box center [198, 215] width 17 height 17
checkbox input "true"
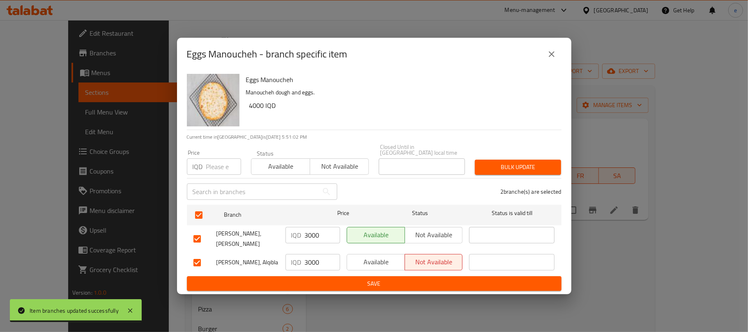
click at [321, 233] on input "3000" at bounding box center [322, 235] width 35 height 16
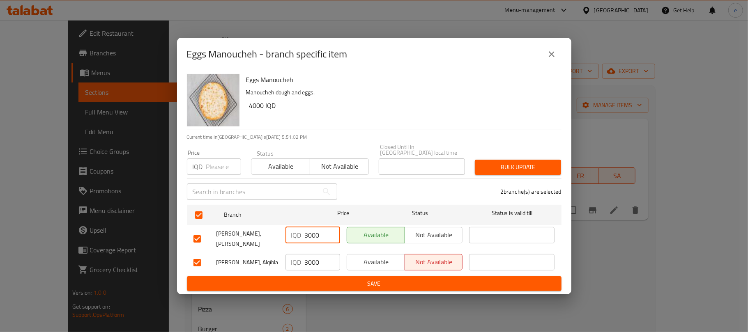
click at [321, 233] on input "3000" at bounding box center [322, 235] width 35 height 16
click at [316, 234] on input "3000" at bounding box center [322, 235] width 35 height 16
click at [315, 234] on input "3000" at bounding box center [322, 235] width 35 height 16
paste input "4"
type input "4000"
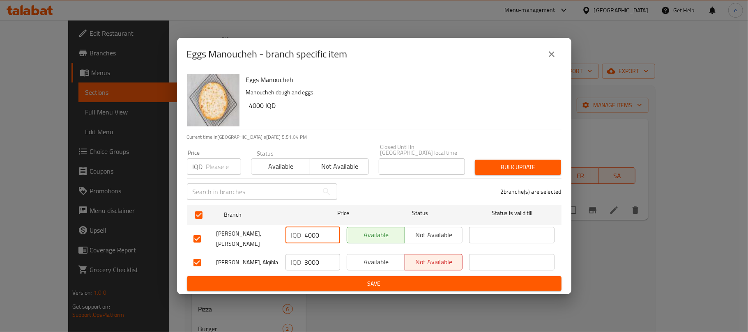
click at [312, 255] on input "3000" at bounding box center [322, 262] width 35 height 16
paste input "4"
type input "4000"
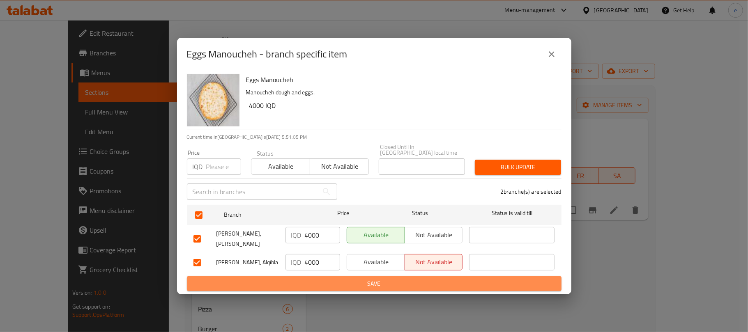
click at [319, 282] on span "Save" at bounding box center [373, 284] width 361 height 10
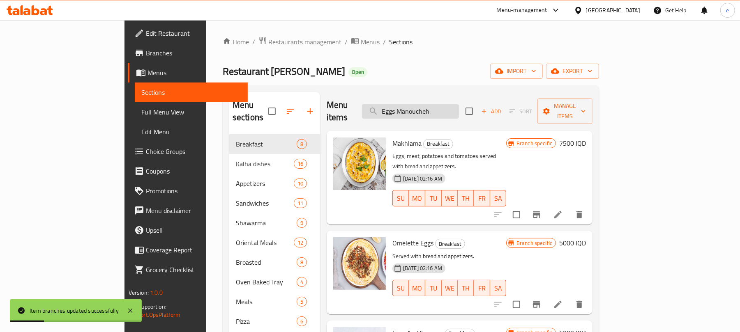
click at [442, 107] on input "Eggs Manoucheh" at bounding box center [410, 111] width 97 height 14
paste input "Muhammara"
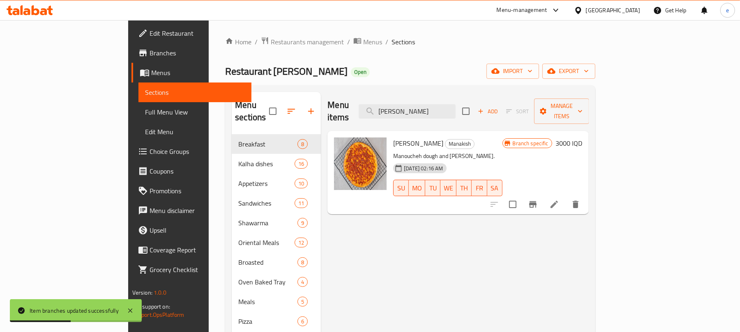
type input "[PERSON_NAME]"
click at [538, 200] on icon "Branch-specific-item" at bounding box center [533, 205] width 10 height 10
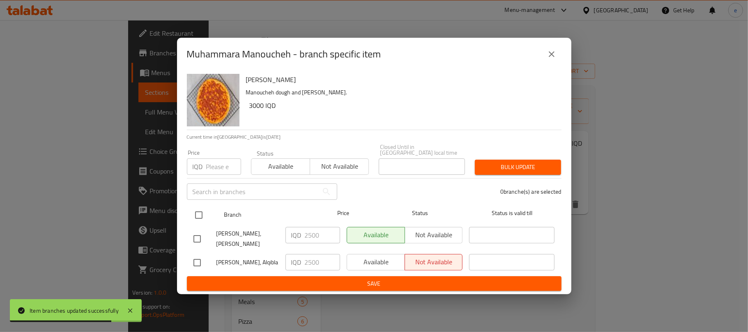
click at [193, 214] on input "checkbox" at bounding box center [198, 215] width 17 height 17
checkbox input "true"
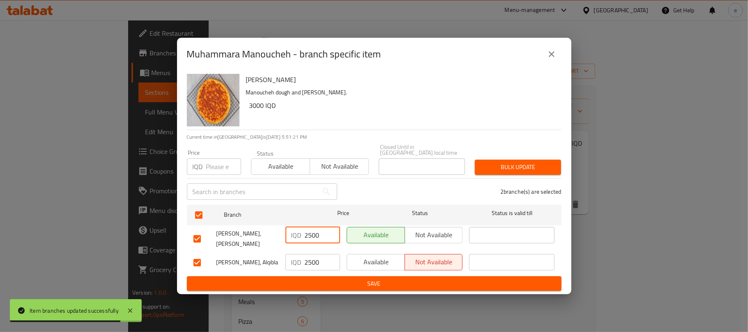
click at [319, 240] on input "2500" at bounding box center [322, 235] width 35 height 16
click at [312, 237] on input "2500" at bounding box center [322, 235] width 35 height 16
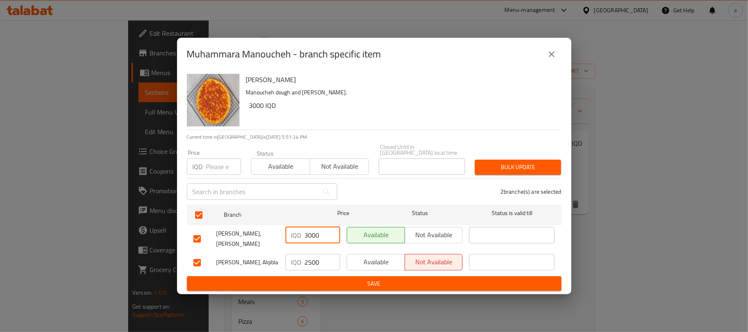
click at [312, 237] on input "3000" at bounding box center [322, 235] width 35 height 16
type input "3000"
click at [312, 255] on input "2500" at bounding box center [322, 262] width 35 height 16
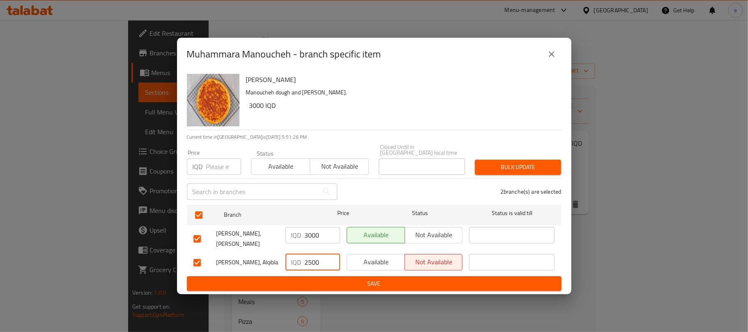
paste input "30"
type input "3000"
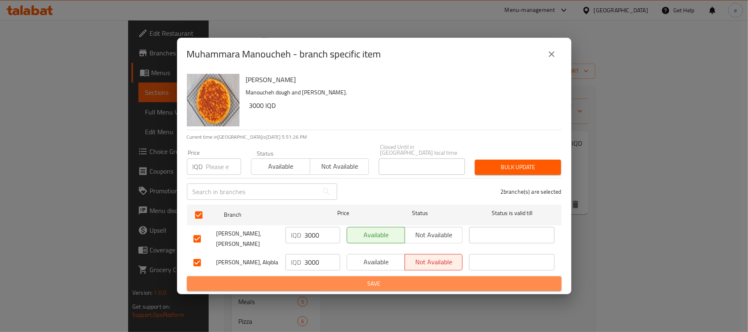
click at [327, 279] on span "Save" at bounding box center [373, 284] width 361 height 10
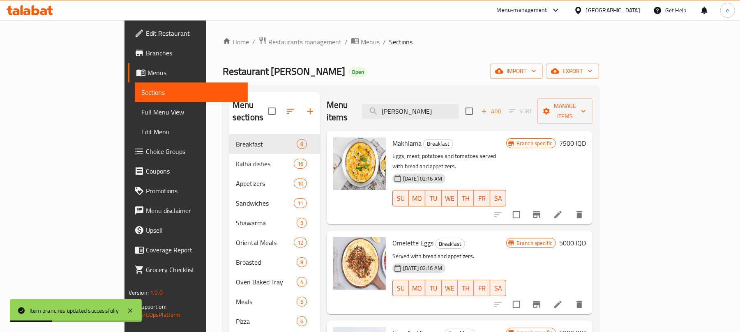
click at [457, 114] on div "Menu items Muhammara Manoucheh Add Sort Manage items" at bounding box center [460, 111] width 266 height 39
click at [457, 109] on input "[PERSON_NAME]" at bounding box center [410, 111] width 97 height 14
paste input "Lahm Bi Ajin"
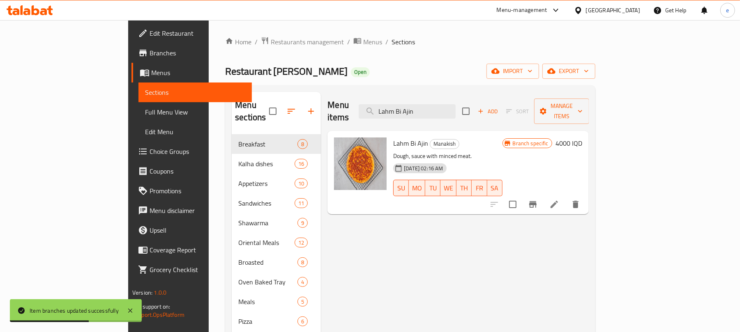
type input "Lahm Bi Ajin"
click at [536, 201] on icon "Branch-specific-item" at bounding box center [532, 204] width 7 height 7
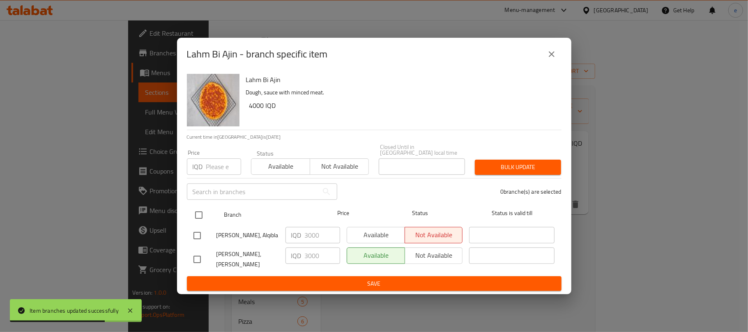
click at [204, 209] on input "checkbox" at bounding box center [198, 215] width 17 height 17
checkbox input "true"
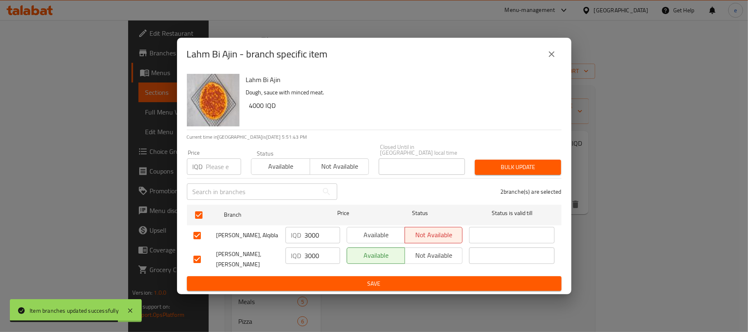
click at [320, 239] on input "3000" at bounding box center [322, 235] width 35 height 16
click at [314, 237] on input "3000" at bounding box center [322, 235] width 35 height 16
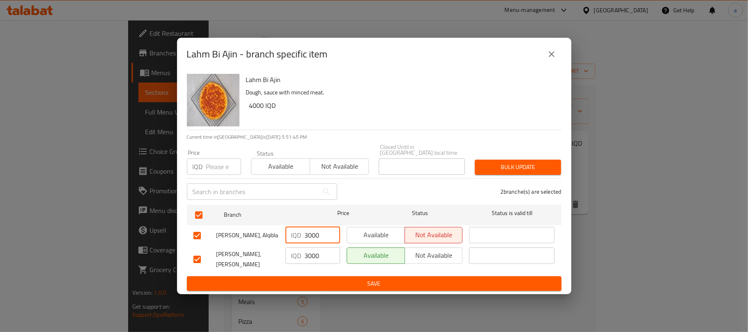
paste input "4"
type input "4000"
click at [307, 255] on input "3000" at bounding box center [322, 256] width 35 height 16
paste input "4"
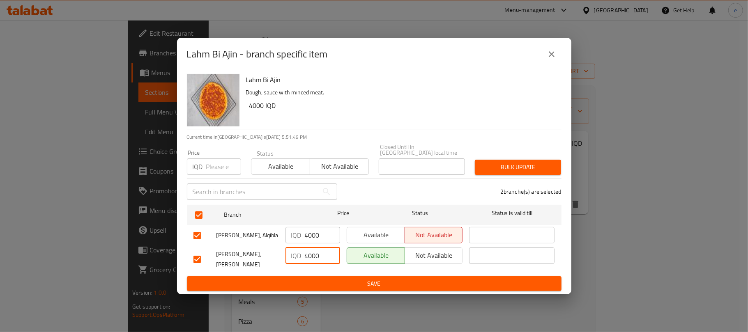
type input "4000"
click at [345, 279] on span "Save" at bounding box center [373, 284] width 361 height 10
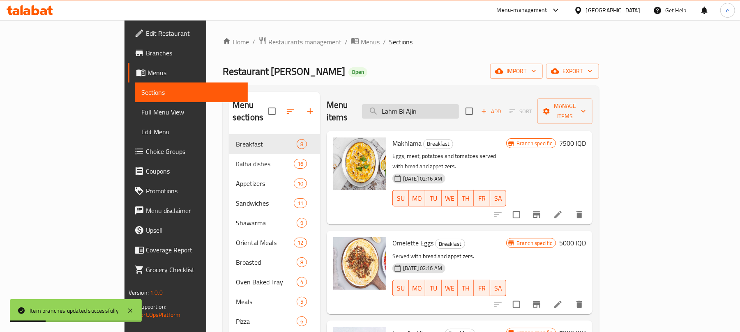
click at [426, 107] on input "Lahm Bi Ajin" at bounding box center [410, 111] width 97 height 14
paste input "Kofta Pide"
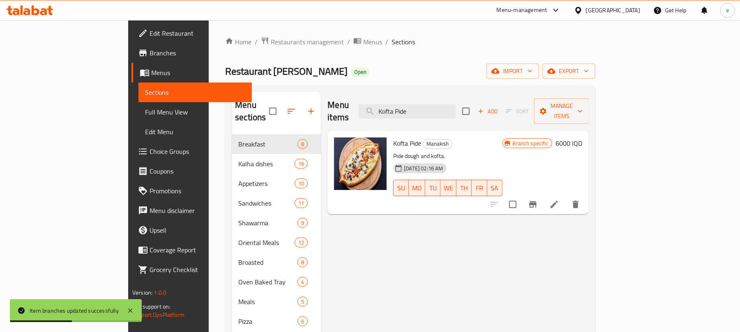
type input "Kofta Pide"
click at [582, 138] on div "Branch specific 6000 IQD" at bounding box center [542, 173] width 80 height 70
click at [582, 138] on h6 "6000 IQD" at bounding box center [568, 144] width 27 height 12
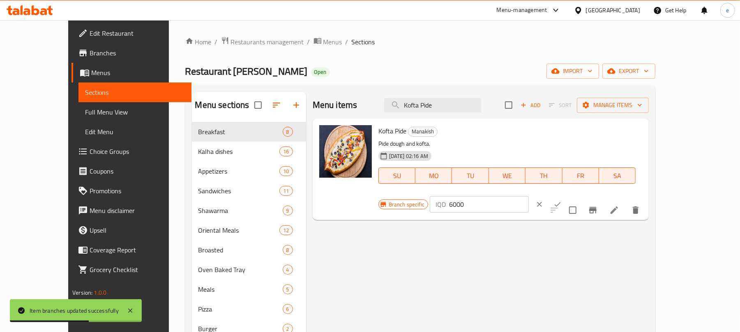
click at [529, 196] on input "6000" at bounding box center [489, 204] width 80 height 16
click at [561, 200] on icon "ok" at bounding box center [557, 204] width 8 height 8
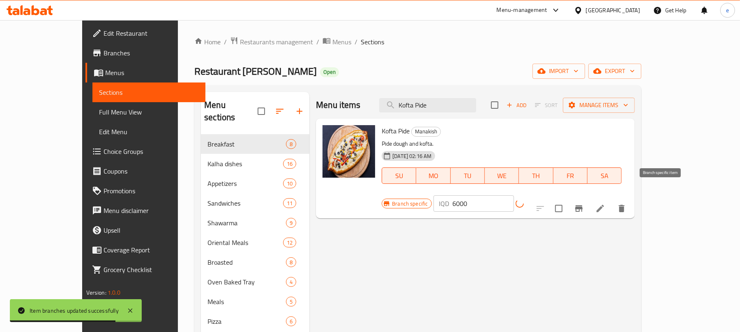
click at [589, 199] on button "Branch-specific-item" at bounding box center [579, 209] width 20 height 20
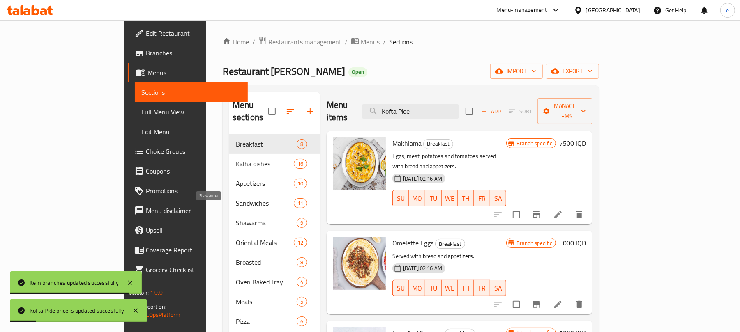
click at [236, 218] on span "Shawarma" at bounding box center [266, 223] width 61 height 10
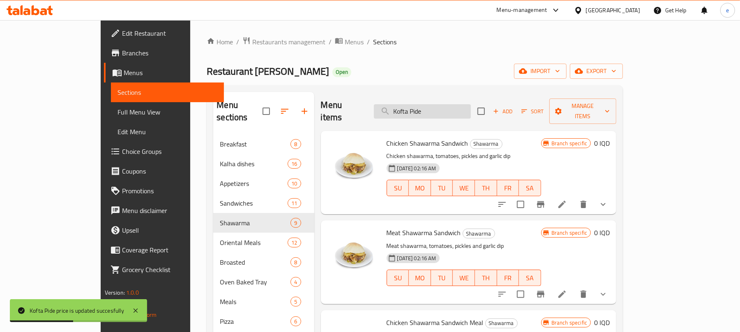
click at [453, 111] on input "Kofta Pide" at bounding box center [422, 111] width 97 height 14
click at [449, 107] on input "Kofta Pide" at bounding box center [422, 111] width 97 height 14
paste input "search"
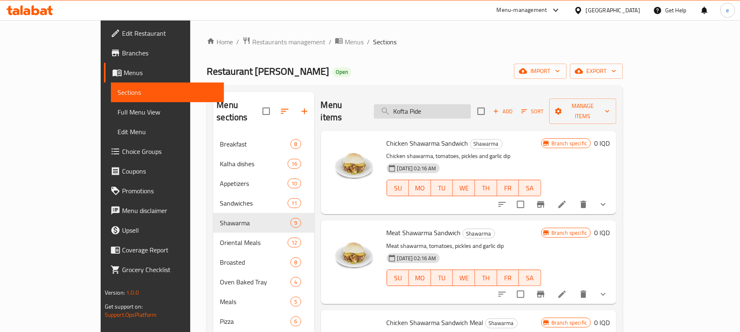
click at [467, 107] on input "Kofta Pide" at bounding box center [422, 111] width 97 height 14
paste input "Kofta Pide"
type input "Kofta Pide"
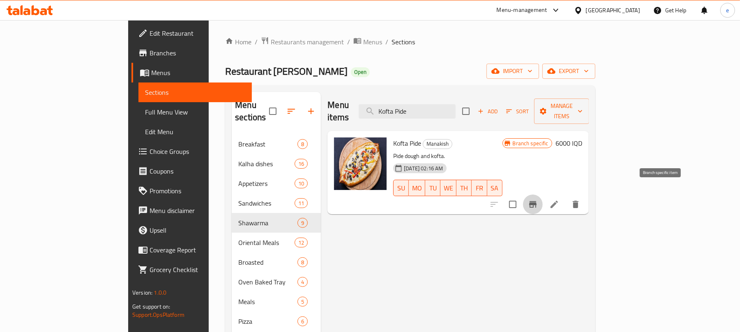
click at [536, 201] on icon "Branch-specific-item" at bounding box center [532, 204] width 7 height 7
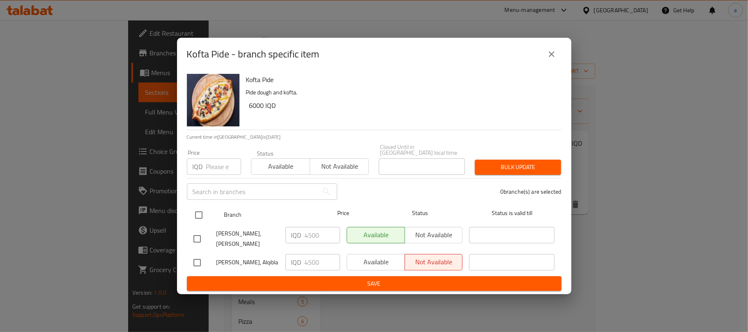
click at [200, 211] on input "checkbox" at bounding box center [198, 215] width 17 height 17
checkbox input "true"
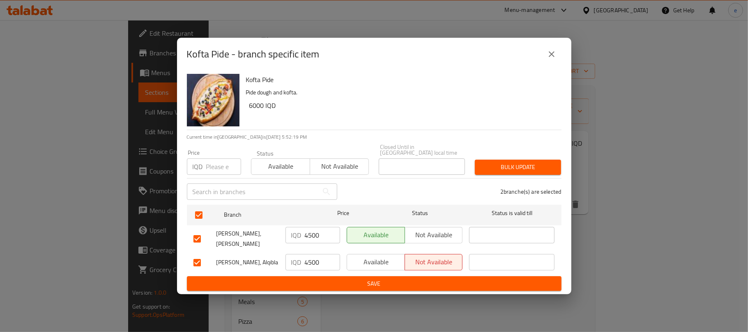
click at [306, 232] on input "4500" at bounding box center [322, 235] width 35 height 16
paste input "60"
type input "6000"
click at [312, 257] on input "4500" at bounding box center [322, 262] width 35 height 16
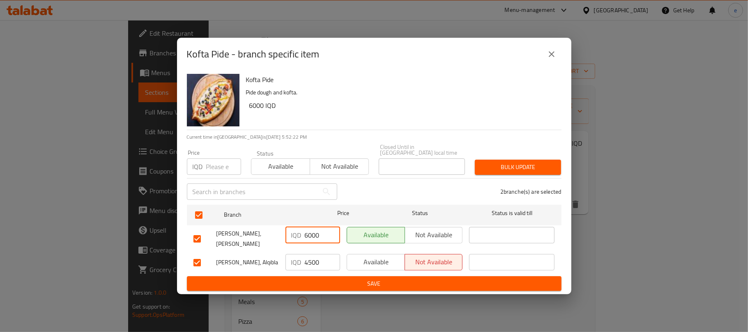
click at [312, 257] on input "4500" at bounding box center [322, 262] width 35 height 16
paste input "60"
type input "6000"
click at [329, 280] on span "Save" at bounding box center [373, 284] width 361 height 10
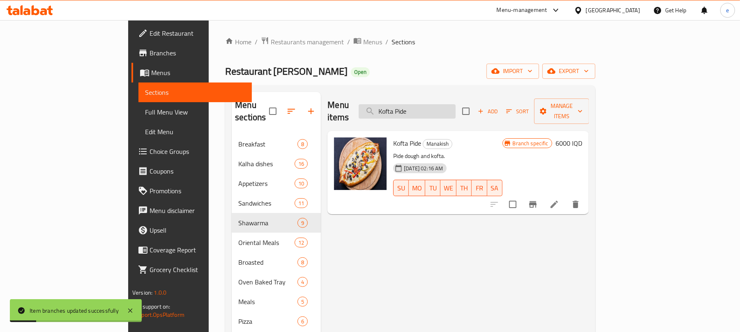
click at [432, 104] on input "Kofta Pide" at bounding box center [407, 111] width 97 height 14
paste input "Cheese"
type input "Cheese Pide"
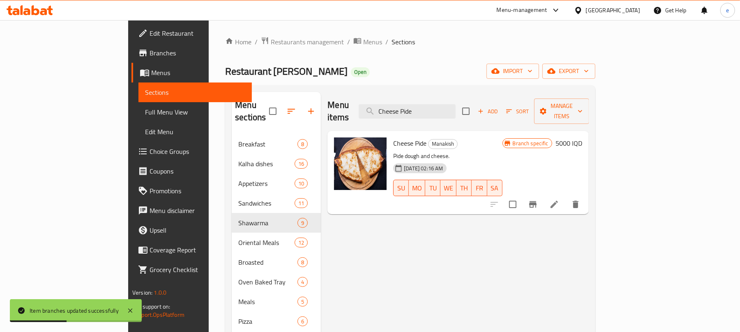
click at [536, 201] on icon "Branch-specific-item" at bounding box center [532, 204] width 7 height 7
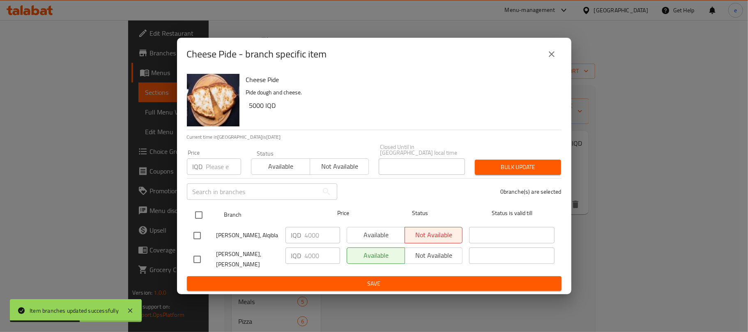
click at [197, 218] on input "checkbox" at bounding box center [198, 215] width 17 height 17
checkbox input "true"
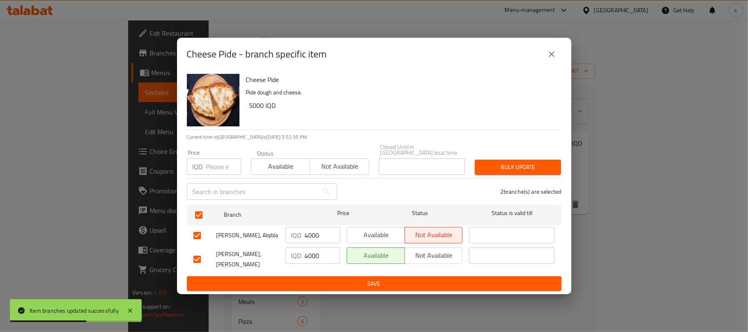
click at [304, 232] on div "IQD 4000 ​" at bounding box center [312, 235] width 55 height 16
click at [305, 232] on input "4000" at bounding box center [322, 235] width 35 height 16
paste input "5"
type input "5000"
click at [321, 255] on input "4000" at bounding box center [322, 256] width 35 height 16
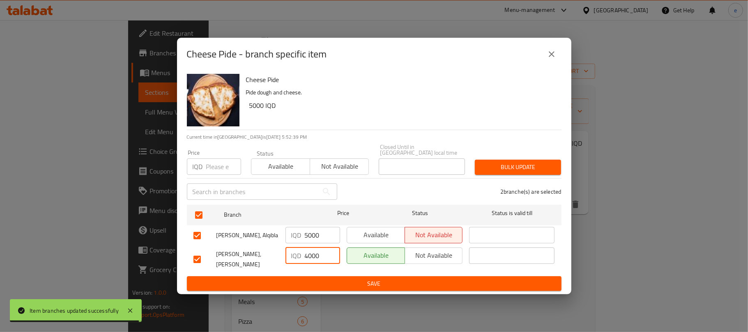
click at [321, 255] on input "4000" at bounding box center [322, 256] width 35 height 16
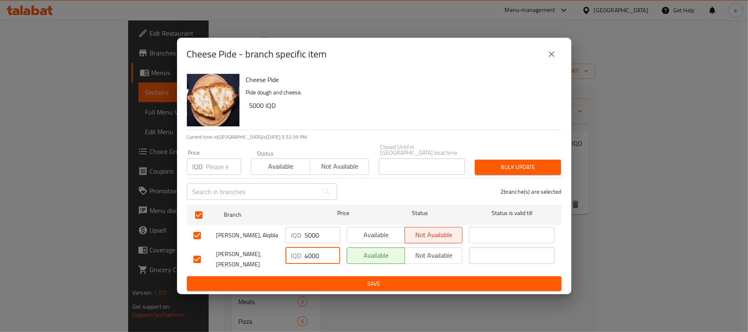
click at [318, 255] on input "4000" at bounding box center [322, 256] width 35 height 16
click at [317, 255] on input "4000" at bounding box center [322, 256] width 35 height 16
click at [316, 254] on input "4000" at bounding box center [322, 256] width 35 height 16
paste input "5"
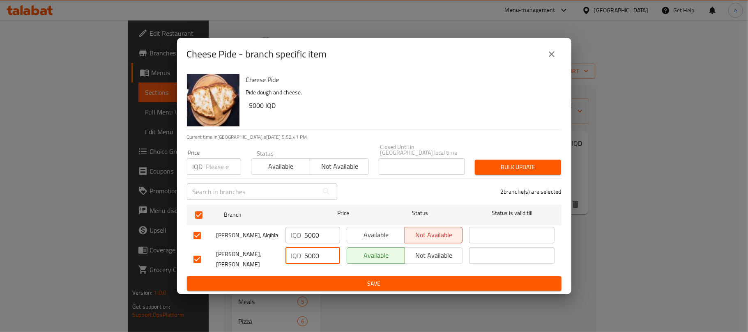
type input "5000"
drag, startPoint x: 324, startPoint y: 273, endPoint x: 321, endPoint y: 285, distance: 12.2
click at [324, 279] on span "Save" at bounding box center [373, 284] width 361 height 10
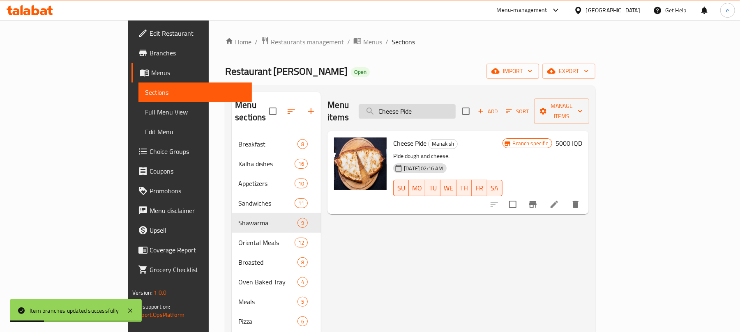
click at [444, 104] on input "Cheese Pide" at bounding box center [407, 111] width 97 height 14
paste input "[PERSON_NAME]"
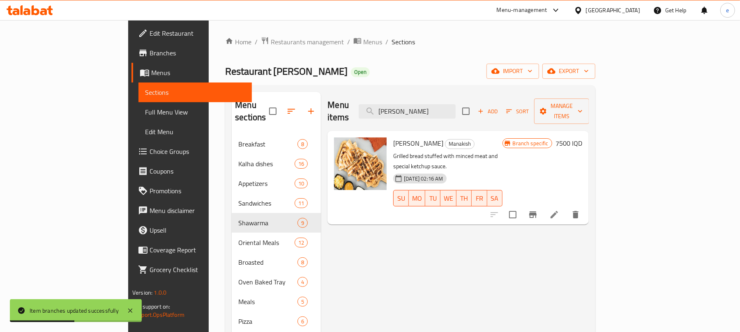
type input "[PERSON_NAME]"
click at [538, 210] on icon "Branch-specific-item" at bounding box center [533, 215] width 10 height 10
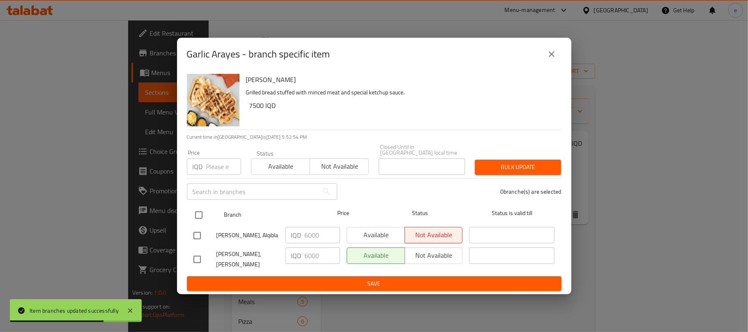
click at [199, 217] on input "checkbox" at bounding box center [198, 215] width 17 height 17
checkbox input "true"
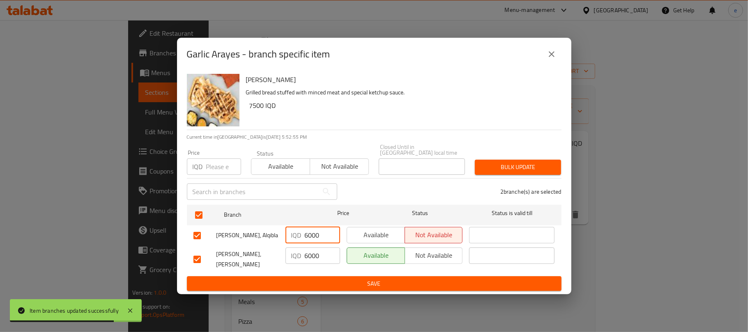
click at [314, 240] on input "6000" at bounding box center [322, 235] width 35 height 16
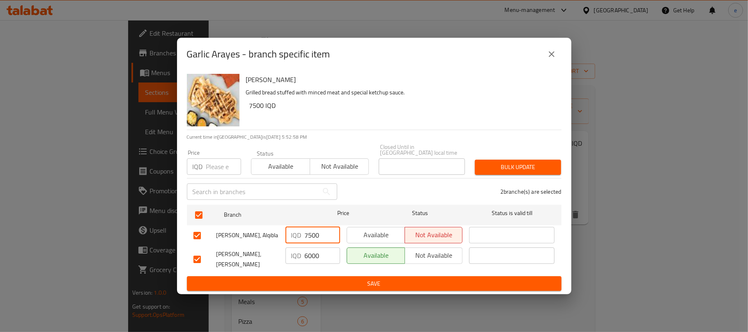
click at [314, 240] on input "7500" at bounding box center [322, 235] width 35 height 16
type input "7500"
click at [311, 255] on input "6000" at bounding box center [322, 256] width 35 height 16
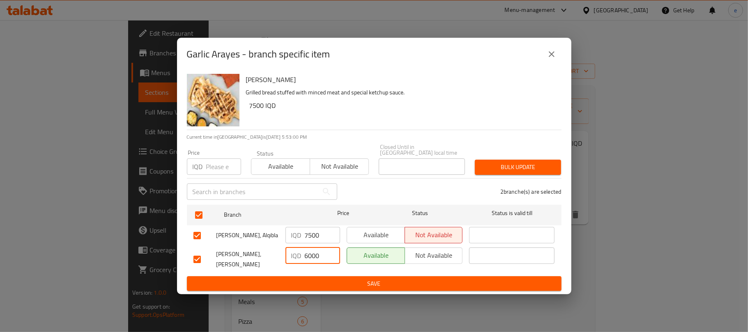
paste input "75"
type input "7500"
click at [327, 280] on span "Save" at bounding box center [373, 284] width 361 height 10
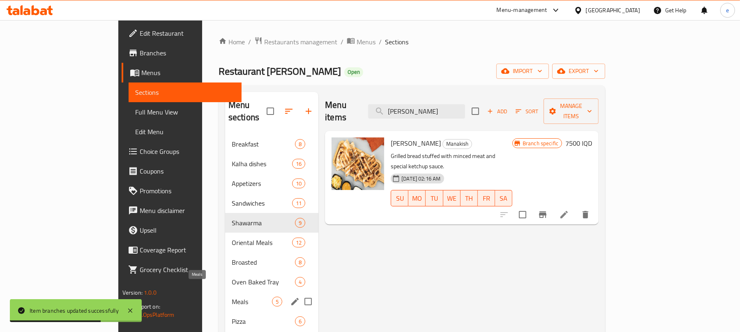
scroll to position [109, 0]
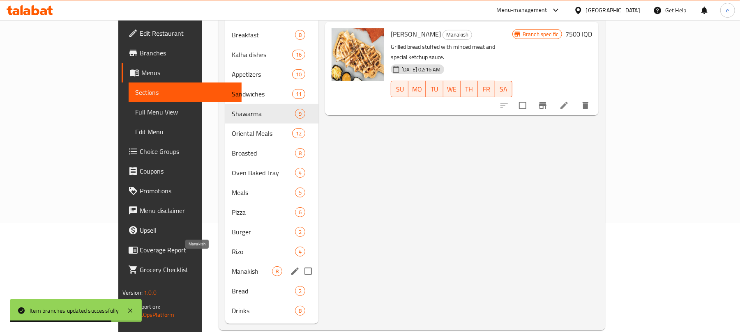
click at [232, 267] on span "Manakish" at bounding box center [252, 272] width 40 height 10
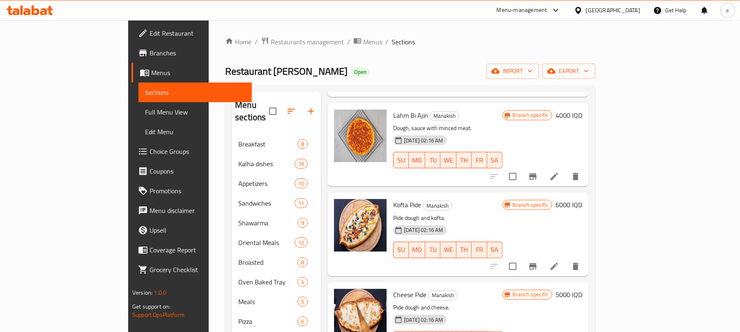
scroll to position [406, 0]
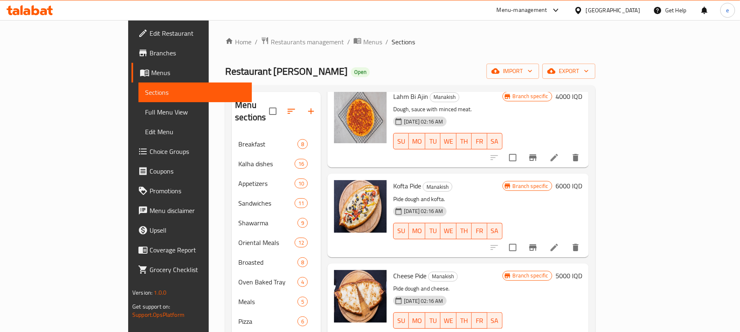
click at [393, 180] on span "Kofta Pide" at bounding box center [407, 186] width 28 height 12
copy h6 "Pide"
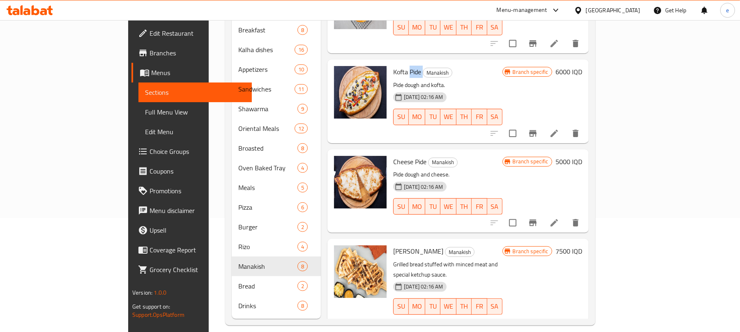
scroll to position [115, 0]
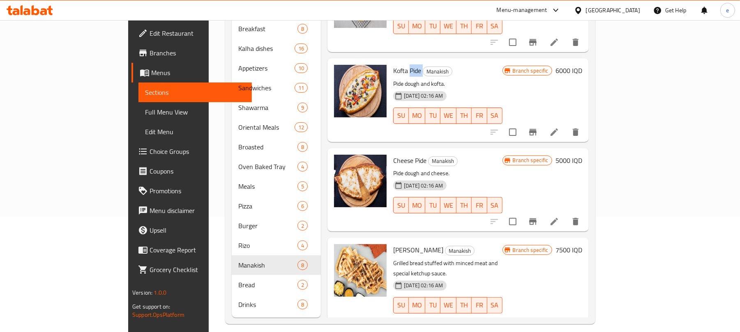
click at [393, 154] on span "Cheese Pide" at bounding box center [409, 160] width 33 height 12
copy span "Cheese"
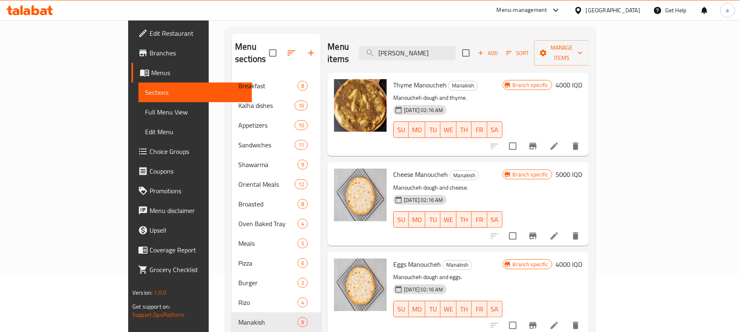
scroll to position [0, 0]
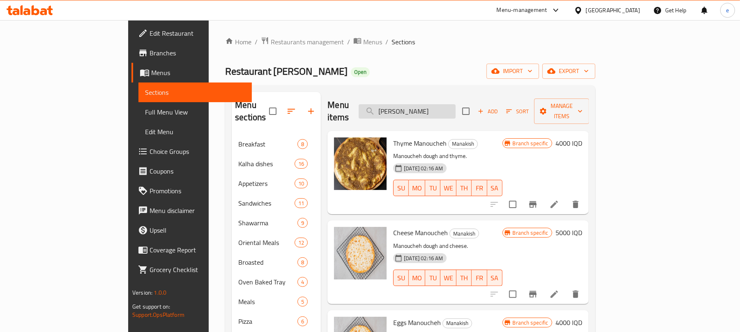
click at [430, 108] on input "[PERSON_NAME]" at bounding box center [407, 111] width 97 height 14
paste input "Falafel Sandwich"
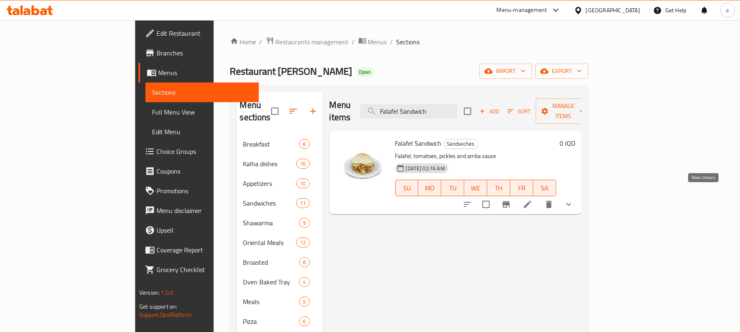
type input "Falafel Sandwich"
click at [573, 200] on icon "show more" at bounding box center [569, 205] width 10 height 10
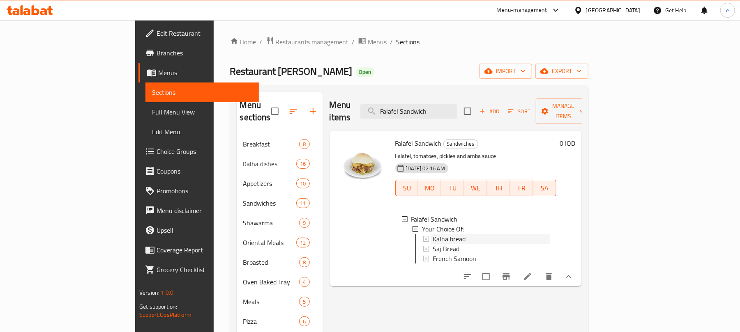
click at [432, 234] on span "Kalha bread" at bounding box center [448, 239] width 33 height 10
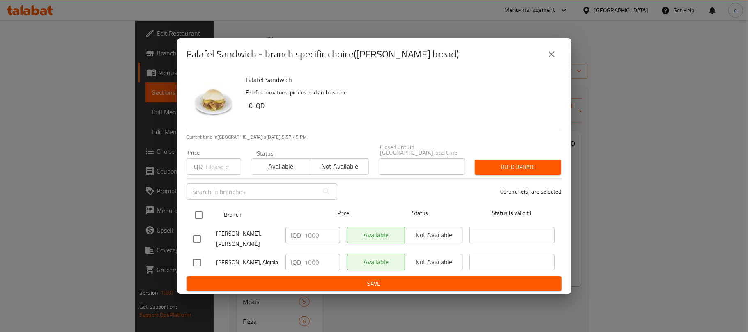
click at [194, 214] on input "checkbox" at bounding box center [198, 215] width 17 height 17
checkbox input "true"
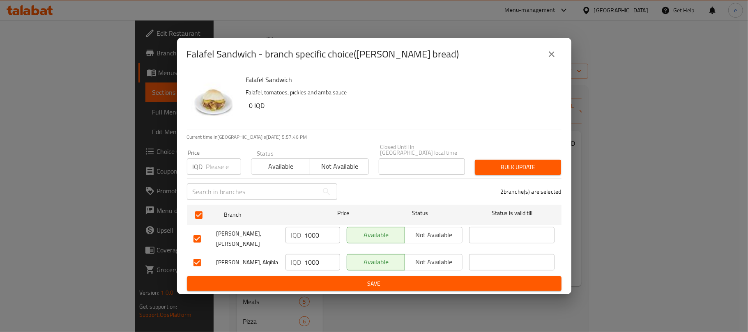
click at [311, 236] on input "1000" at bounding box center [322, 235] width 35 height 16
paste input "5"
type input "1500"
click at [314, 254] on input "1000" at bounding box center [322, 262] width 35 height 16
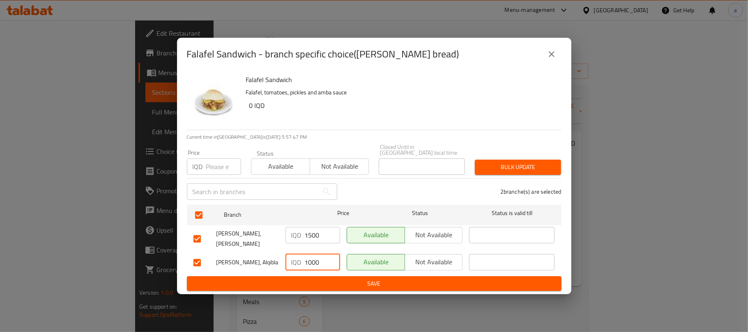
click at [314, 254] on input "1000" at bounding box center [322, 262] width 35 height 16
paste input "5"
type input "1500"
click at [345, 279] on span "Save" at bounding box center [373, 284] width 361 height 10
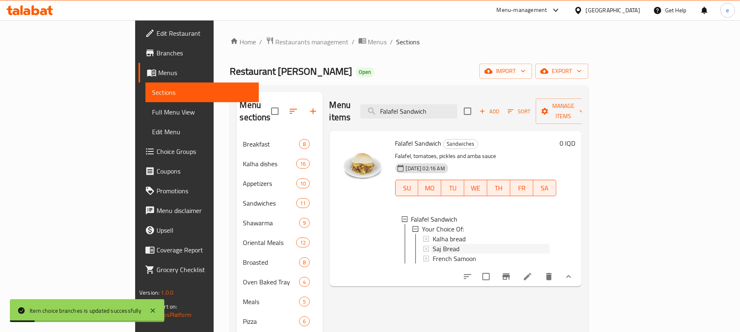
click at [432, 244] on span "Saj Bread" at bounding box center [445, 249] width 27 height 10
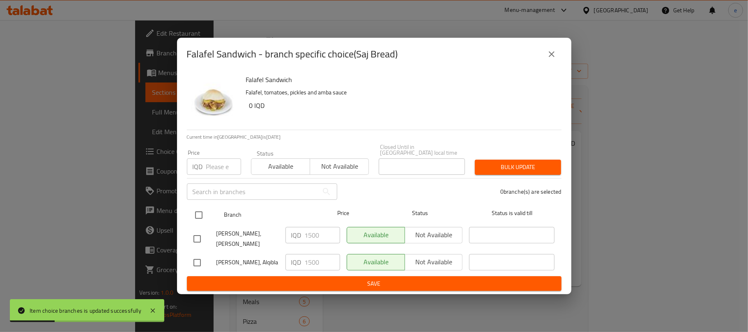
click at [198, 214] on input "checkbox" at bounding box center [198, 215] width 17 height 17
checkbox input "true"
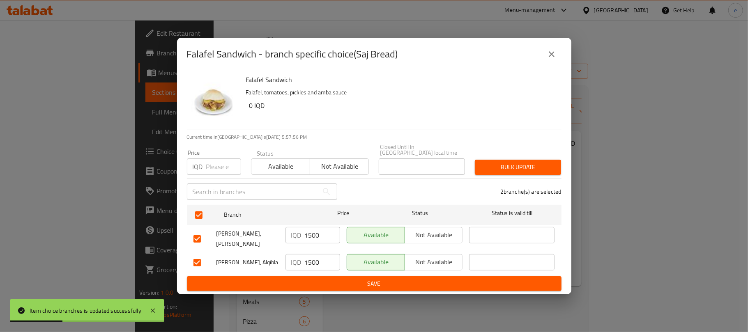
click at [313, 229] on input "1500" at bounding box center [322, 235] width 35 height 16
paste input "20"
type input "2000"
click at [311, 258] on input "1500" at bounding box center [322, 262] width 35 height 16
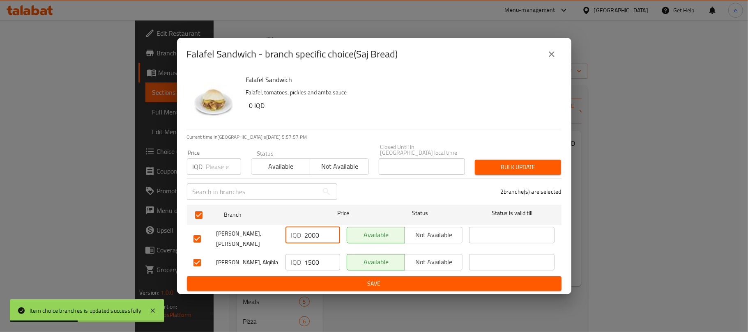
click at [311, 258] on input "1500" at bounding box center [322, 262] width 35 height 16
paste input "20"
type input "2000"
click at [372, 279] on span "Save" at bounding box center [373, 284] width 361 height 10
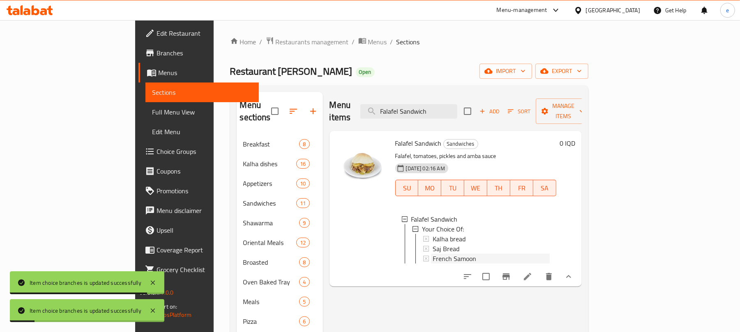
click at [432, 254] on span "French Samoon" at bounding box center [454, 259] width 44 height 10
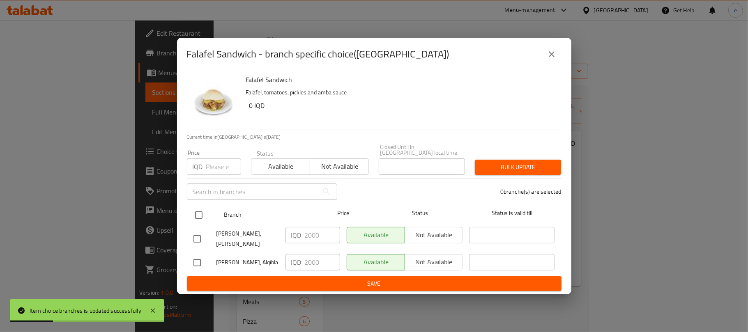
click at [201, 219] on input "checkbox" at bounding box center [198, 215] width 17 height 17
checkbox input "true"
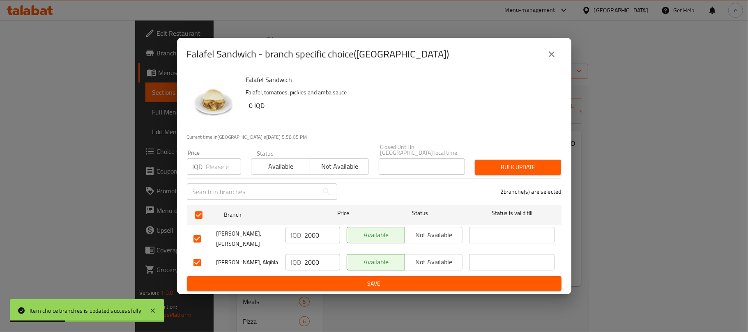
click at [314, 242] on input "2000" at bounding box center [322, 235] width 35 height 16
paste input "5"
type input "2500"
click at [321, 255] on input "2000" at bounding box center [322, 262] width 35 height 16
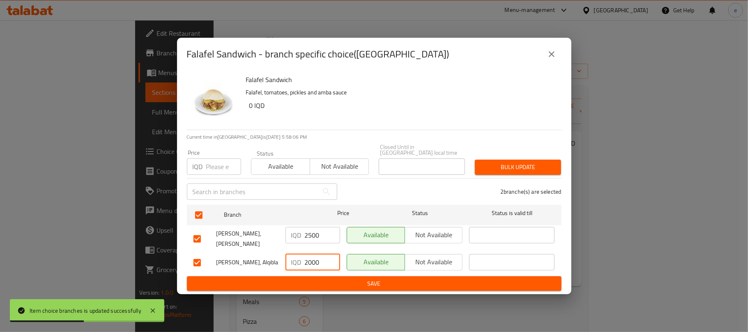
click at [321, 255] on input "2000" at bounding box center [322, 262] width 35 height 16
paste input "5"
type input "2500"
click at [324, 279] on span "Save" at bounding box center [373, 284] width 361 height 10
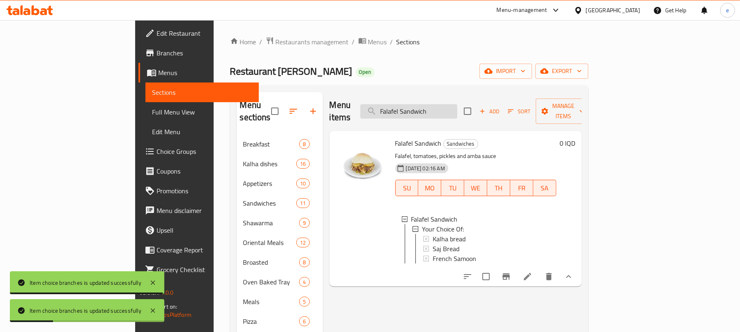
click at [439, 110] on input "Falafel Sandwich" at bounding box center [408, 111] width 97 height 14
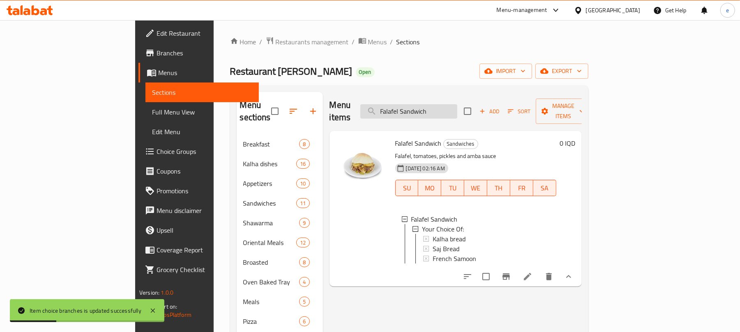
click at [439, 110] on input "Falafel Sandwich" at bounding box center [408, 111] width 97 height 14
paste input "ou"
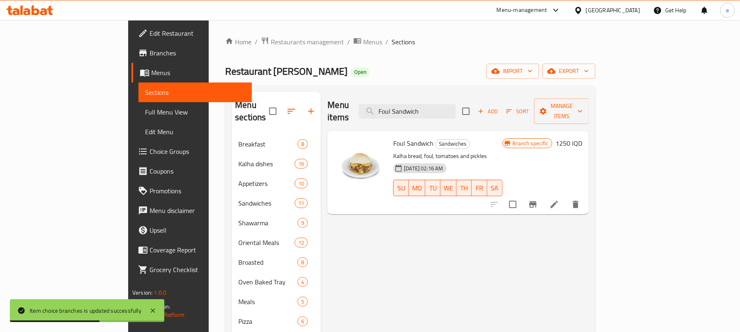
type input "Foul Sandwich"
click at [582, 138] on h6 "1250 IQD" at bounding box center [568, 144] width 27 height 12
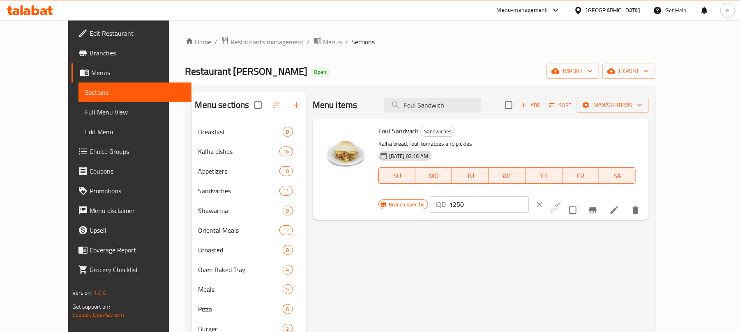
click at [529, 196] on input "1250" at bounding box center [489, 204] width 80 height 16
paste input "50"
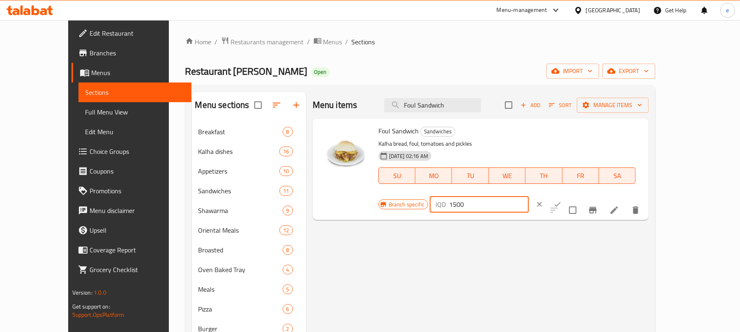
type input "1500"
click at [561, 200] on icon "ok" at bounding box center [557, 204] width 8 height 8
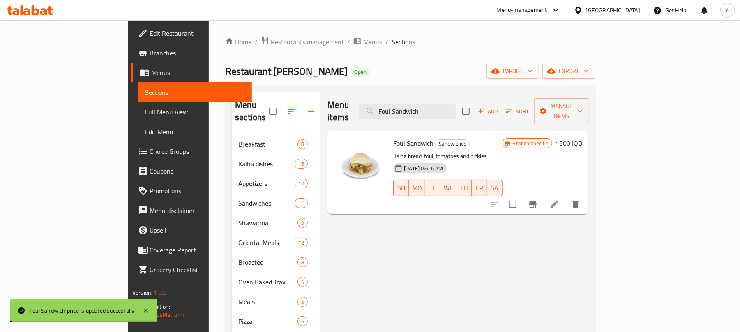
click at [538, 200] on icon "Branch-specific-item" at bounding box center [533, 205] width 10 height 10
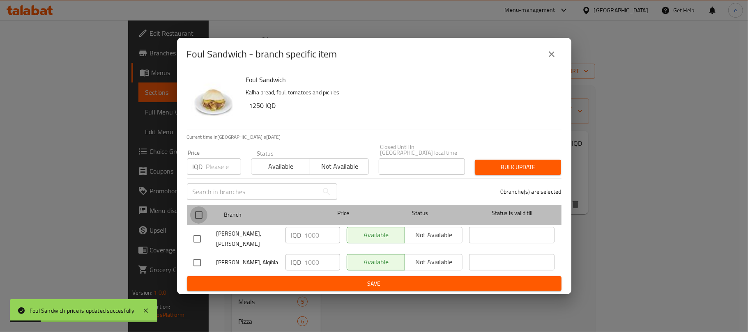
click at [197, 214] on input "checkbox" at bounding box center [198, 215] width 17 height 17
checkbox input "true"
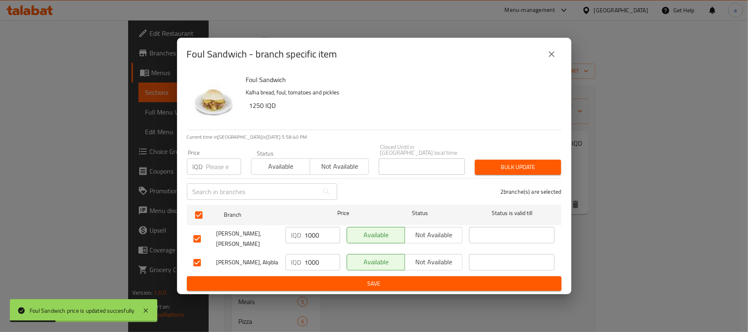
click at [301, 239] on div "IQD 1000 ​" at bounding box center [312, 235] width 55 height 16
click at [309, 239] on input "1000" at bounding box center [322, 235] width 35 height 16
paste input "5"
type input "1500"
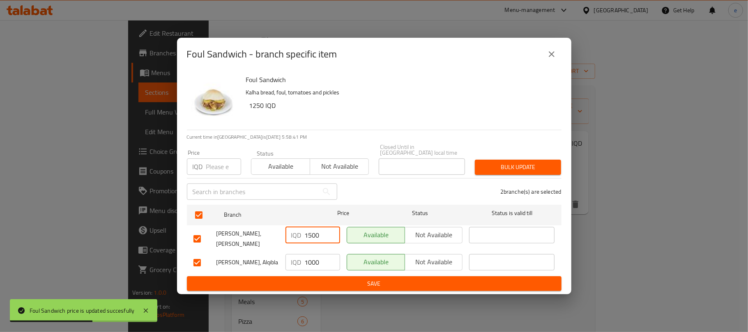
click at [321, 254] on input "1000" at bounding box center [322, 262] width 35 height 16
paste input "5"
type input "1500"
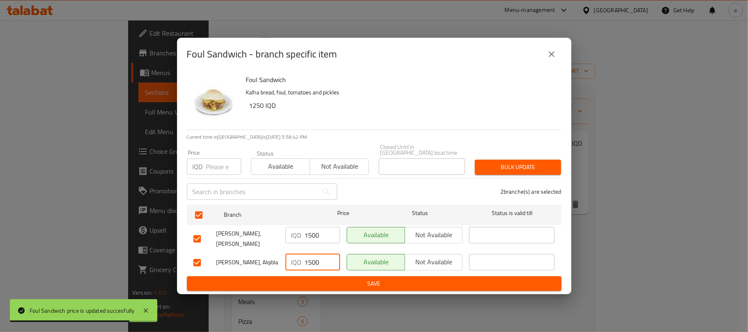
click at [325, 280] on span "Save" at bounding box center [373, 284] width 361 height 10
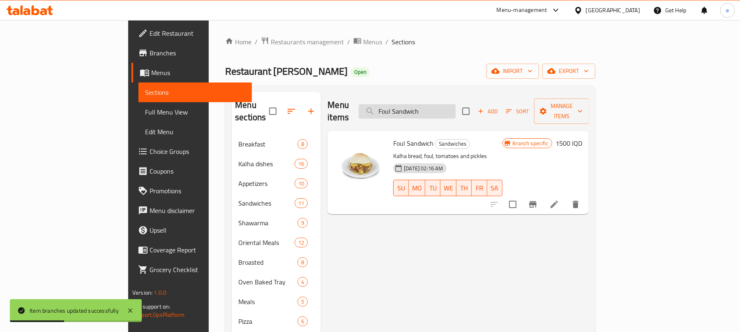
click at [455, 105] on input "Foul Sandwich" at bounding box center [407, 111] width 97 height 14
paste input "Mix"
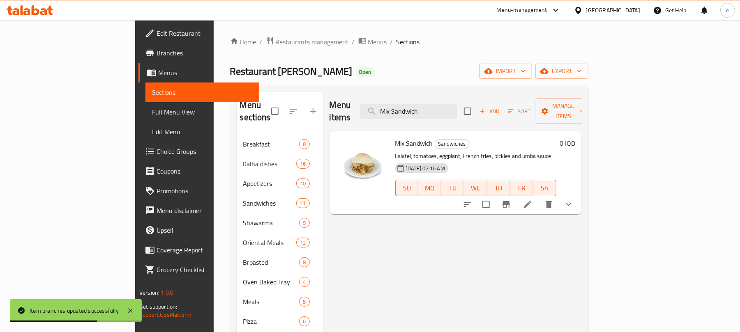
type input "Mix Sandwich"
click at [578, 195] on button "show more" at bounding box center [569, 205] width 20 height 20
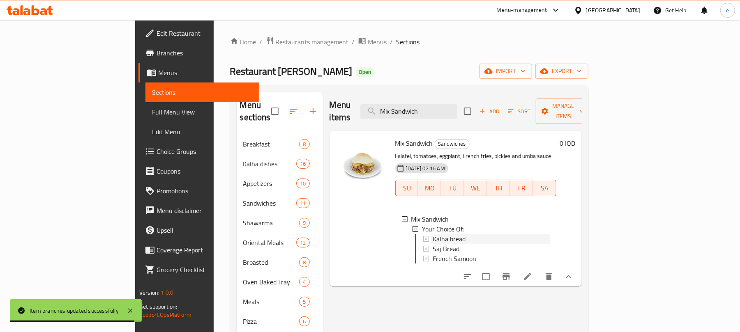
click at [432, 234] on span "Kalha bread" at bounding box center [448, 239] width 33 height 10
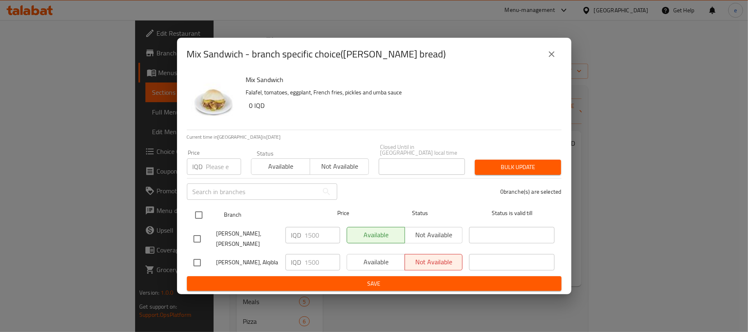
click at [202, 217] on input "checkbox" at bounding box center [198, 215] width 17 height 17
checkbox input "true"
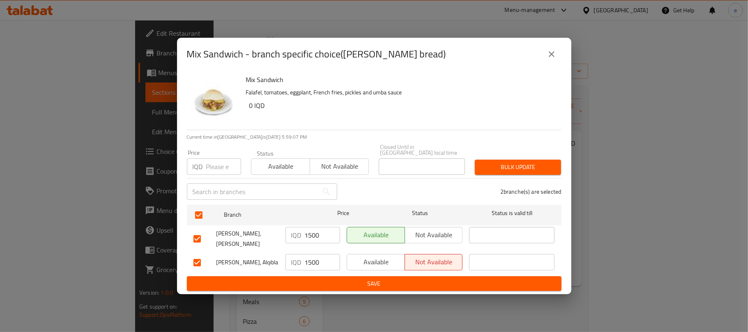
click at [313, 237] on input "1500" at bounding box center [322, 235] width 35 height 16
paste input "20"
type input "2000"
click at [308, 254] on input "1500" at bounding box center [322, 262] width 35 height 16
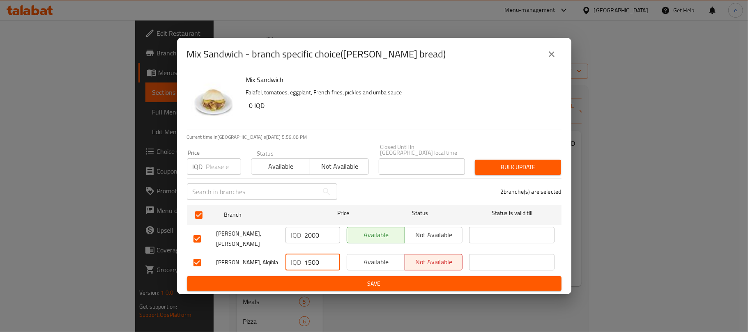
click at [308, 254] on input "1500" at bounding box center [322, 262] width 35 height 16
paste input "20"
type input "2000"
click at [324, 276] on button "Save" at bounding box center [374, 283] width 375 height 15
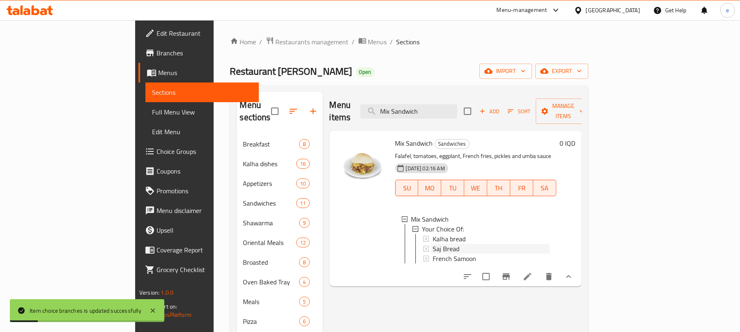
click at [432, 244] on span "Saj Bread" at bounding box center [445, 249] width 27 height 10
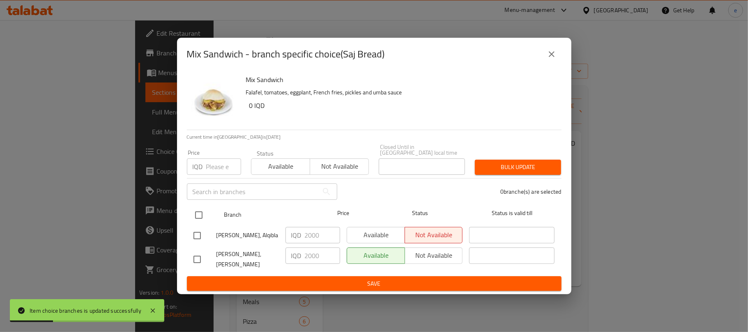
click at [201, 214] on input "checkbox" at bounding box center [198, 215] width 17 height 17
checkbox input "true"
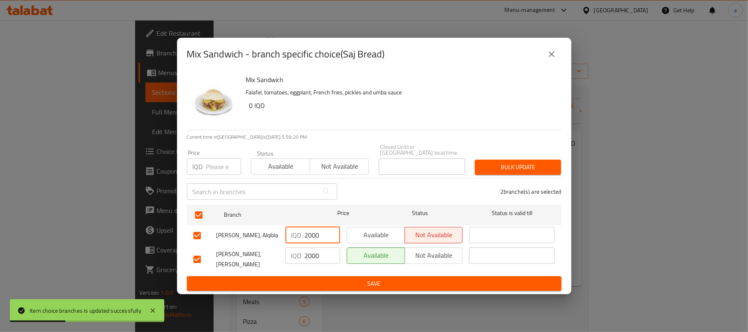
click at [317, 235] on input "2000" at bounding box center [322, 235] width 35 height 16
paste input "5"
type input "2500"
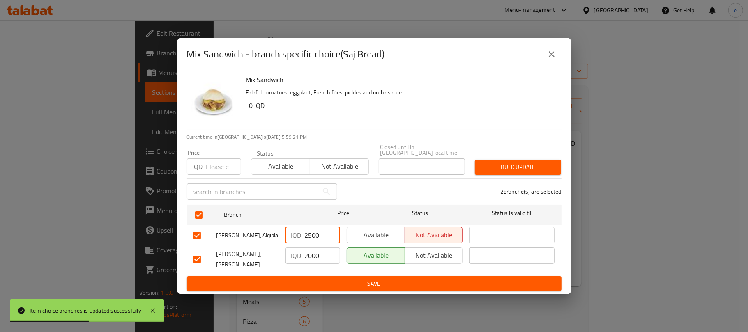
click at [316, 257] on input "2000" at bounding box center [322, 256] width 35 height 16
paste input "5"
type input "2500"
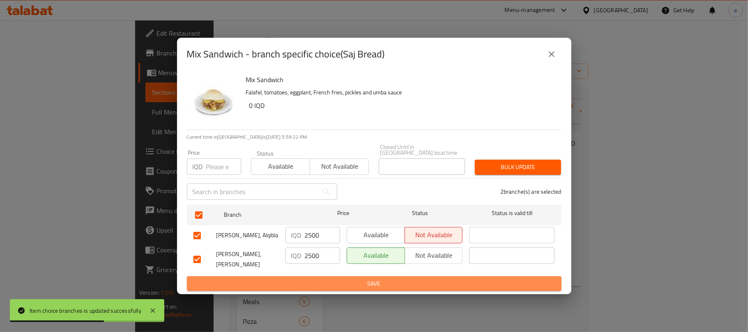
click at [334, 283] on button "Save" at bounding box center [374, 283] width 375 height 15
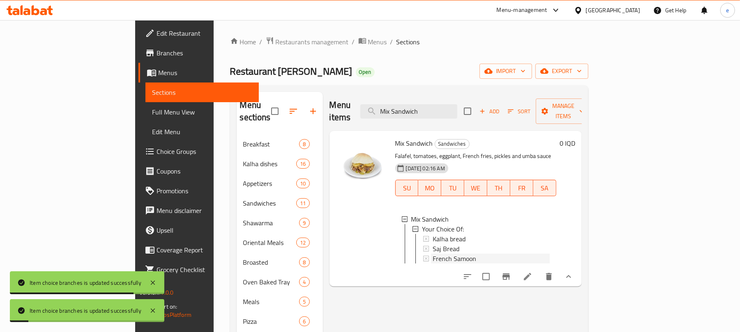
click at [432, 254] on span "French Samoon" at bounding box center [454, 259] width 44 height 10
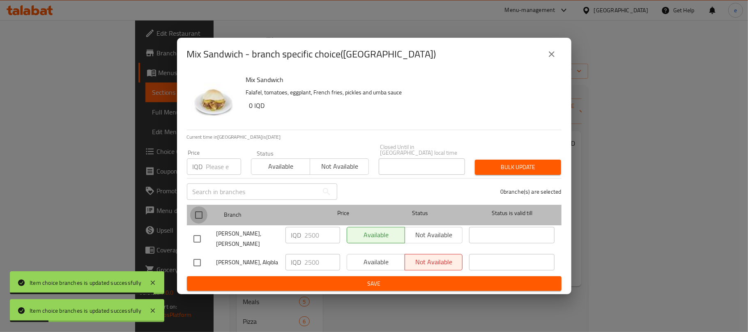
click at [199, 214] on input "checkbox" at bounding box center [198, 215] width 17 height 17
checkbox input "true"
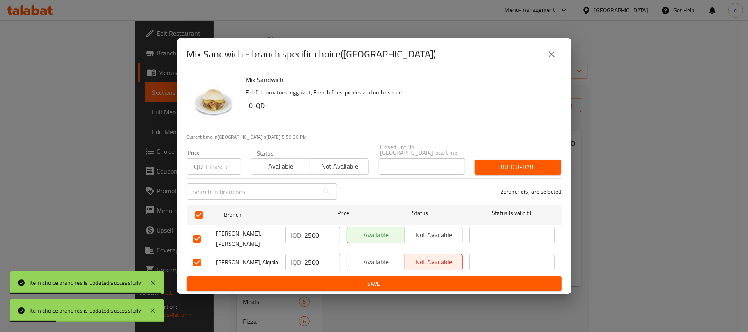
click at [316, 237] on input "2500" at bounding box center [322, 235] width 35 height 16
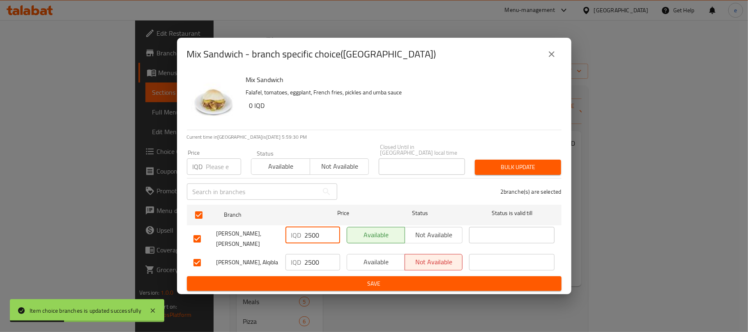
paste input "30"
type input "3000"
click at [313, 256] on input "2500" at bounding box center [322, 262] width 35 height 16
paste input "30"
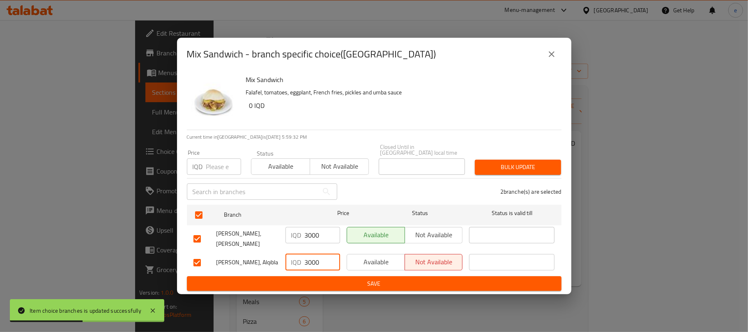
type input "3000"
click at [319, 279] on span "Save" at bounding box center [373, 284] width 361 height 10
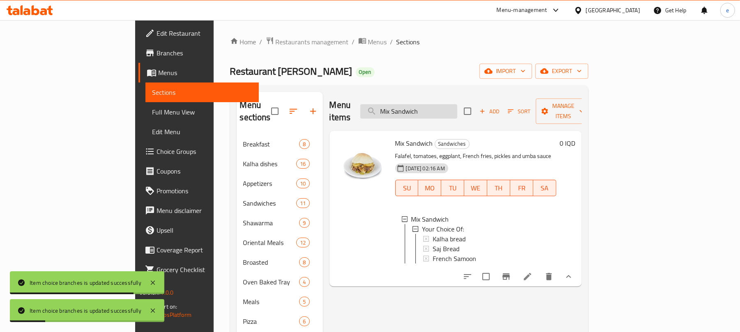
click at [455, 104] on input "Mix Sandwich" at bounding box center [408, 111] width 97 height 14
paste input "Hummus Sandwich With Meat"
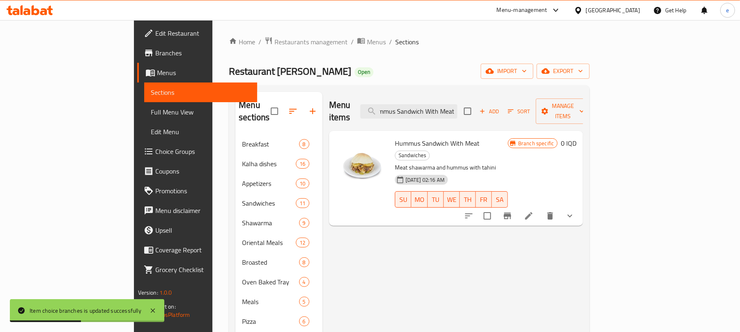
type input "Hummus Sandwich With Meat"
click at [575, 211] on icon "show more" at bounding box center [570, 216] width 10 height 10
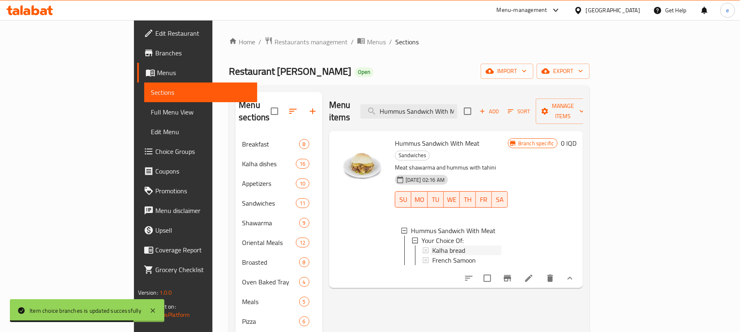
click at [432, 246] on span "Kalha bread" at bounding box center [448, 251] width 33 height 10
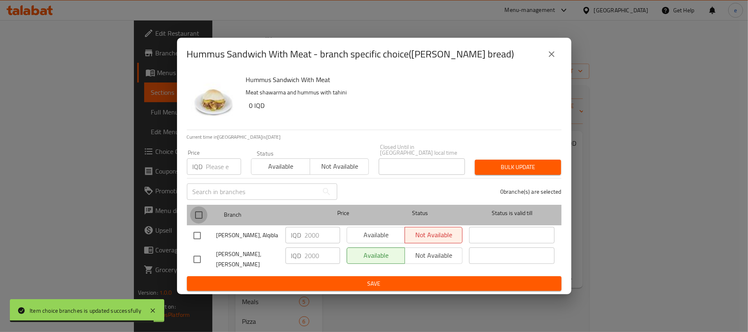
click at [201, 212] on input "checkbox" at bounding box center [198, 215] width 17 height 17
checkbox input "true"
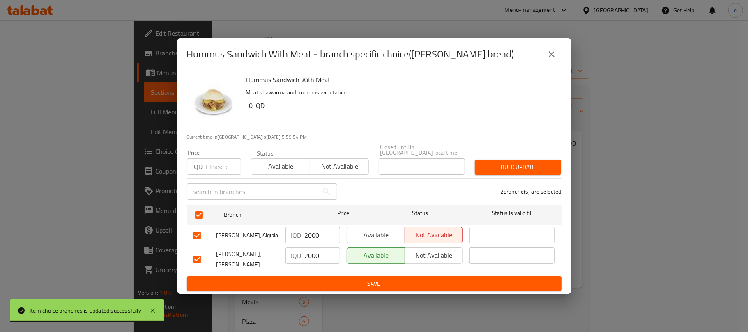
click at [308, 235] on input "2000" at bounding box center [322, 235] width 35 height 16
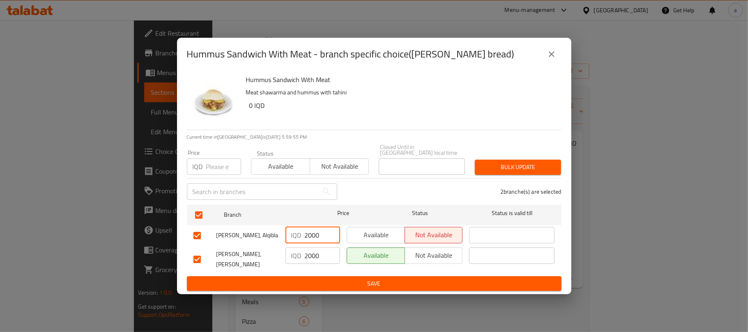
paste input "5"
type input "2500"
click at [319, 256] on input "2000" at bounding box center [322, 256] width 35 height 16
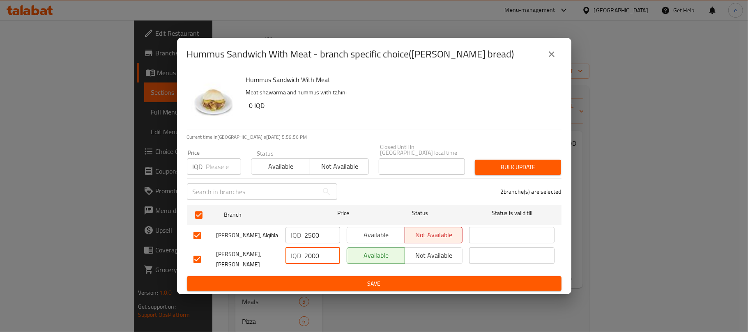
paste input "5"
type input "2500"
click at [332, 279] on span "Save" at bounding box center [373, 284] width 361 height 10
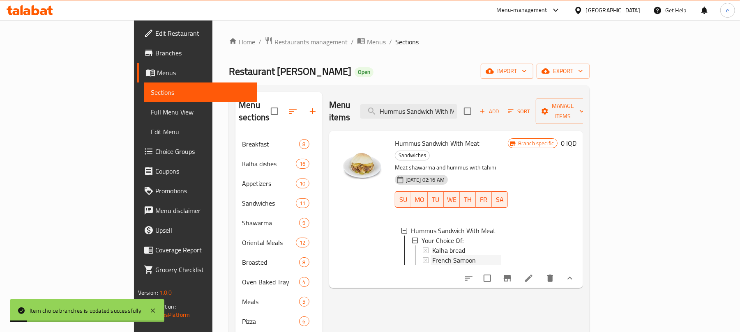
click at [432, 255] on span "French Samoon" at bounding box center [454, 260] width 44 height 10
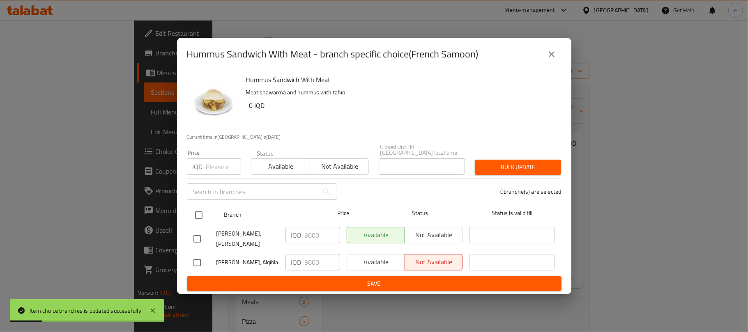
click at [201, 217] on input "checkbox" at bounding box center [198, 215] width 17 height 17
checkbox input "true"
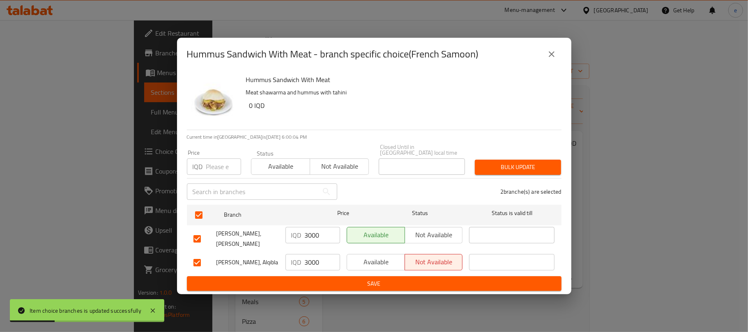
click at [306, 235] on input "3000" at bounding box center [322, 235] width 35 height 16
paste input "4"
type input "4000"
click at [316, 257] on input "3000" at bounding box center [322, 262] width 35 height 16
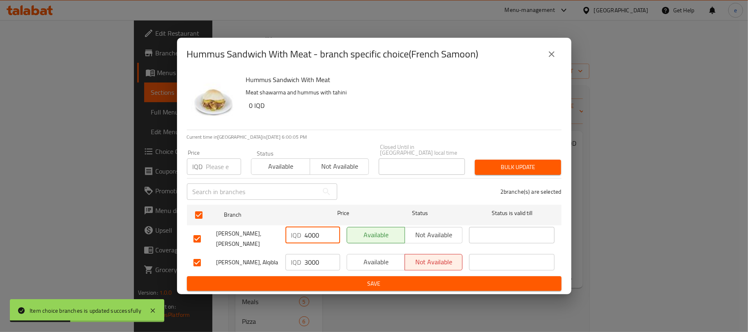
click at [316, 257] on input "3000" at bounding box center [322, 262] width 35 height 16
paste input "4"
type input "4000"
click at [324, 269] on ul "Branch Price Status Status is valid till Al Kalha, Al Ashar IQD 4000 ​ Availabl…" at bounding box center [374, 239] width 375 height 75
click at [327, 281] on span "Save" at bounding box center [373, 284] width 361 height 10
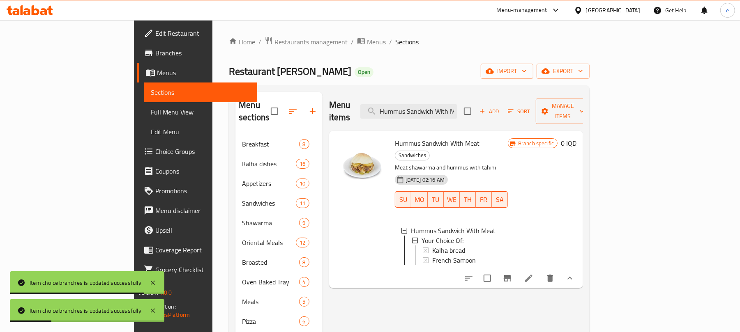
click at [465, 97] on div "Menu items Hummus Sandwich With Meat Add Sort Manage items" at bounding box center [456, 111] width 254 height 39
click at [457, 108] on input "Hummus Sandwich With Meat" at bounding box center [408, 111] width 97 height 14
paste input "Liver Sandwich"
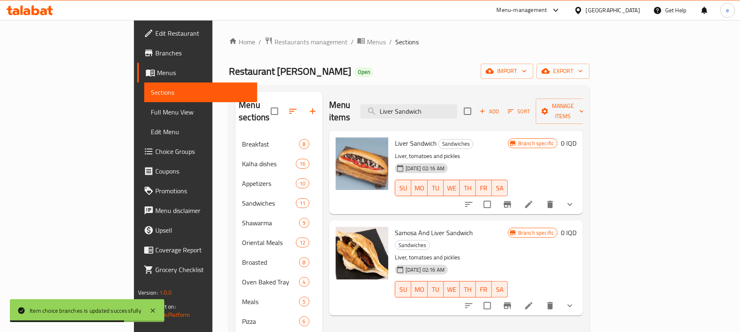
type input "Liver Sandwich"
click at [575, 200] on icon "show more" at bounding box center [570, 205] width 10 height 10
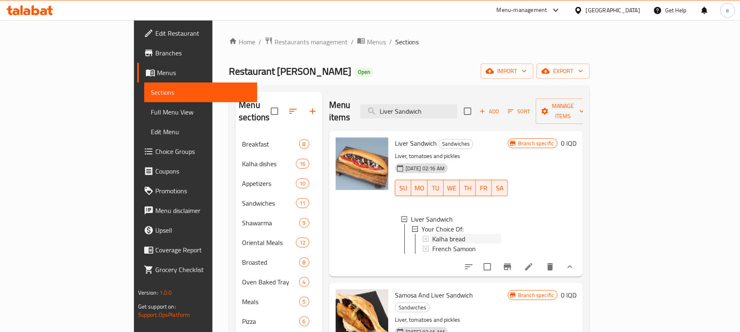
click at [432, 234] on span "Kalha bread" at bounding box center [448, 239] width 33 height 10
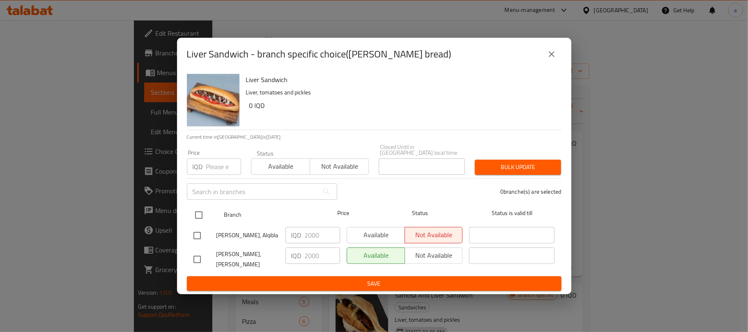
click at [201, 211] on input "checkbox" at bounding box center [198, 215] width 17 height 17
checkbox input "true"
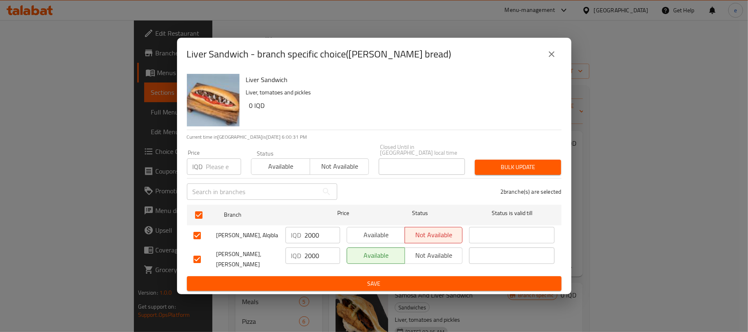
click at [311, 241] on input "2000" at bounding box center [322, 235] width 35 height 16
paste input "5"
type input "2500"
click at [314, 256] on input "2000" at bounding box center [322, 256] width 35 height 16
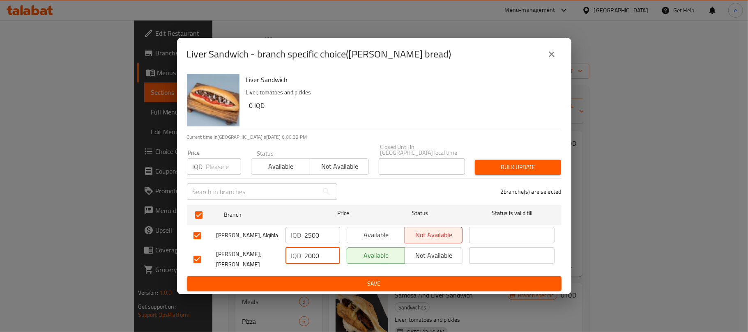
click at [314, 256] on input "2000" at bounding box center [322, 256] width 35 height 16
paste input "5"
type input "2500"
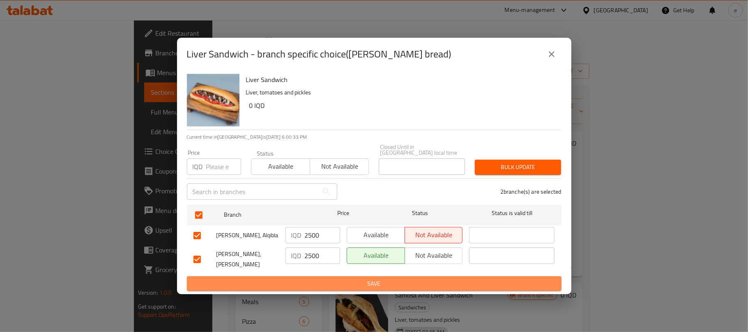
click at [329, 283] on button "Save" at bounding box center [374, 283] width 375 height 15
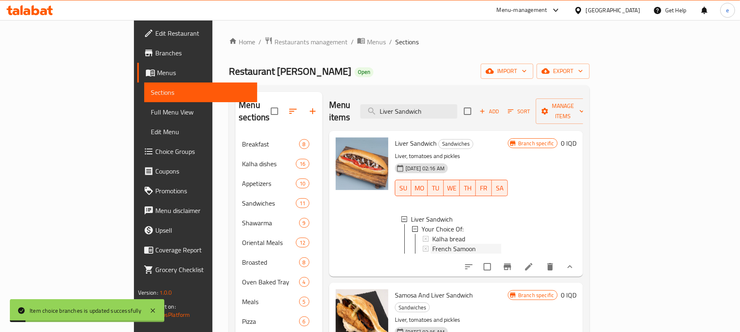
click at [432, 244] on span "French Samoon" at bounding box center [454, 249] width 44 height 10
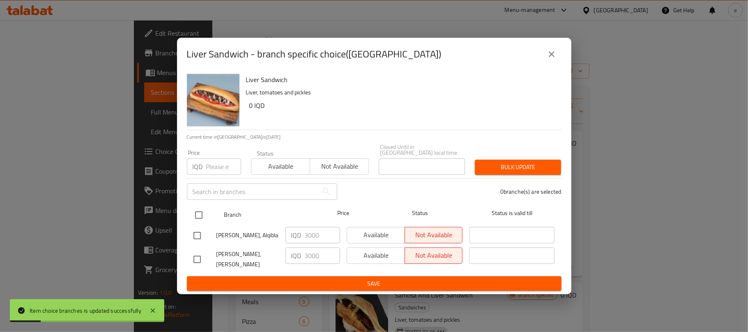
click at [200, 214] on input "checkbox" at bounding box center [198, 215] width 17 height 17
checkbox input "true"
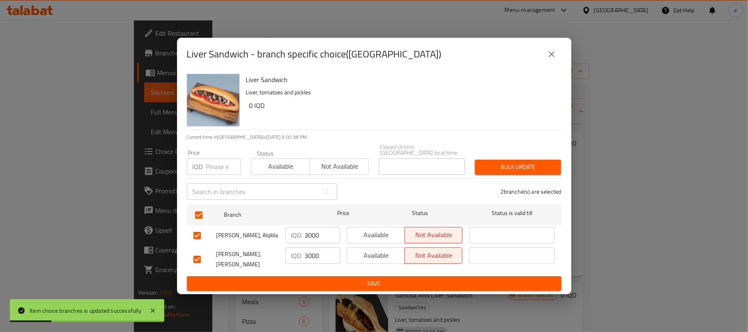
click at [306, 237] on input "3000" at bounding box center [322, 235] width 35 height 16
paste input "4"
type input "4000"
click at [315, 257] on input "3000" at bounding box center [322, 256] width 35 height 16
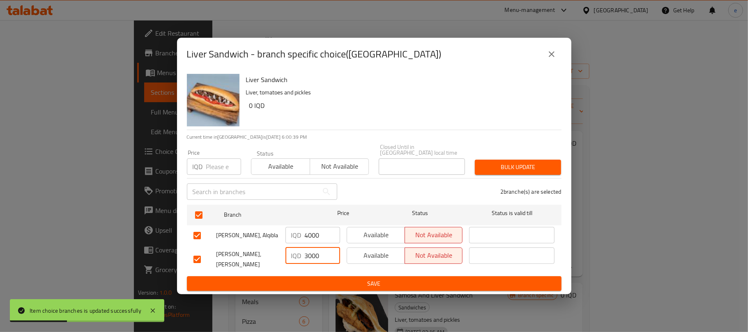
click at [315, 257] on input "3000" at bounding box center [322, 256] width 35 height 16
paste input "4"
type input "4000"
click at [320, 268] on div "IQD 4000 ​" at bounding box center [312, 259] width 61 height 30
click at [321, 279] on span "Save" at bounding box center [373, 284] width 361 height 10
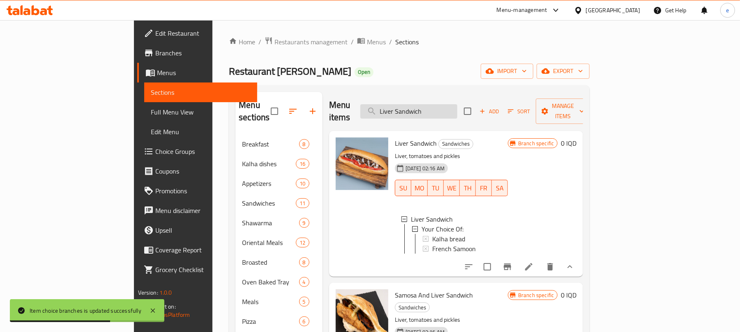
click at [444, 104] on input "Liver Sandwich" at bounding box center [408, 111] width 97 height 14
paste input "Samosa And"
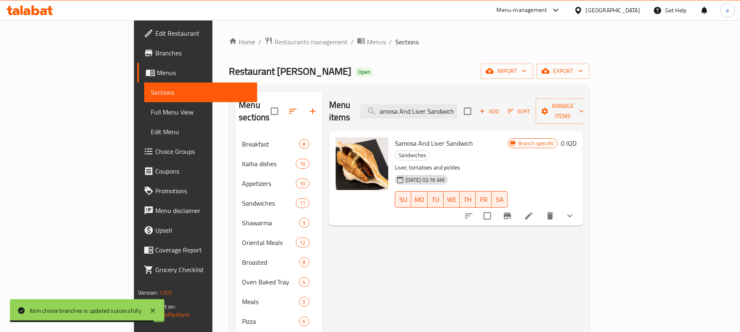
type input "Samosa And Liver Sandwich"
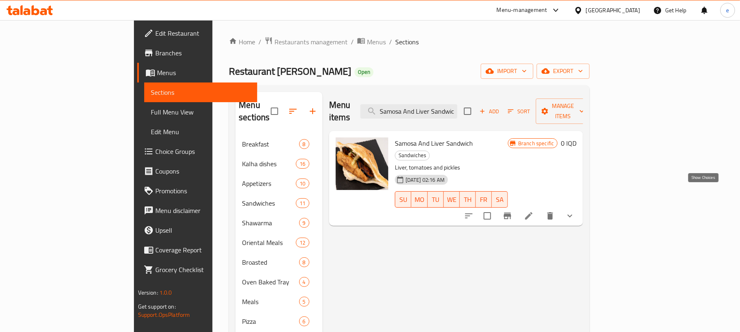
click at [575, 211] on icon "show more" at bounding box center [570, 216] width 10 height 10
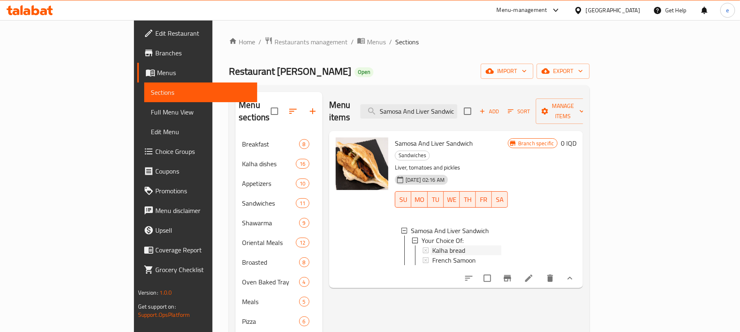
click at [432, 246] on span "Kalha bread" at bounding box center [448, 251] width 33 height 10
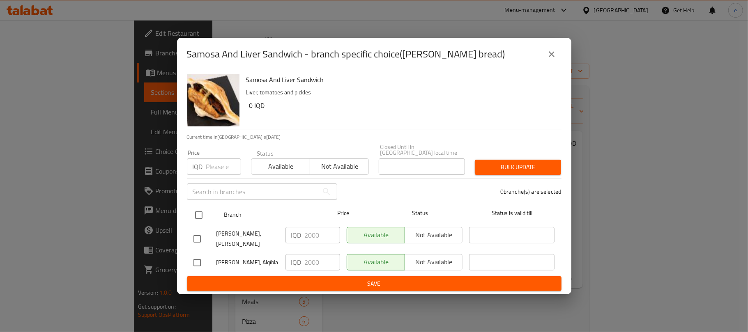
click at [191, 211] on input "checkbox" at bounding box center [198, 215] width 17 height 17
checkbox input "true"
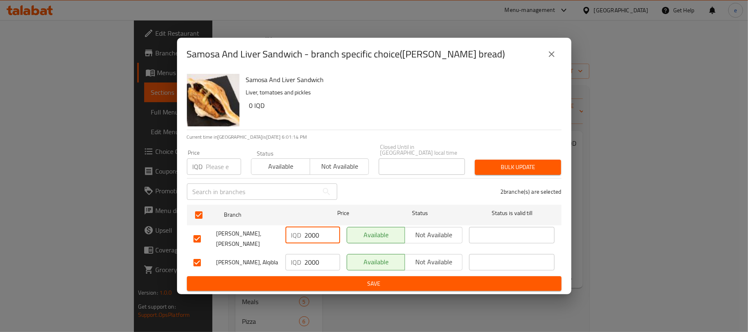
click at [309, 237] on input "2000" at bounding box center [322, 235] width 35 height 16
paste input "5"
type input "2500"
click at [309, 258] on input "2000" at bounding box center [322, 262] width 35 height 16
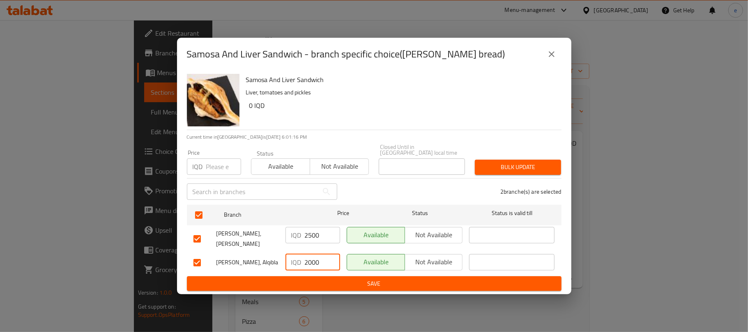
click at [309, 258] on input "2000" at bounding box center [322, 262] width 35 height 16
paste input "5"
type input "2500"
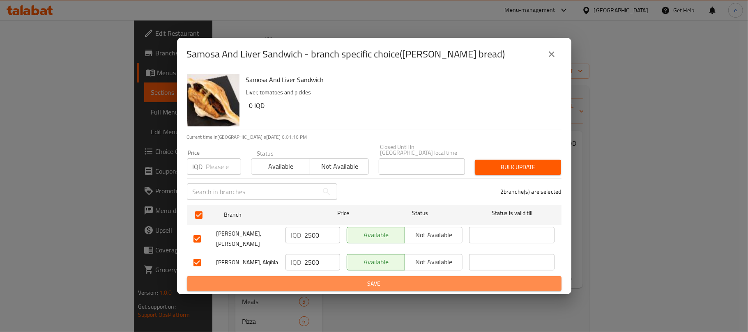
click at [320, 280] on span "Save" at bounding box center [373, 284] width 361 height 10
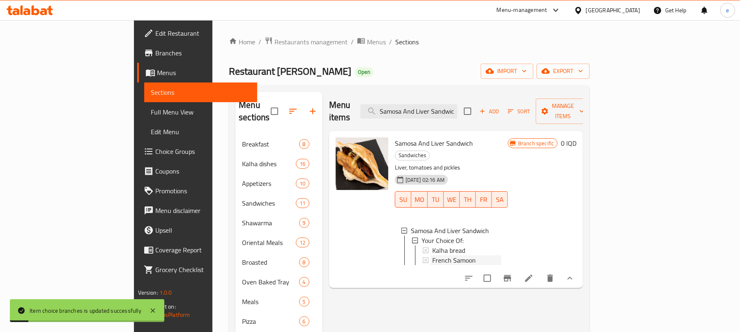
click at [432, 255] on span "French Samoon" at bounding box center [454, 260] width 44 height 10
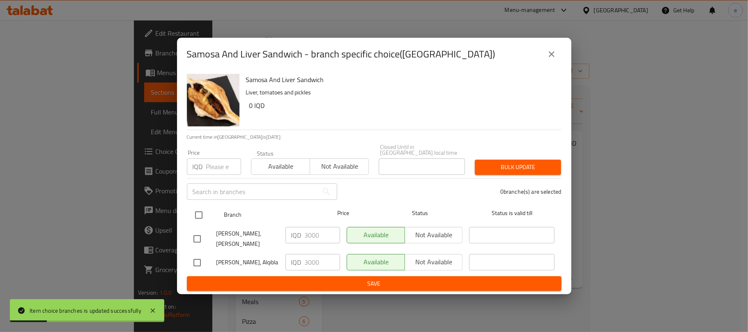
click at [198, 219] on input "checkbox" at bounding box center [198, 215] width 17 height 17
checkbox input "true"
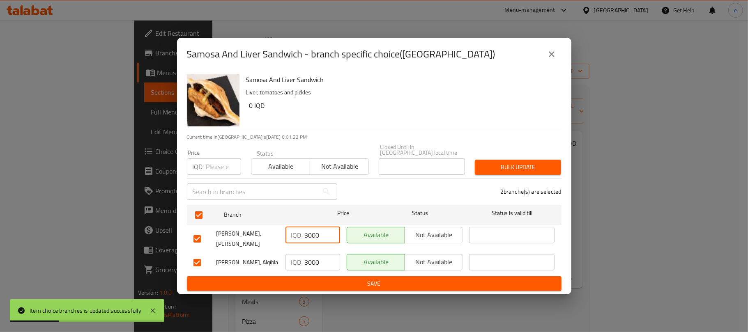
click at [314, 237] on input "3000" at bounding box center [322, 235] width 35 height 16
paste input "4"
type input "4000"
click at [322, 261] on input "3000" at bounding box center [322, 262] width 35 height 16
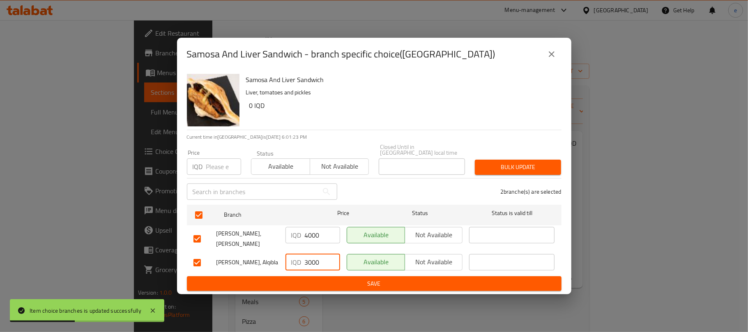
click at [322, 261] on input "3000" at bounding box center [322, 262] width 35 height 16
paste input "4"
type input "4000"
click at [322, 288] on div "Samosa And Liver Sandwich Liver, tomatoes and pickles 0 IQD Current time in Ira…" at bounding box center [374, 183] width 394 height 224
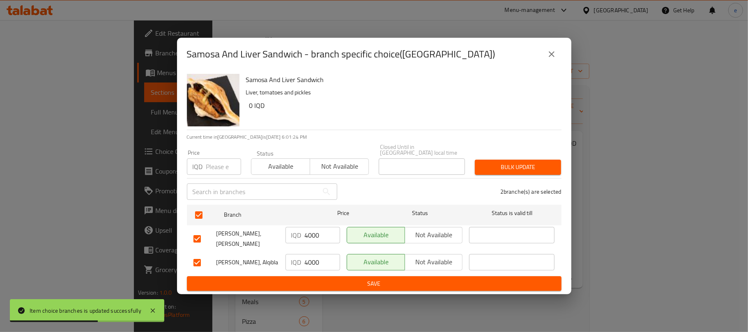
click at [326, 282] on span "Save" at bounding box center [373, 284] width 361 height 10
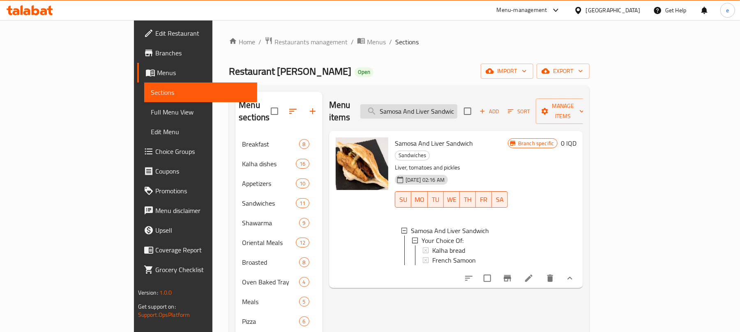
click at [453, 104] on input "Samosa And Liver Sandwich" at bounding box center [408, 111] width 97 height 14
paste input "Large French Fries"
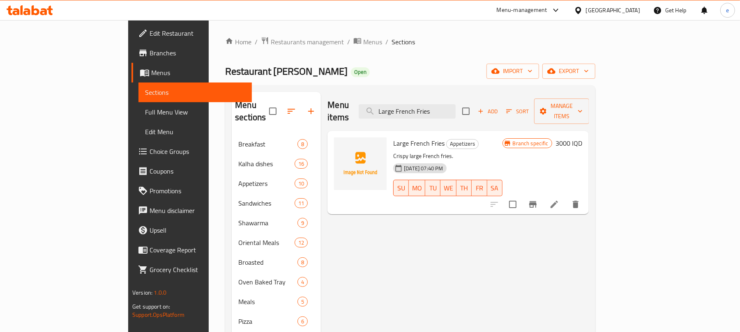
type input "Large French Fries"
click at [582, 138] on h6 "3000 IQD" at bounding box center [568, 144] width 27 height 12
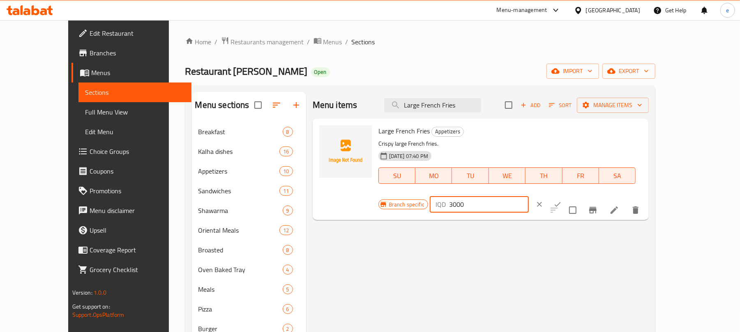
click at [529, 196] on input "3000" at bounding box center [489, 204] width 80 height 16
click at [529, 196] on input "4000" at bounding box center [489, 204] width 80 height 16
type input "4000"
click at [561, 200] on icon "ok" at bounding box center [557, 204] width 8 height 8
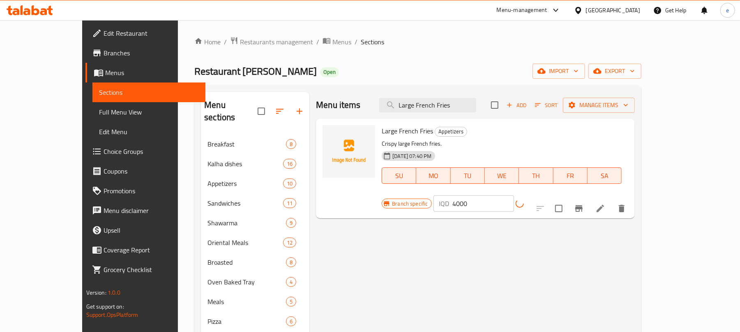
click at [582, 205] on icon "Branch-specific-item" at bounding box center [578, 208] width 7 height 7
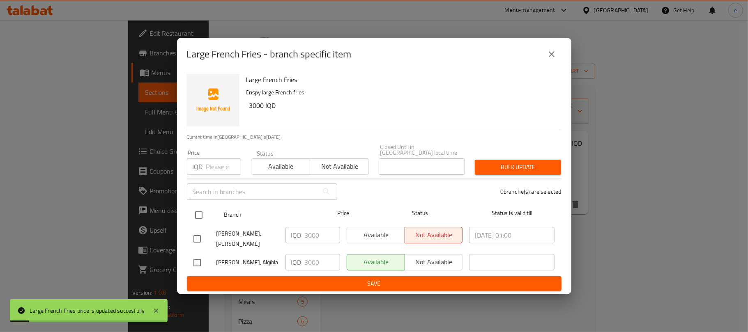
click at [200, 213] on input "checkbox" at bounding box center [198, 215] width 17 height 17
checkbox input "true"
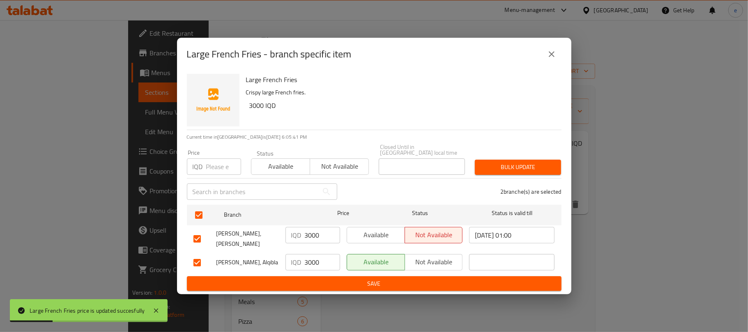
click at [314, 235] on input "3000" at bounding box center [322, 235] width 35 height 16
paste input "4"
type input "4000"
click at [320, 260] on input "3000" at bounding box center [322, 262] width 35 height 16
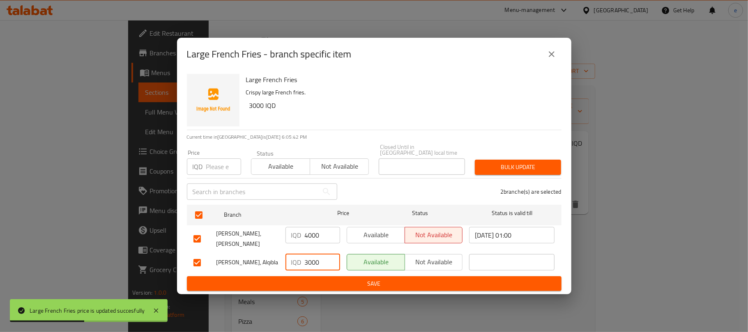
click at [320, 260] on input "3000" at bounding box center [322, 262] width 35 height 16
paste input "4"
type input "4000"
click at [323, 280] on span "Save" at bounding box center [373, 284] width 361 height 10
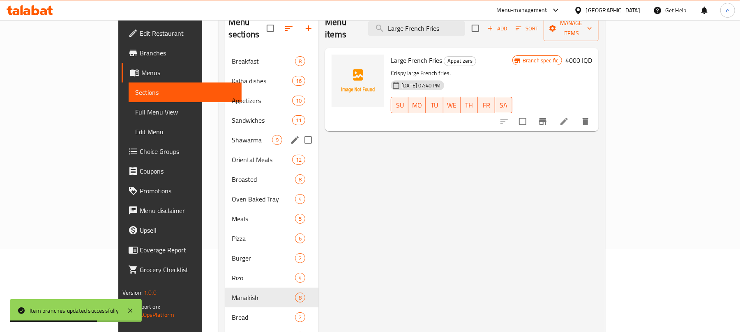
scroll to position [109, 0]
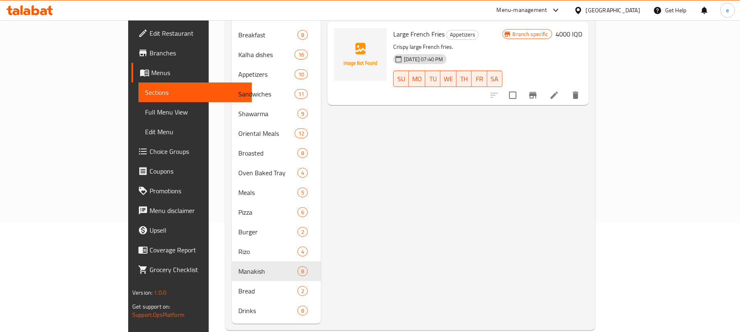
click at [150, 155] on span "Choice Groups" at bounding box center [198, 152] width 96 height 10
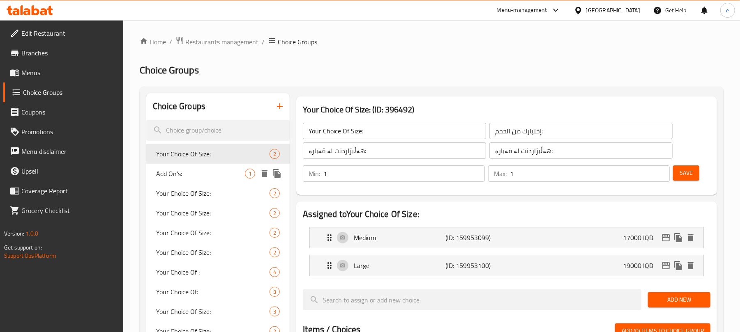
click at [163, 167] on div "Add On's: 1" at bounding box center [217, 174] width 143 height 20
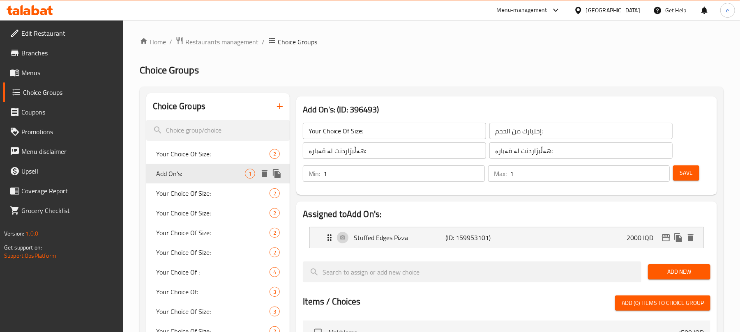
type input "Add On's:"
type input "الإضافات:"
type input "Add On's:"
type input "زیادە:"
type input "0"
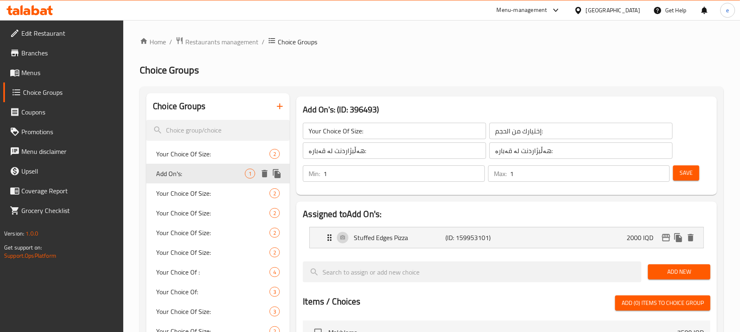
type input "0"
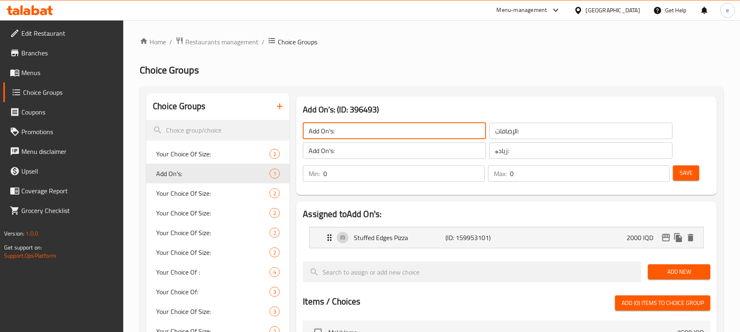
click at [327, 137] on input "Add On's:" at bounding box center [394, 131] width 183 height 16
click at [186, 130] on input "search" at bounding box center [217, 130] width 143 height 21
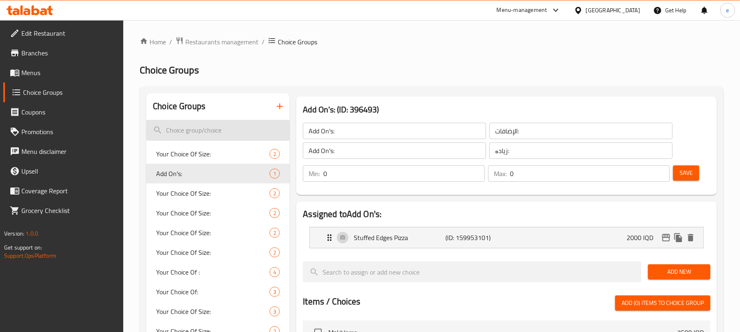
paste input "Add On's:"
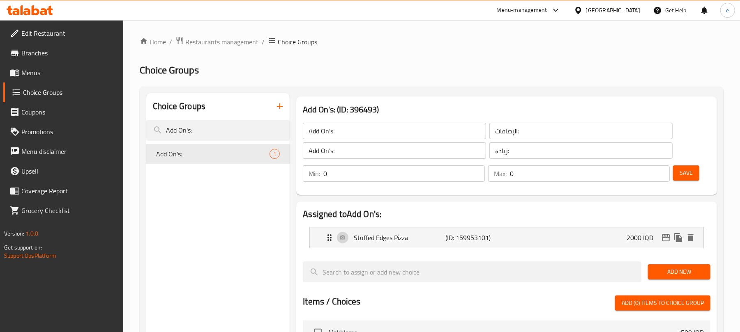
click at [321, 133] on input "Add On's:" at bounding box center [394, 131] width 183 height 16
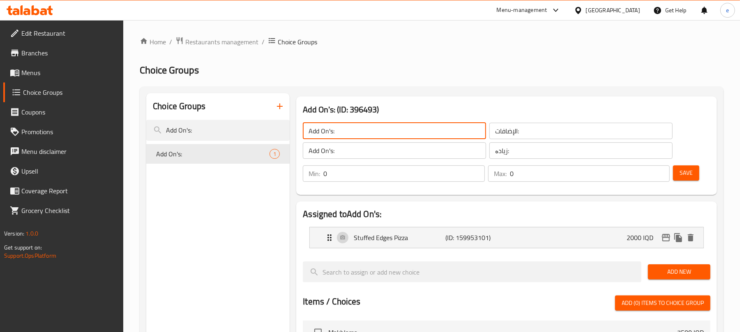
click at [321, 133] on input "Add On's:" at bounding box center [394, 131] width 183 height 16
click at [196, 135] on input "Add On's:" at bounding box center [217, 130] width 143 height 21
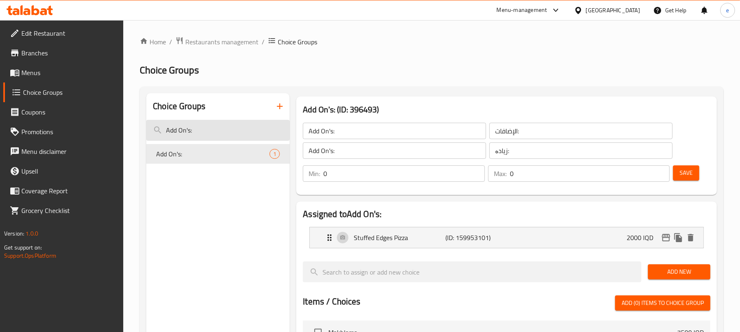
click at [196, 135] on input "Add On's:" at bounding box center [217, 130] width 143 height 21
type input "e"
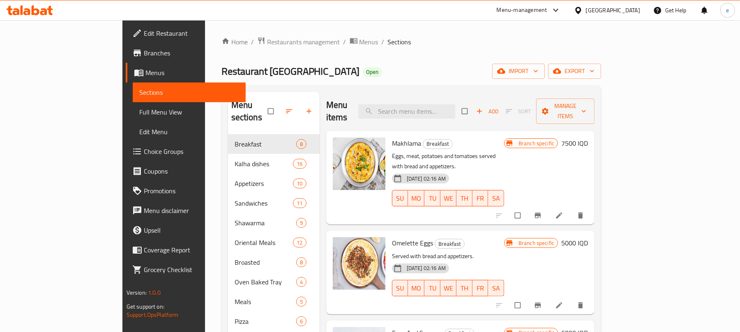
click at [139, 112] on span "Full Menu View" at bounding box center [189, 112] width 100 height 10
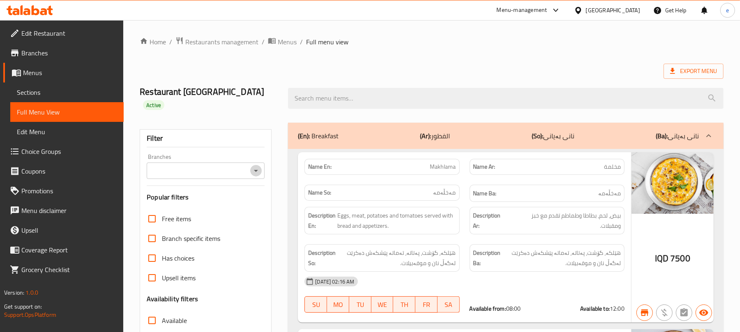
click at [254, 166] on icon "Open" at bounding box center [256, 171] width 10 height 10
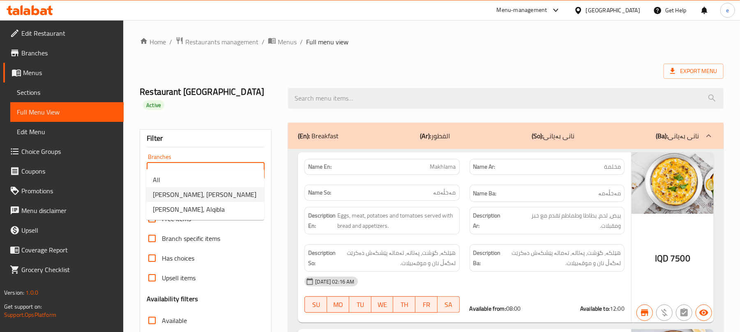
click at [209, 196] on li "[PERSON_NAME], [PERSON_NAME]" at bounding box center [205, 194] width 118 height 15
type input "[PERSON_NAME], [PERSON_NAME]"
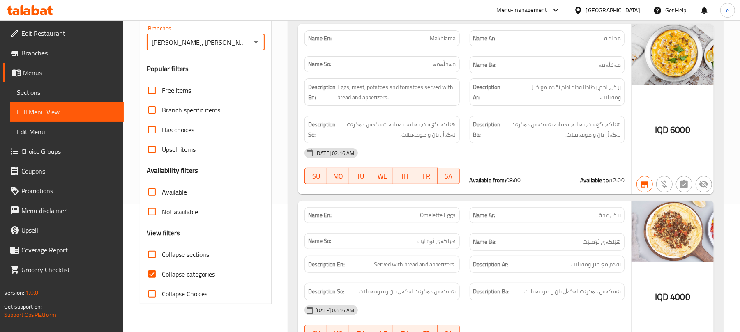
scroll to position [219, 0]
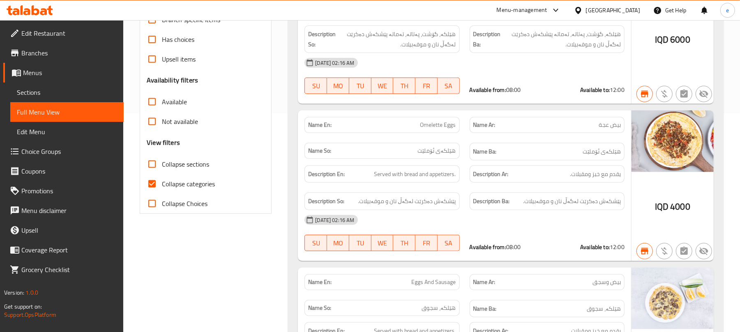
click at [154, 154] on input "Collapse sections" at bounding box center [152, 164] width 20 height 20
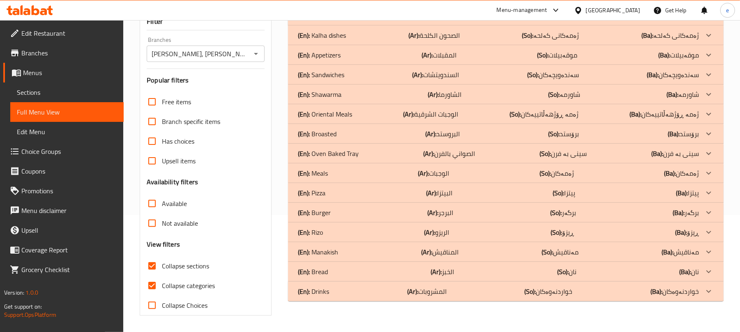
scroll to position [106, 0]
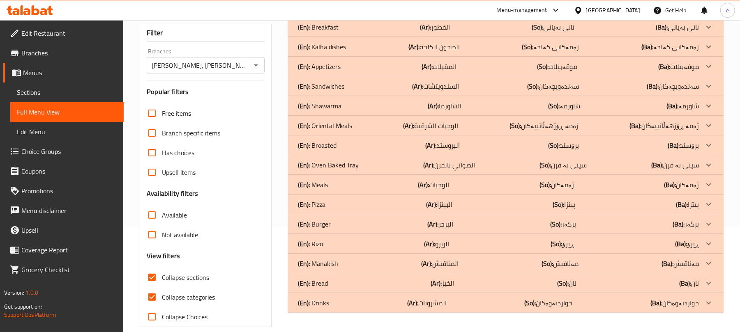
click at [450, 32] on p "(Ar): المناقيش" at bounding box center [435, 27] width 30 height 10
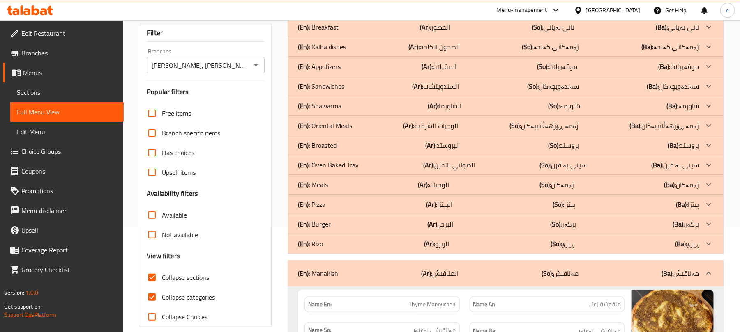
scroll to position [324, 0]
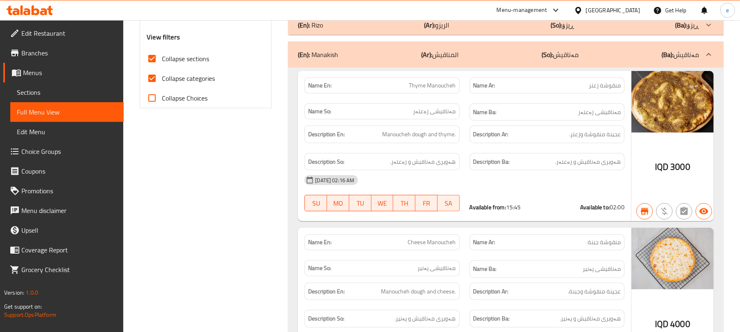
click at [442, 81] on span "Thyme Manoucheh" at bounding box center [432, 85] width 47 height 9
copy span "Thyme Manoucheh"
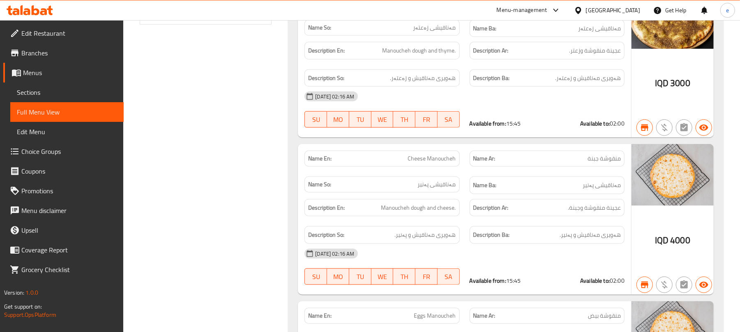
scroll to position [434, 0]
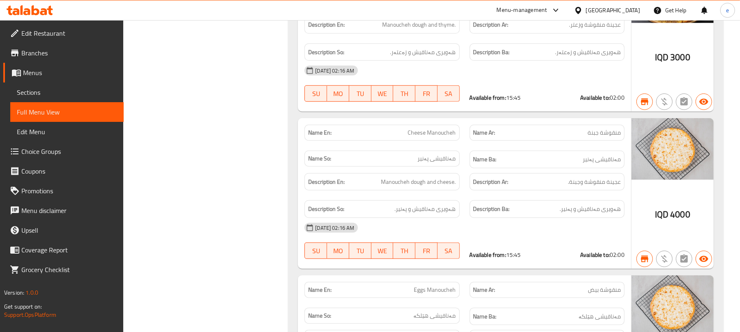
click at [432, 129] on span "Cheese Manoucheh" at bounding box center [432, 133] width 48 height 9
copy span "Cheese Manoucheh"
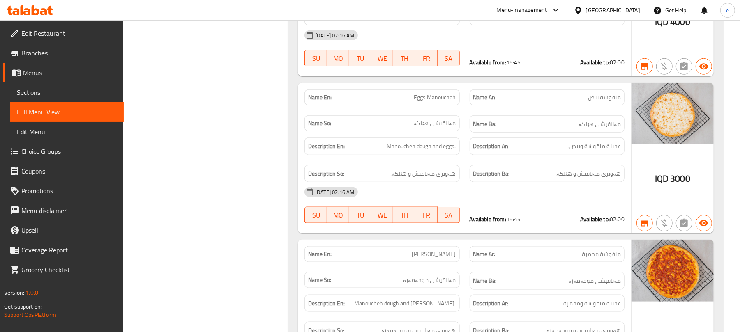
scroll to position [653, 0]
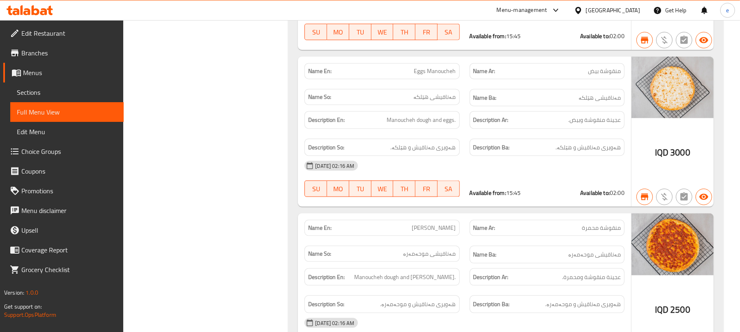
click at [444, 67] on span "Eggs Manoucheh" at bounding box center [435, 71] width 42 height 9
copy span "Eggs Manoucheh"
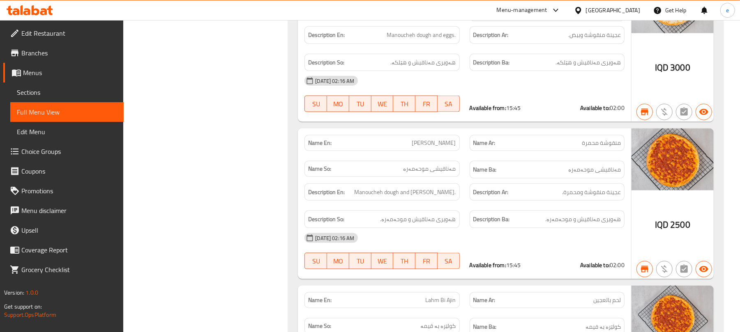
scroll to position [763, 0]
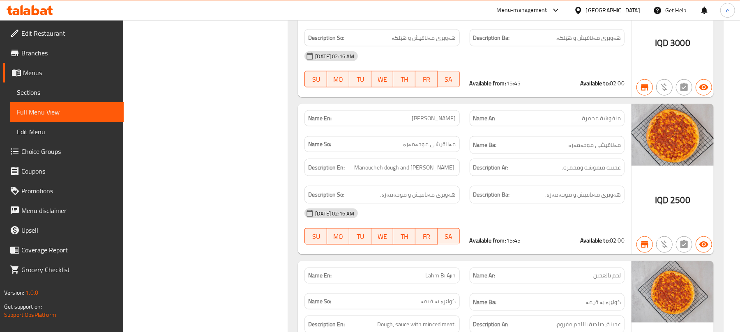
click at [418, 114] on span "[PERSON_NAME]" at bounding box center [434, 118] width 44 height 9
copy span "[PERSON_NAME]"
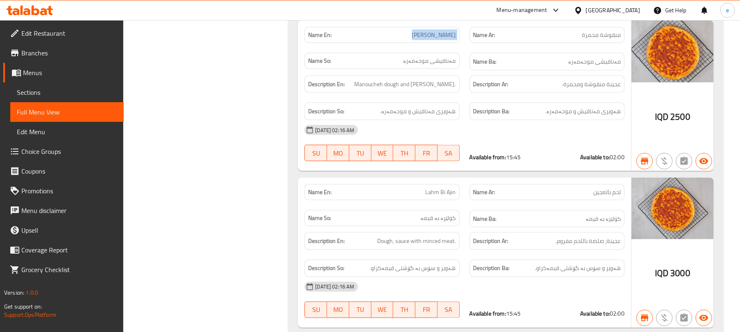
scroll to position [872, 0]
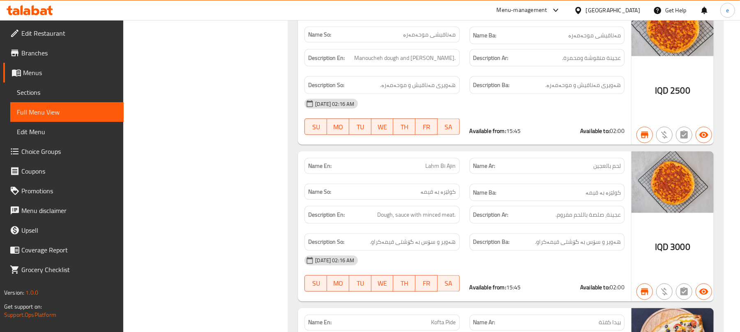
click at [441, 162] on span "Lahm Bi Ajin" at bounding box center [441, 166] width 30 height 9
copy span "Lahm Bi Ajin"
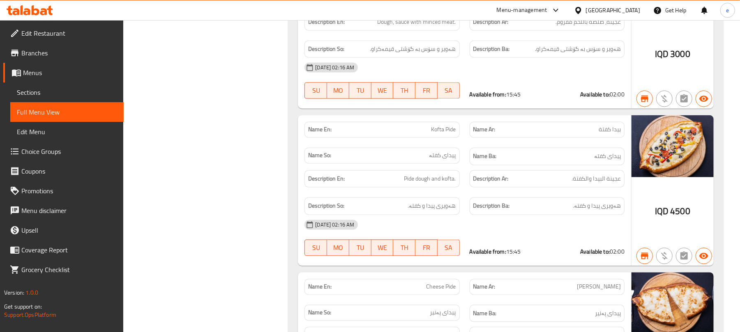
scroll to position [1091, 0]
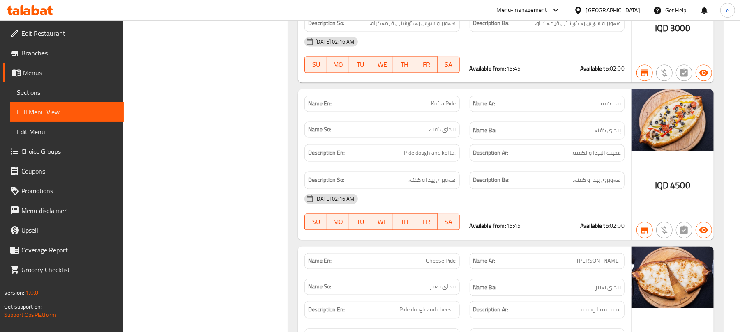
click at [432, 96] on div "Name En: Kofta Pide" at bounding box center [381, 104] width 155 height 16
click at [437, 102] on span "Kofta Pide" at bounding box center [443, 104] width 25 height 9
copy span "Kofta Pide"
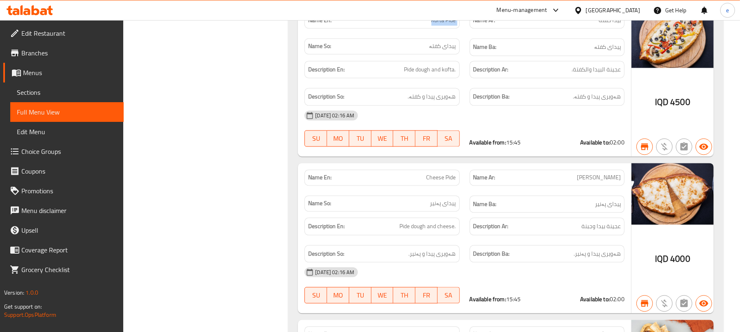
scroll to position [1201, 0]
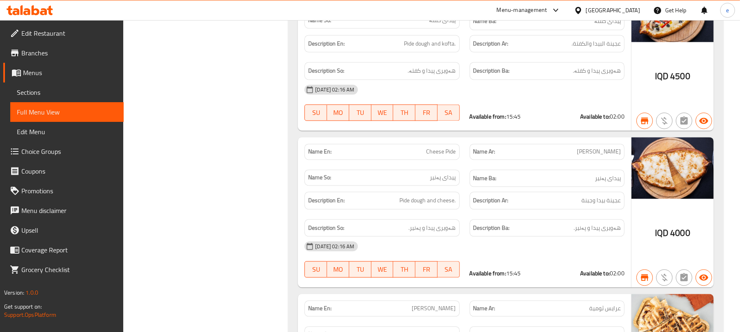
click at [437, 147] on span "Cheese Pide" at bounding box center [441, 151] width 30 height 9
copy span "Cheese Pide"
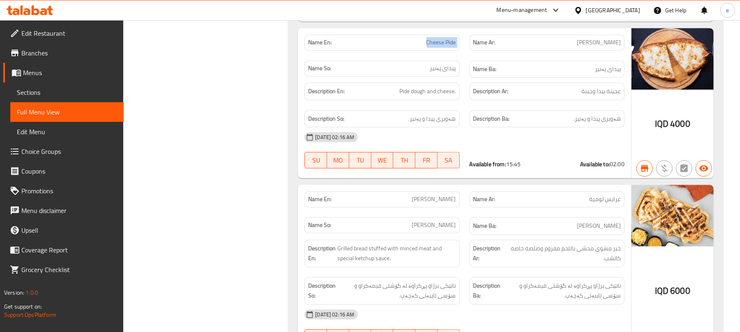
scroll to position [1409, 0]
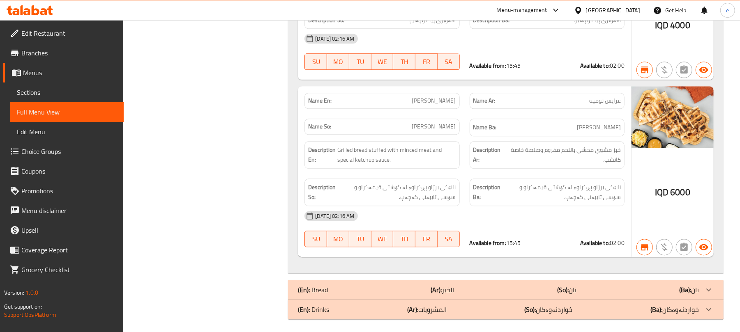
click at [437, 99] on span "[PERSON_NAME]" at bounding box center [434, 101] width 44 height 9
copy span "[PERSON_NAME]"
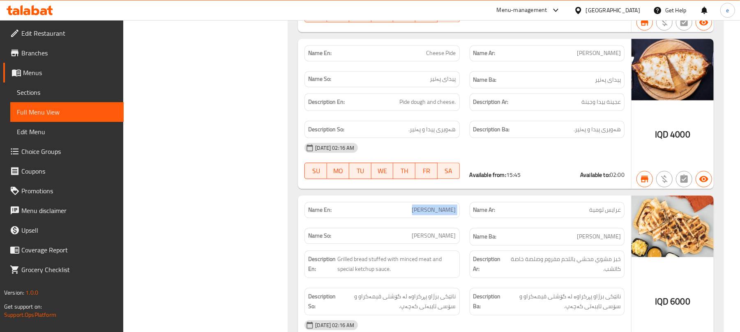
scroll to position [1190, 0]
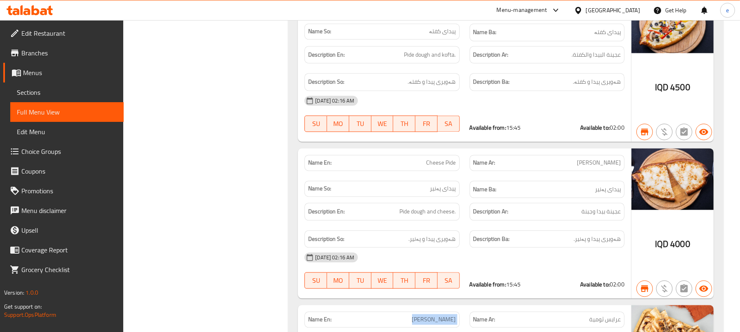
click at [303, 255] on div "[DATE] 02:16 AM" at bounding box center [464, 258] width 330 height 20
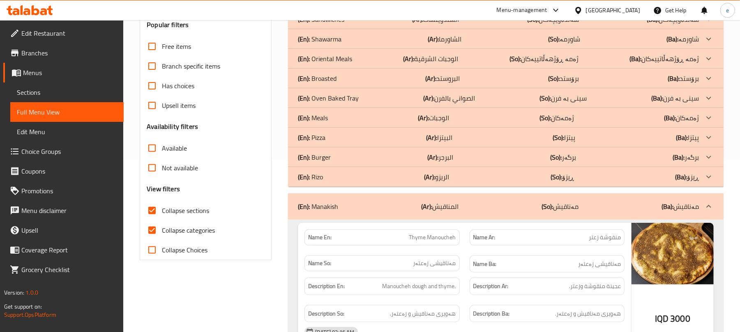
scroll to position [219, 0]
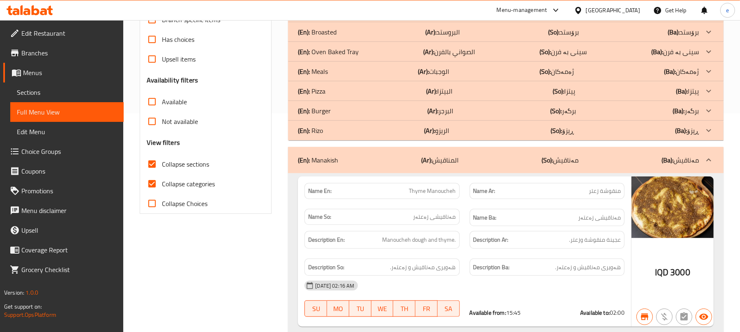
click at [158, 157] on input "Collapse sections" at bounding box center [152, 164] width 20 height 20
checkbox input "false"
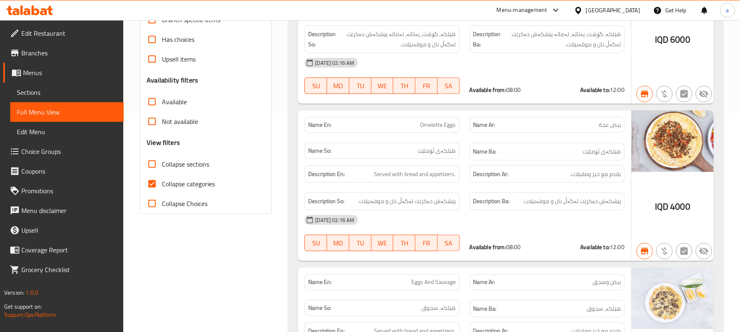
scroll to position [0, 0]
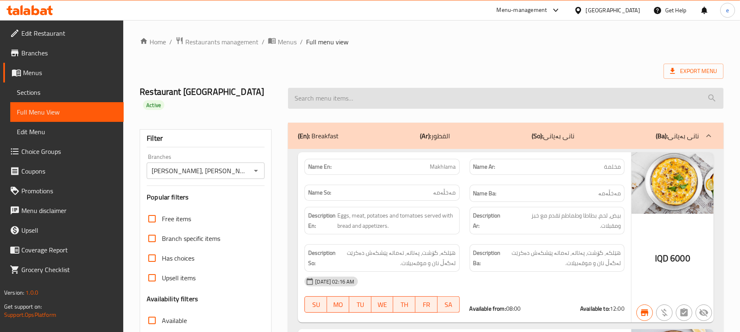
click at [358, 94] on input "search" at bounding box center [505, 98] width 435 height 21
paste input "Pide"
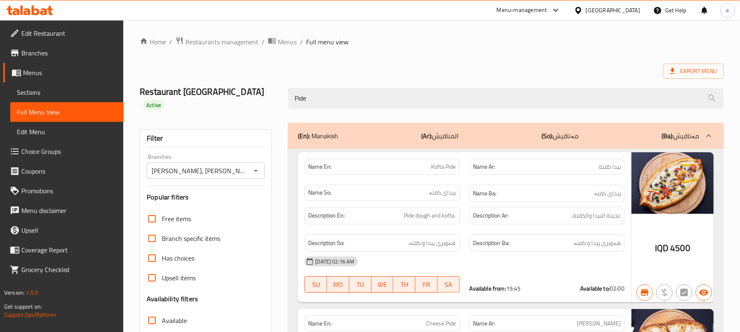
click at [339, 104] on div "Pide" at bounding box center [505, 98] width 445 height 31
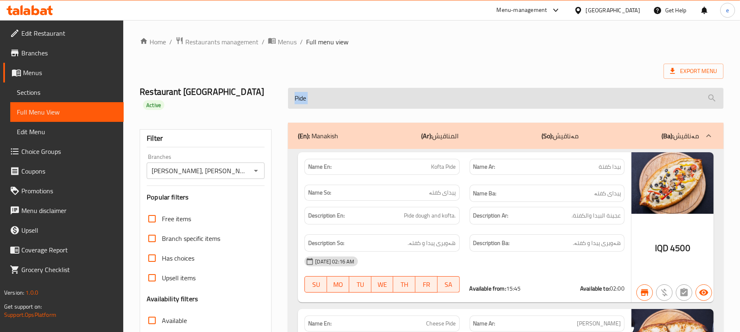
click at [308, 98] on input "Pide" at bounding box center [505, 98] width 435 height 21
click at [311, 98] on input "Pide" at bounding box center [505, 98] width 435 height 21
paste input "Cheese"
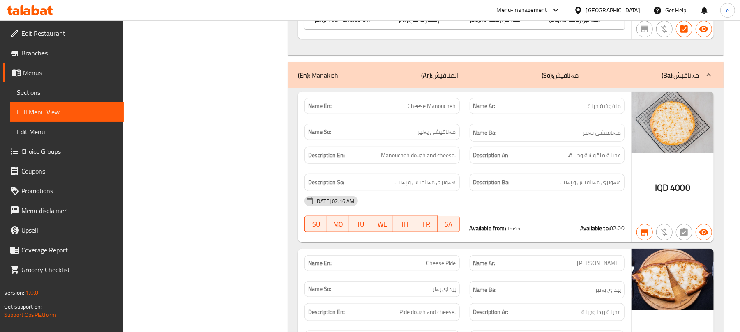
scroll to position [639, 0]
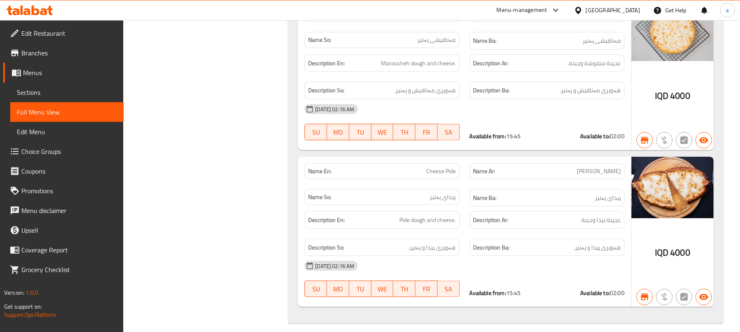
type input "Cheese"
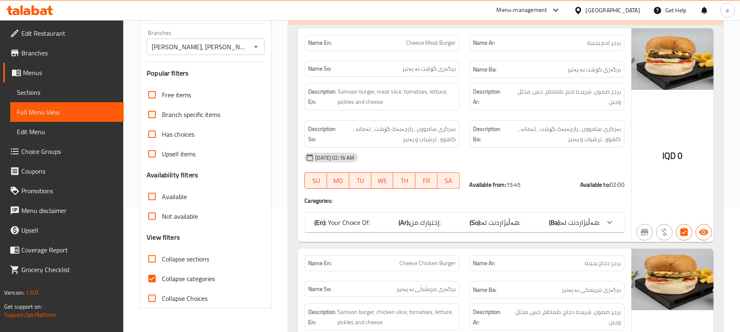
scroll to position [0, 0]
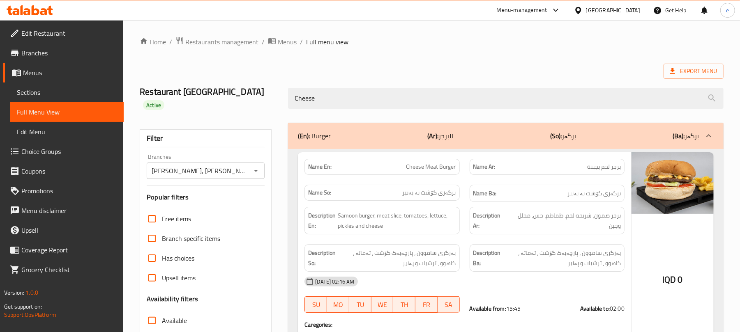
drag, startPoint x: 418, startPoint y: 78, endPoint x: 253, endPoint y: 85, distance: 164.8
click at [253, 85] on div "Restaurant Al Kalha Active Cheese" at bounding box center [431, 98] width 593 height 49
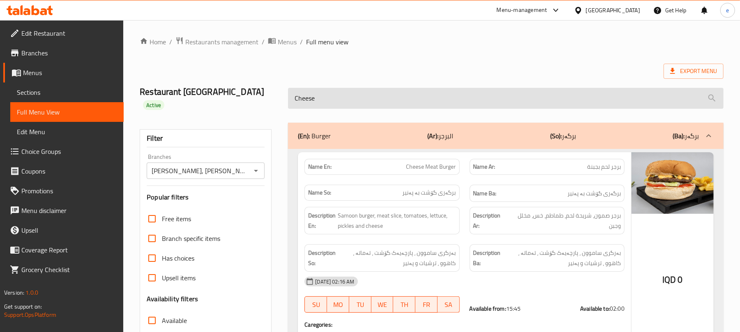
click at [309, 89] on input "Cheese" at bounding box center [505, 98] width 435 height 21
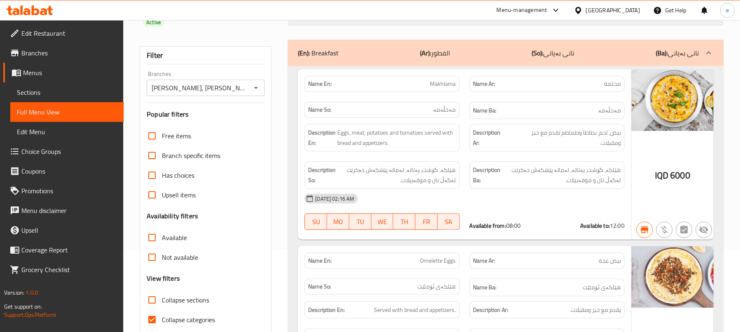
scroll to position [109, 0]
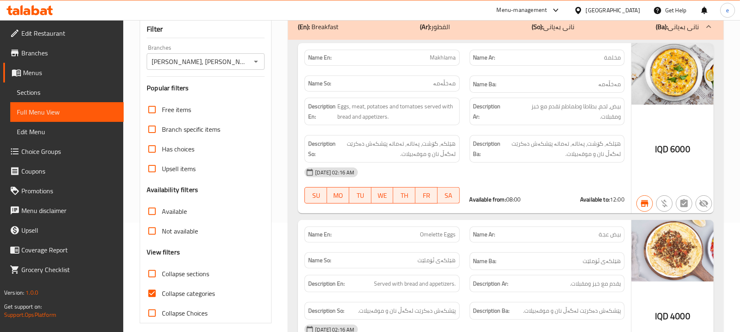
click at [155, 264] on input "Collapse sections" at bounding box center [152, 274] width 20 height 20
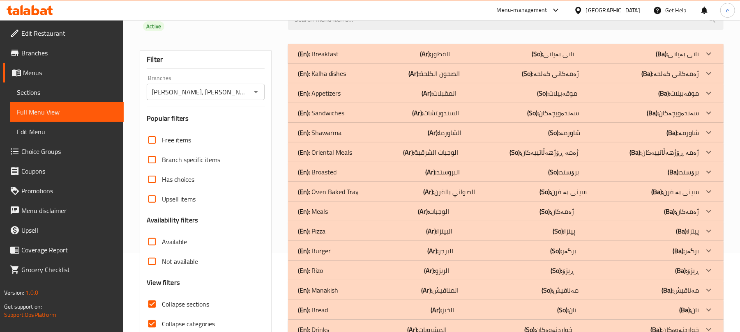
scroll to position [106, 0]
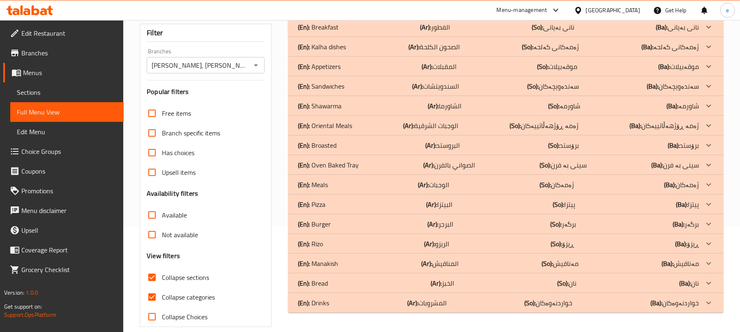
click at [406, 32] on div "(En): Sandwiches (Ar): السندويتشات (So): سەندەویچەکان (Ba): سەندەویچەکان" at bounding box center [498, 27] width 401 height 10
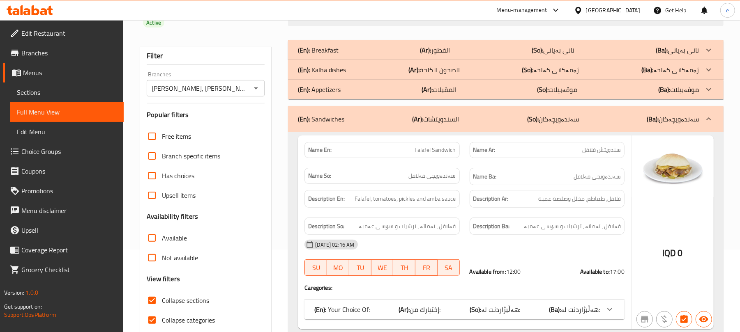
scroll to position [109, 0]
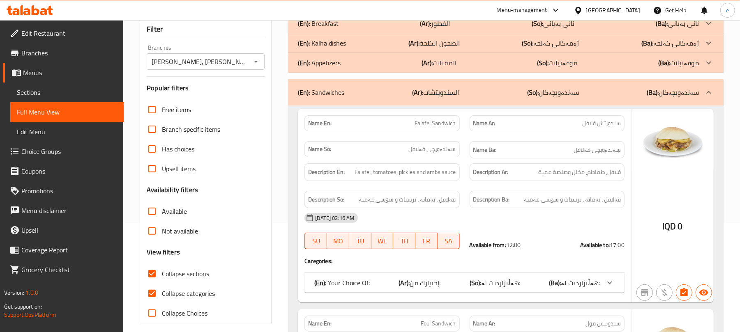
click at [511, 277] on span "هەڵبژاردنت لە:" at bounding box center [500, 283] width 39 height 12
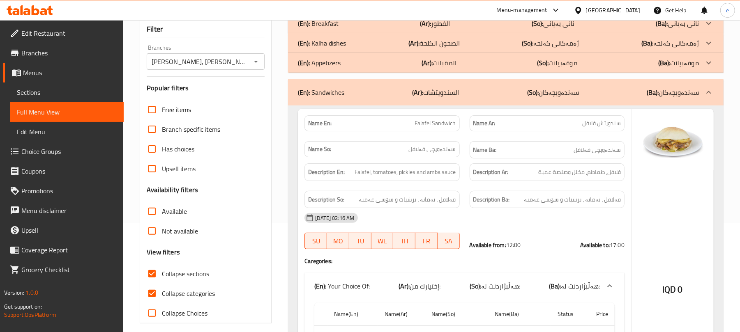
click at [437, 117] on div "Name En: Falafel Sandwich" at bounding box center [381, 123] width 155 height 16
click at [442, 119] on span "Falafel Sandwich" at bounding box center [435, 123] width 41 height 9
copy span "Falafel Sandwich"
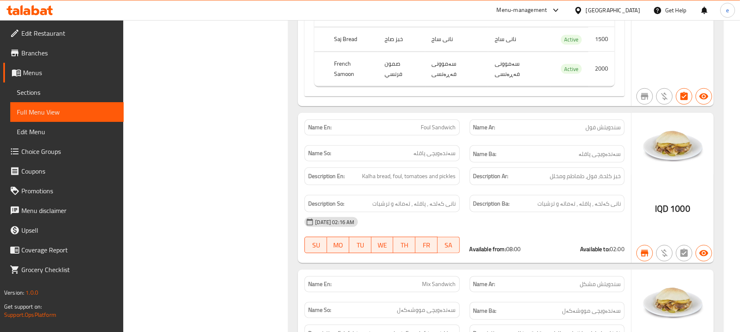
scroll to position [438, 0]
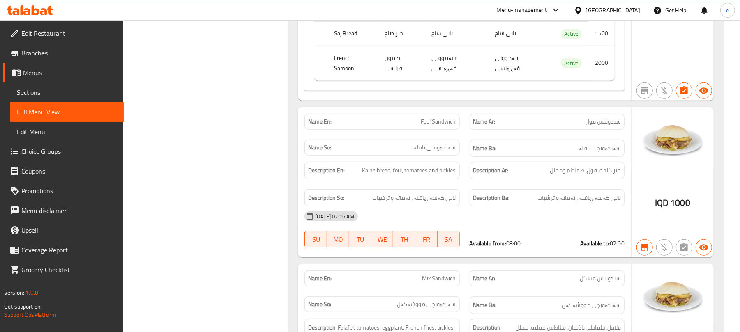
click at [438, 117] on span "Foul Sandwich" at bounding box center [438, 121] width 35 height 9
copy span "Foul Sandwich"
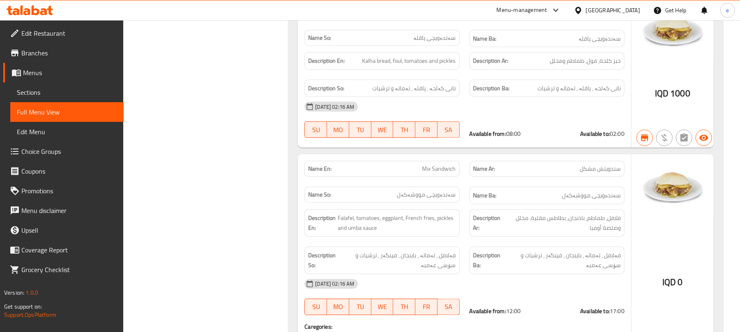
scroll to position [657, 0]
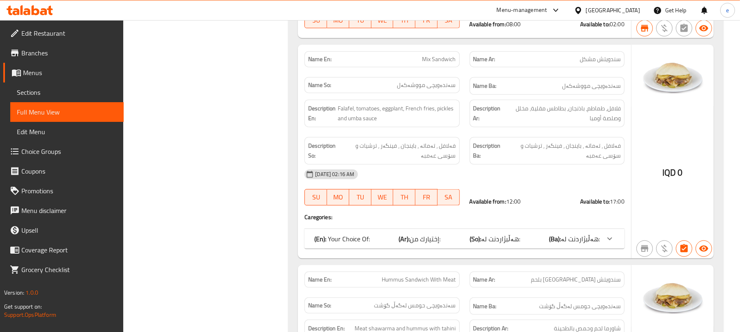
click at [441, 55] on span "Mix Sandwich" at bounding box center [439, 59] width 34 height 9
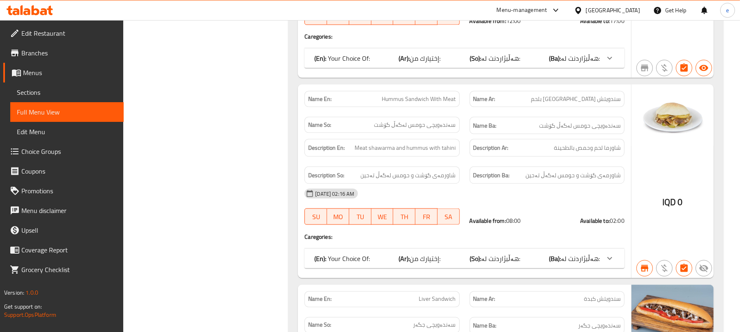
scroll to position [876, 0]
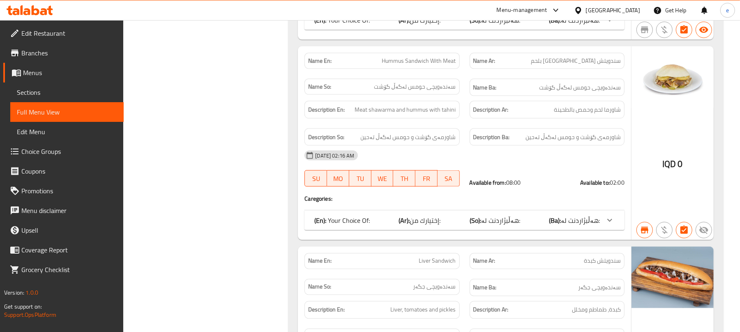
click at [431, 57] on span "Hummus Sandwich With Meat" at bounding box center [419, 61] width 74 height 9
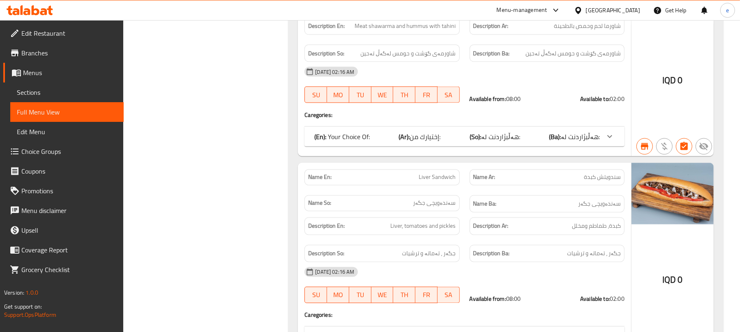
scroll to position [986, 0]
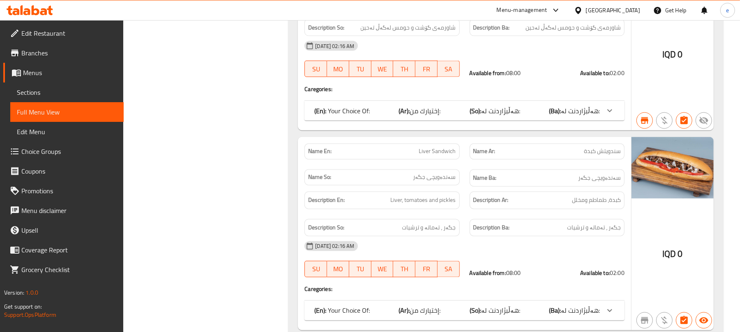
click at [436, 147] on span "Liver Sandwich" at bounding box center [437, 151] width 37 height 9
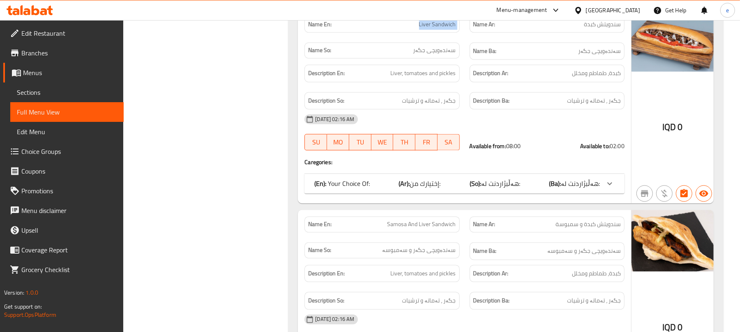
scroll to position [1205, 0]
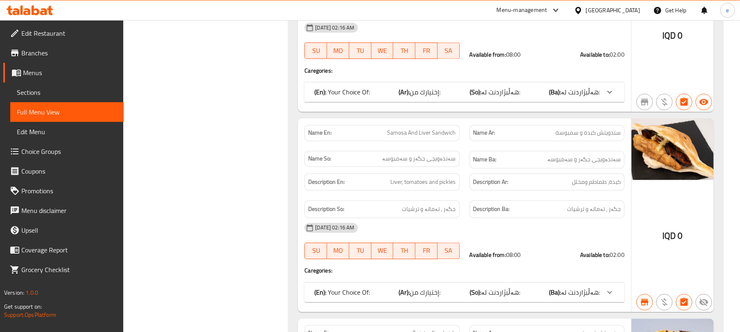
click at [567, 129] on span "سندويتش كبدة و سمبوسة" at bounding box center [587, 133] width 65 height 9
click at [431, 129] on span "Samosa And Liver Sandwich" at bounding box center [421, 133] width 69 height 9
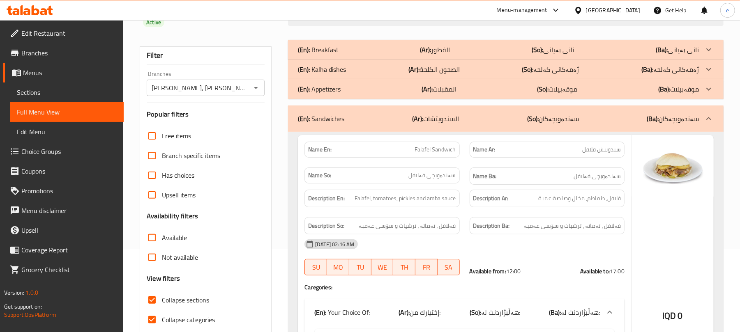
scroll to position [109, 0]
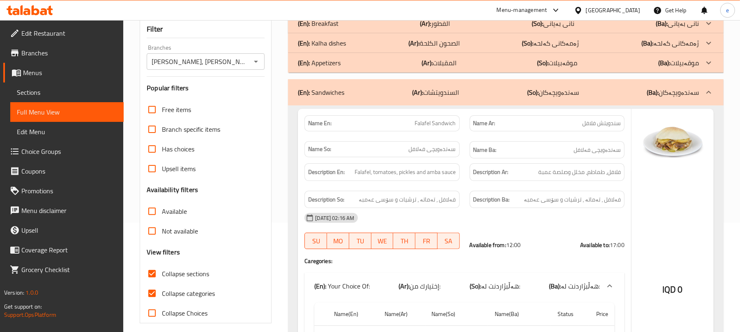
drag, startPoint x: 149, startPoint y: 258, endPoint x: 380, endPoint y: 202, distance: 237.6
click at [150, 264] on input "Collapse sections" at bounding box center [152, 274] width 20 height 20
checkbox input "false"
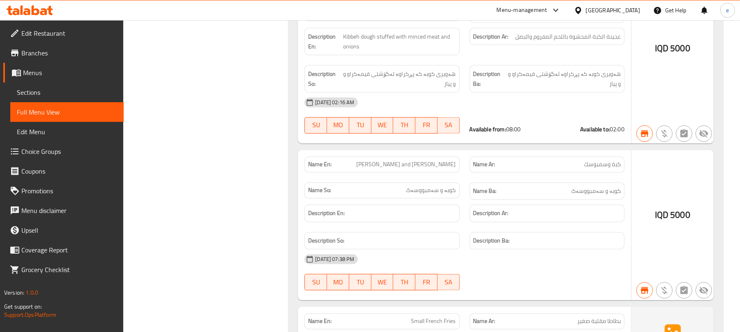
scroll to position [5747, 0]
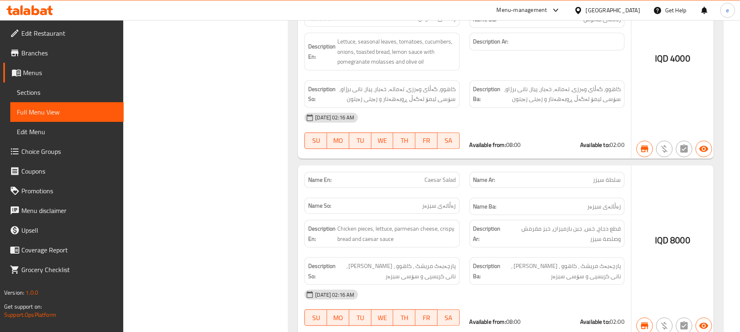
scroll to position [0, 0]
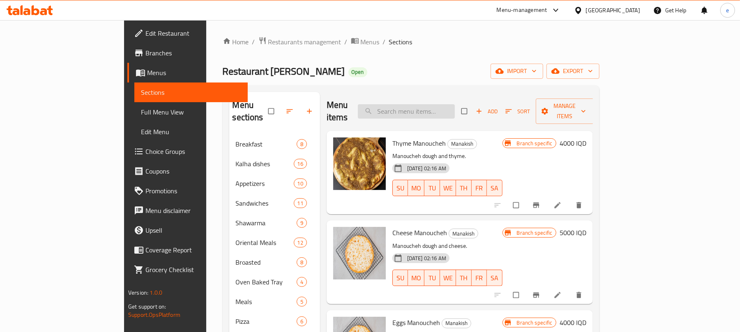
click at [438, 104] on input "search" at bounding box center [406, 111] width 97 height 14
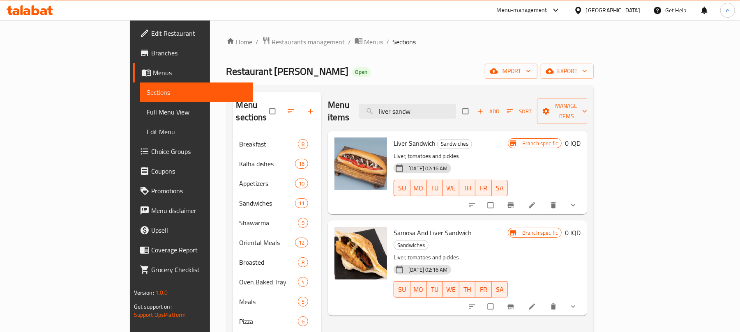
type input "liver sandw"
click at [584, 196] on button "show more" at bounding box center [574, 205] width 20 height 18
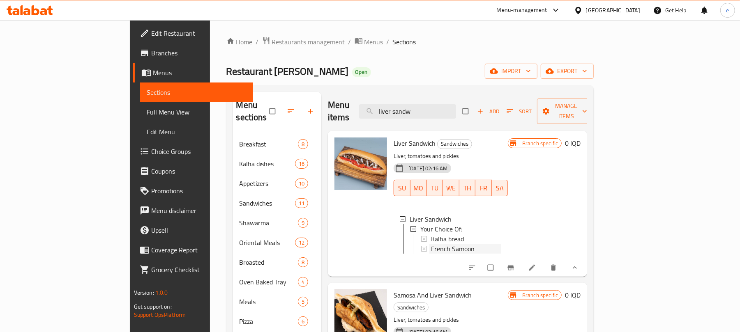
click at [431, 244] on span "French Samoon" at bounding box center [453, 249] width 44 height 10
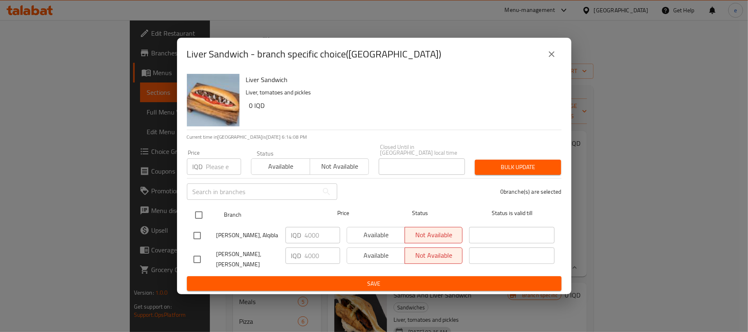
click at [201, 214] on input "checkbox" at bounding box center [198, 215] width 17 height 17
checkbox input "true"
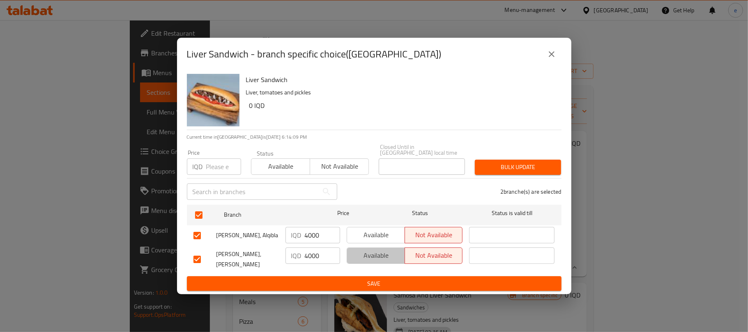
click at [357, 255] on span "Available" at bounding box center [375, 256] width 51 height 12
click at [367, 279] on span "Save" at bounding box center [373, 284] width 361 height 10
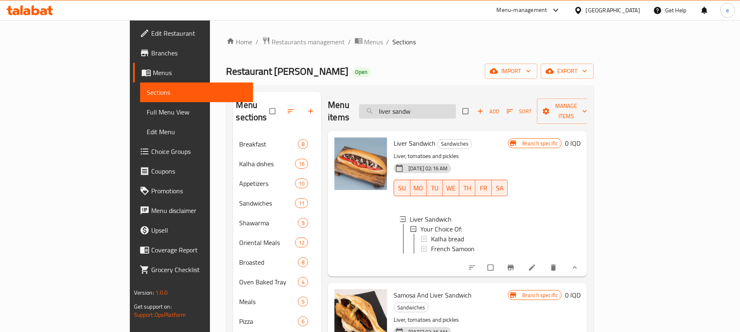
click at [426, 104] on input "liver sandw" at bounding box center [407, 111] width 97 height 14
paste input "Meat Shawarma Plate"
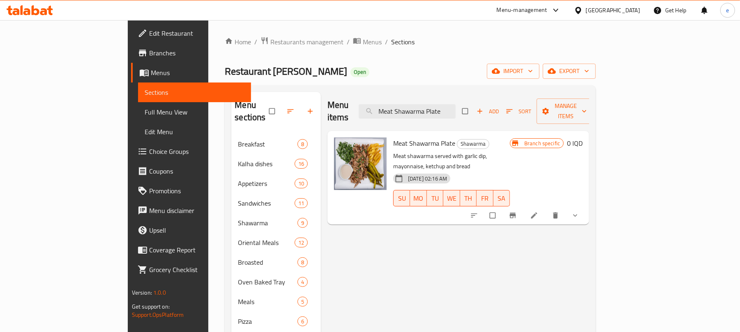
click at [579, 212] on icon "show more" at bounding box center [575, 216] width 8 height 8
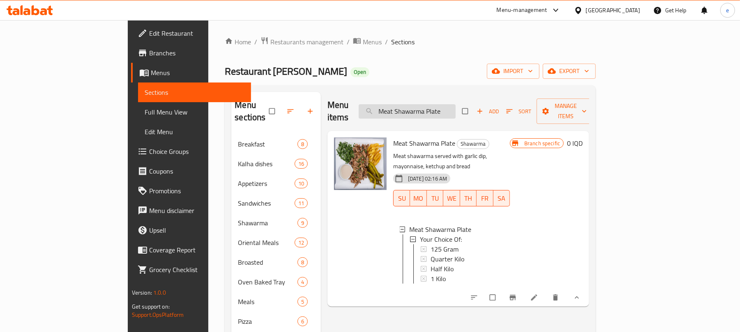
click at [447, 105] on input "Meat Shawarma Plate" at bounding box center [407, 111] width 97 height 14
paste input "ix"
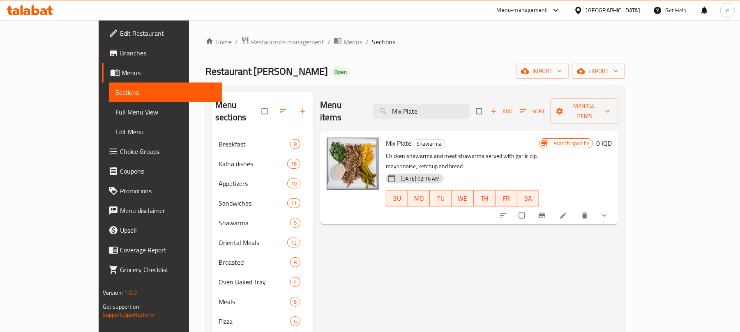
type input "Mix Plate"
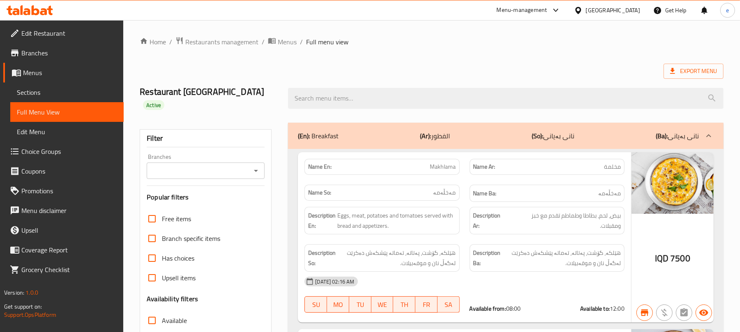
click at [255, 170] on icon "Open" at bounding box center [256, 171] width 4 height 2
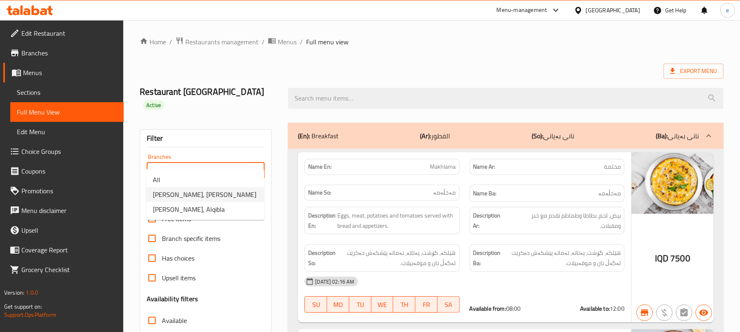
click at [207, 192] on li "[PERSON_NAME], [PERSON_NAME]" at bounding box center [205, 194] width 118 height 15
type input "[PERSON_NAME], [PERSON_NAME]"
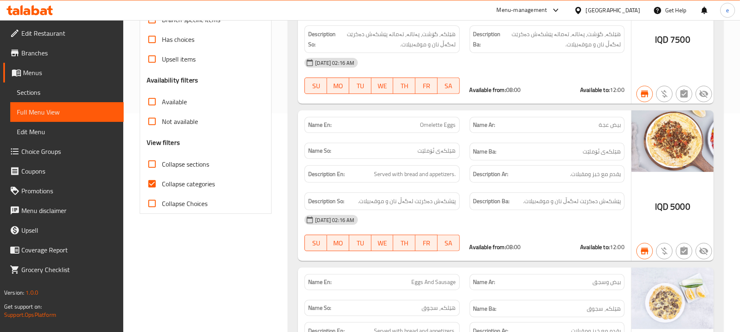
scroll to position [109, 0]
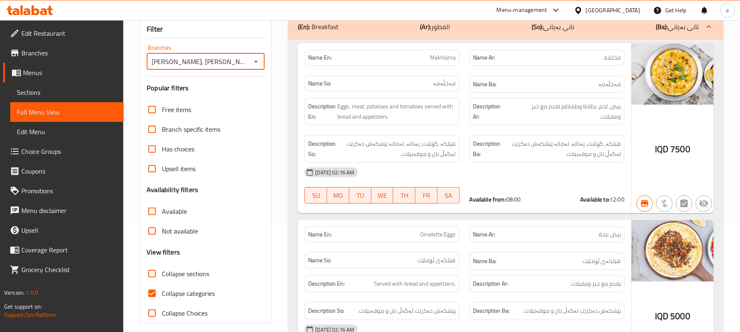
click at [160, 267] on input "Collapse sections" at bounding box center [152, 274] width 20 height 20
checkbox input "true"
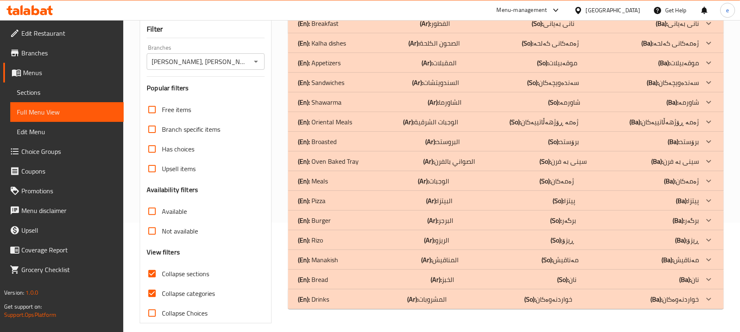
scroll to position [106, 0]
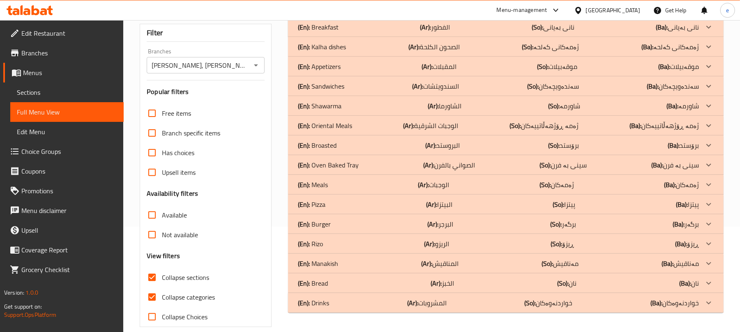
click at [352, 32] on div "(En): Manakish (Ar): المناقيش (So): مەناقیش (Ba): مەناقیش" at bounding box center [498, 27] width 401 height 10
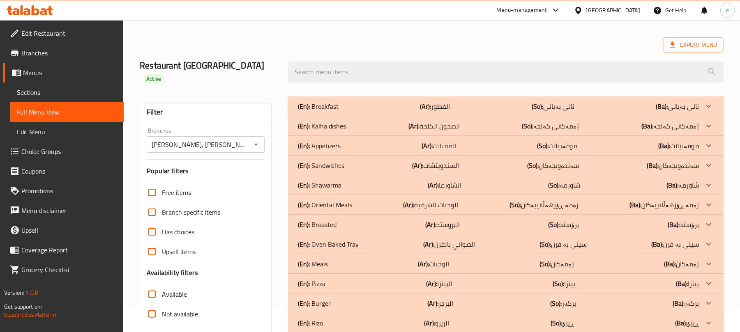
scroll to position [0, 0]
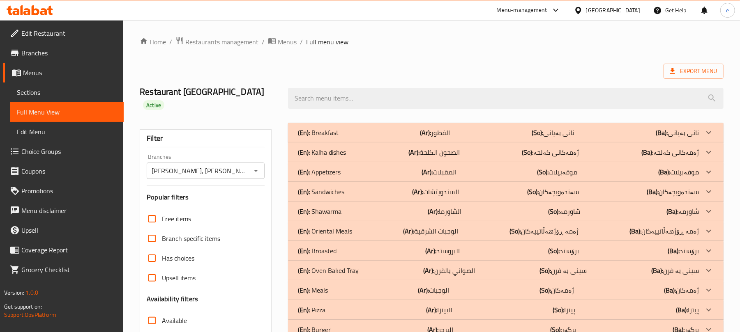
click at [329, 138] on p "(En): Sandwiches" at bounding box center [318, 133] width 41 height 10
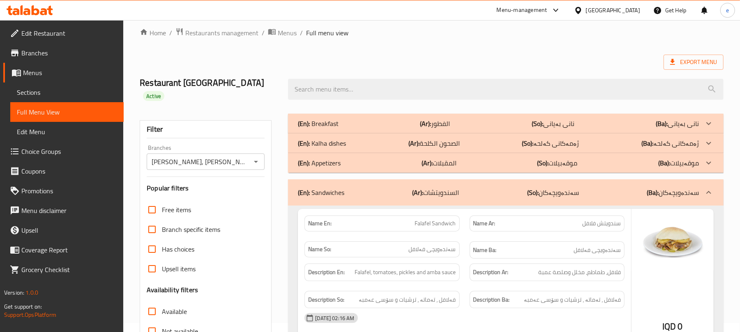
scroll to position [109, 0]
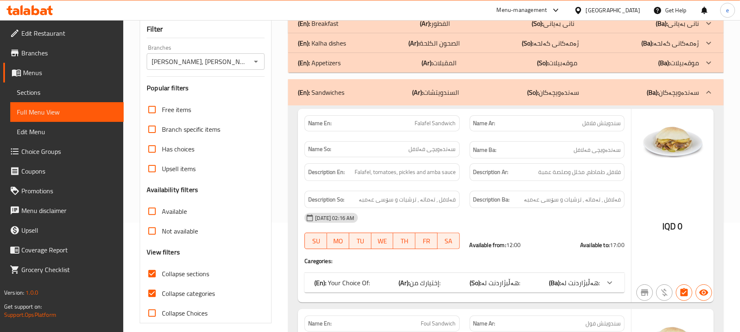
click at [497, 273] on div "(En): Your Choice Of: (Ar): إختيارك من: (So): هەڵبژاردنت لە: (Ba): هەڵبژاردنت ل…" at bounding box center [464, 283] width 320 height 20
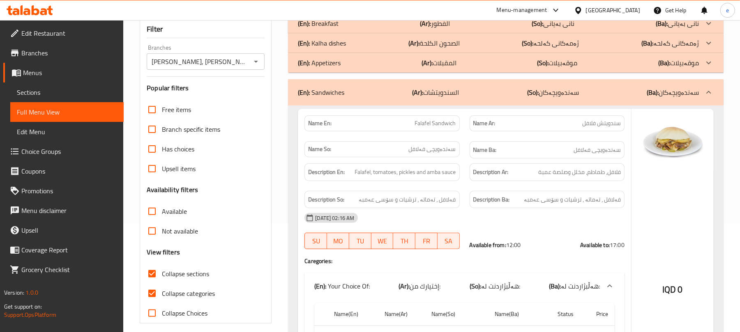
click at [159, 284] on input "Collapse categories" at bounding box center [152, 294] width 20 height 20
checkbox input "false"
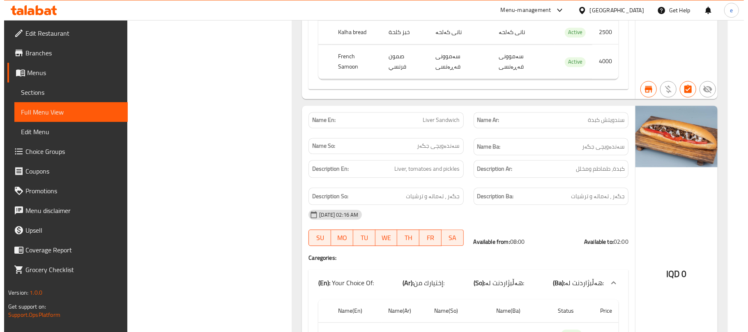
scroll to position [0, 0]
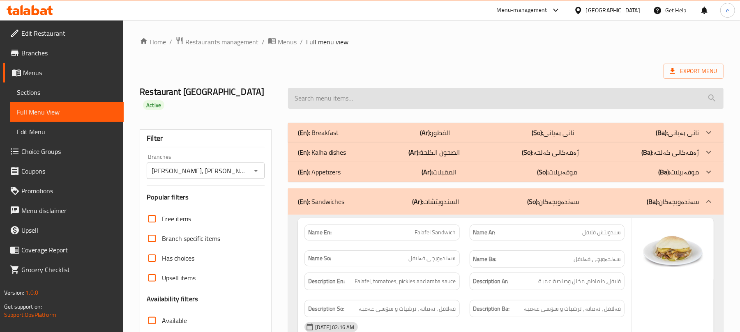
click at [323, 100] on input "search" at bounding box center [505, 98] width 435 height 21
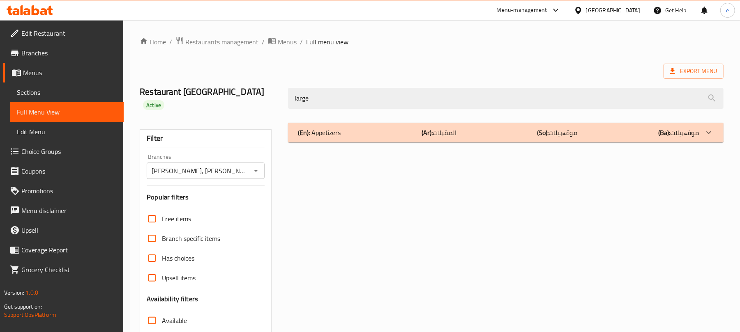
type input "large"
click at [391, 128] on div "(En): Appetizers (Ar): المقبلات (So): موقەبیلات (Ba): موقەبیلات" at bounding box center [498, 133] width 401 height 10
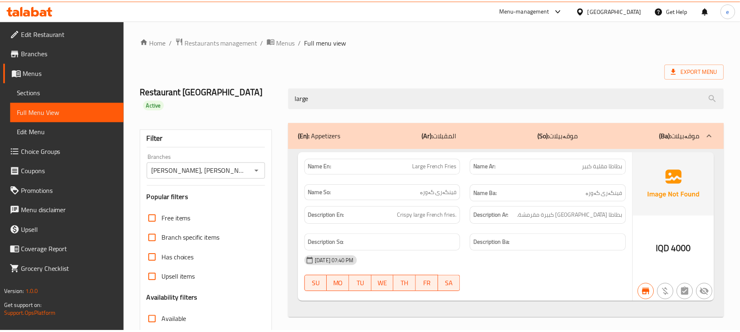
scroll to position [106, 0]
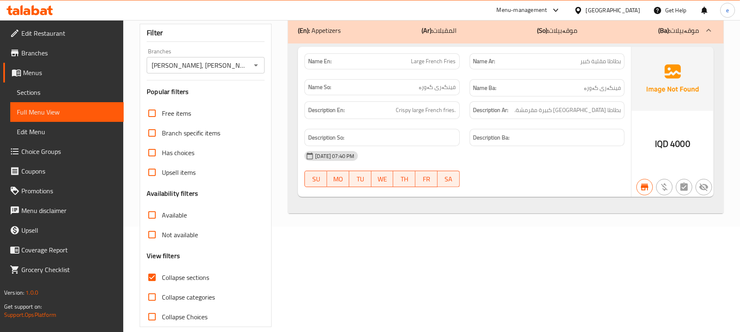
click at [253, 60] on icon "Open" at bounding box center [256, 65] width 10 height 10
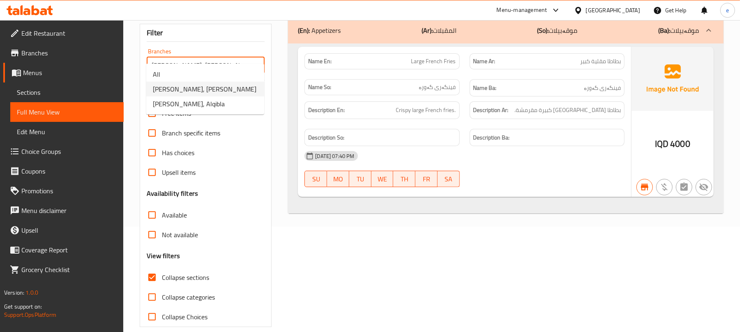
click at [391, 221] on div "(En): Appetizers (Ar): المقبلات (So): موقەبیلات (Ba): موقەبیلات Name En: Large …" at bounding box center [505, 172] width 445 height 320
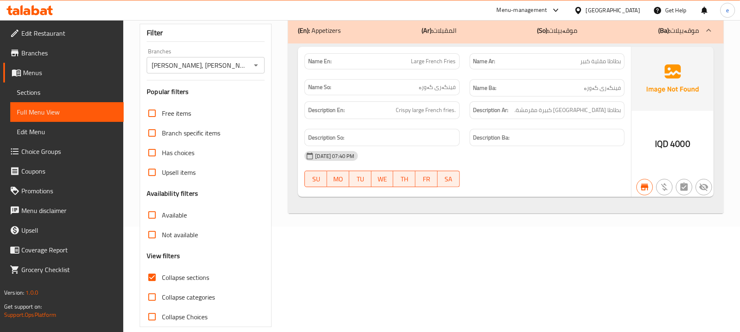
click at [262, 57] on div "[PERSON_NAME], Al Ashar Branches" at bounding box center [206, 65] width 118 height 16
click at [255, 60] on icon "Open" at bounding box center [256, 65] width 10 height 10
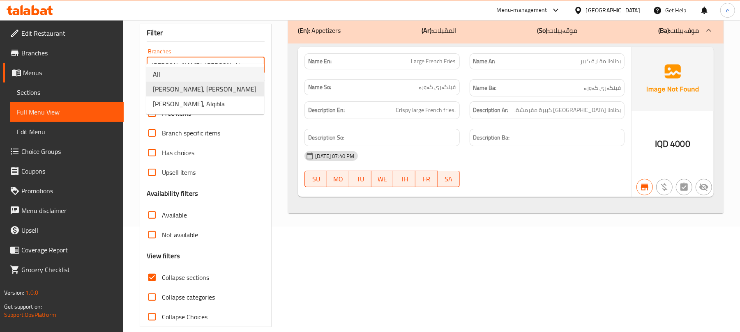
click at [216, 73] on li "All" at bounding box center [205, 74] width 118 height 15
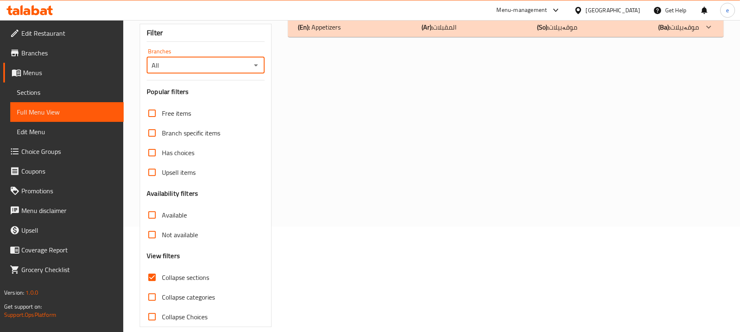
click at [257, 60] on icon "Open" at bounding box center [256, 65] width 10 height 10
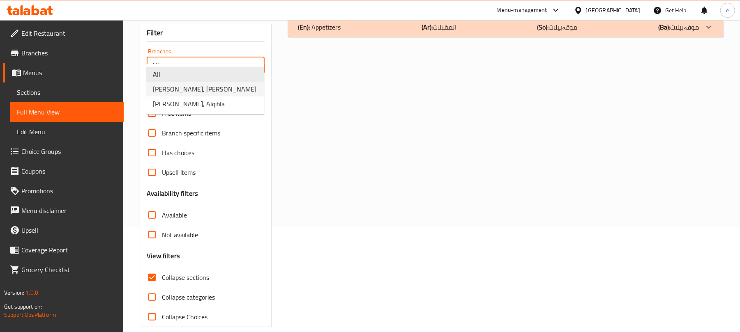
click at [220, 86] on li "[PERSON_NAME], [PERSON_NAME]" at bounding box center [205, 89] width 118 height 15
type input "[PERSON_NAME], [PERSON_NAME]"
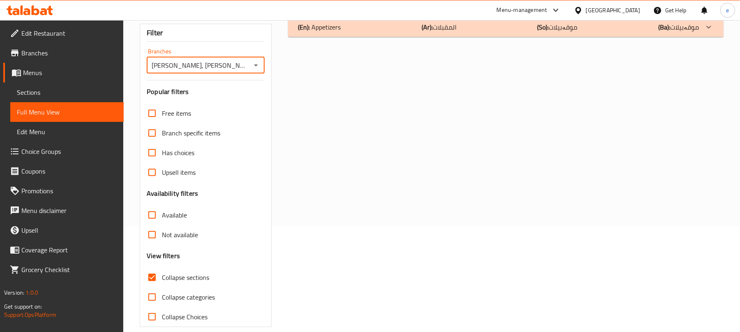
scroll to position [0, 0]
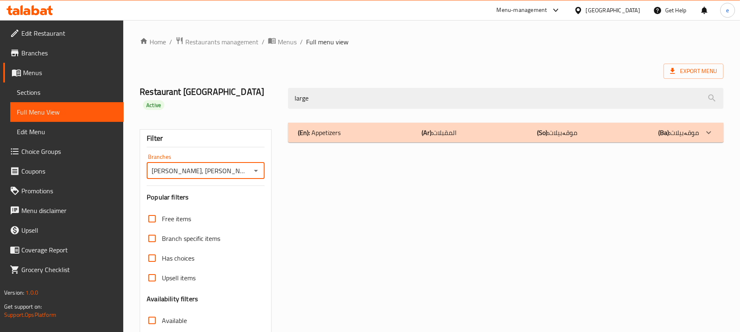
drag, startPoint x: 343, startPoint y: 93, endPoint x: 263, endPoint y: 100, distance: 80.0
click at [263, 100] on div "Restaurant [GEOGRAPHIC_DATA] Active large" at bounding box center [431, 98] width 593 height 49
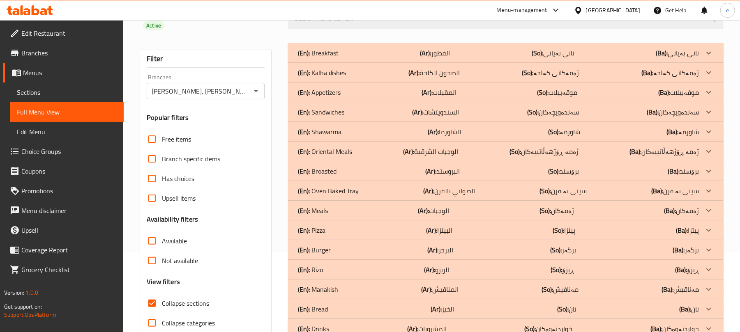
scroll to position [106, 0]
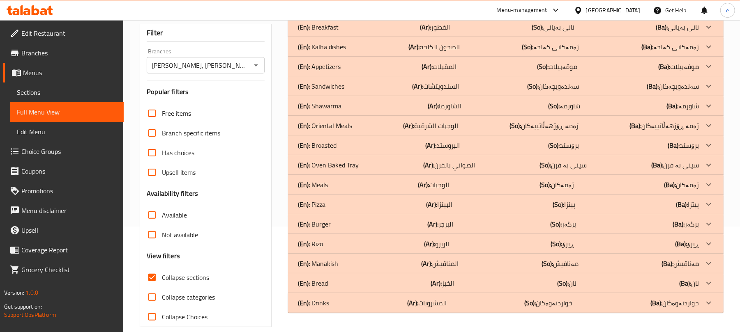
click at [336, 32] on p "(En): Manakish" at bounding box center [318, 27] width 41 height 10
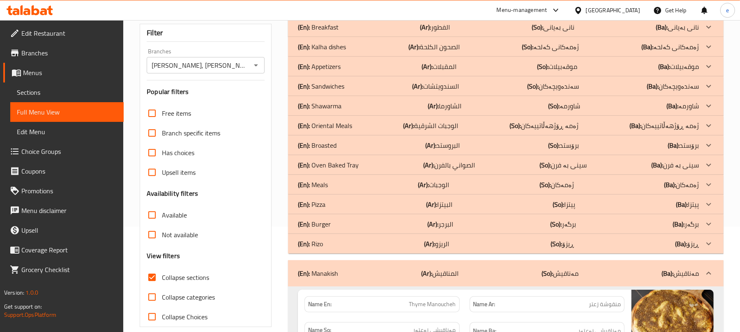
scroll to position [0, 0]
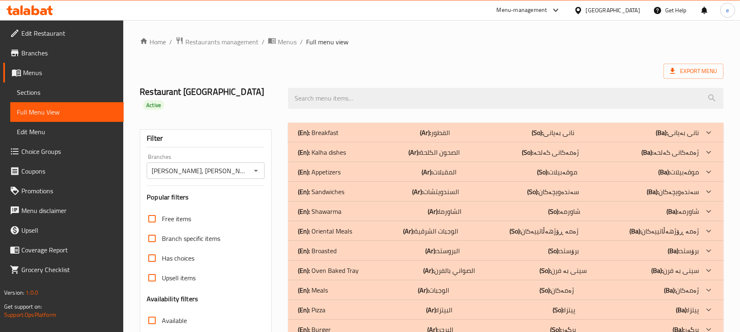
click at [337, 138] on p "(En): Sandwiches" at bounding box center [318, 133] width 41 height 10
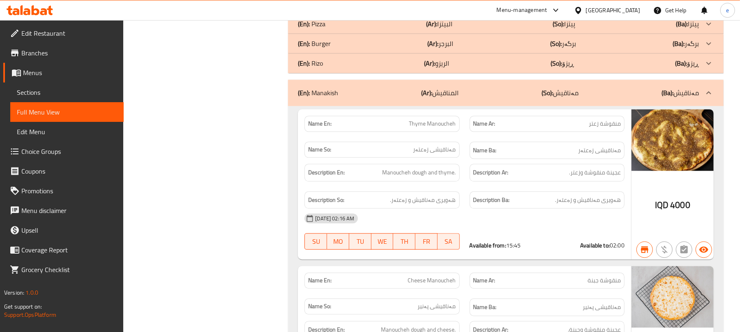
scroll to position [3385, 0]
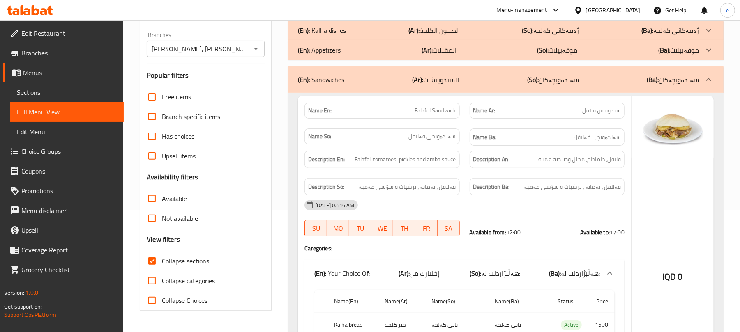
scroll to position [0, 0]
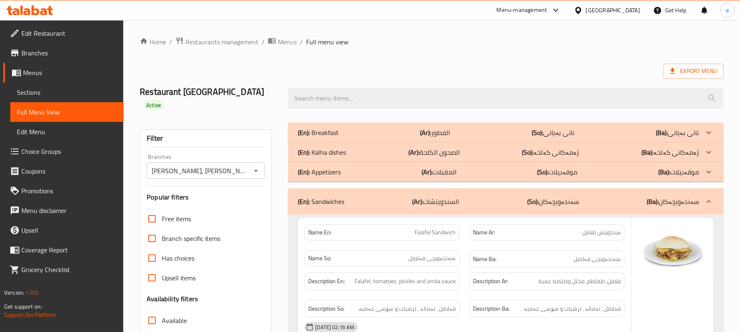
click at [421, 198] on div "(En): Sandwiches (Ar): السندويتشات (So): سەندەویچەکان (Ba): سەندەویچەکان" at bounding box center [505, 202] width 435 height 26
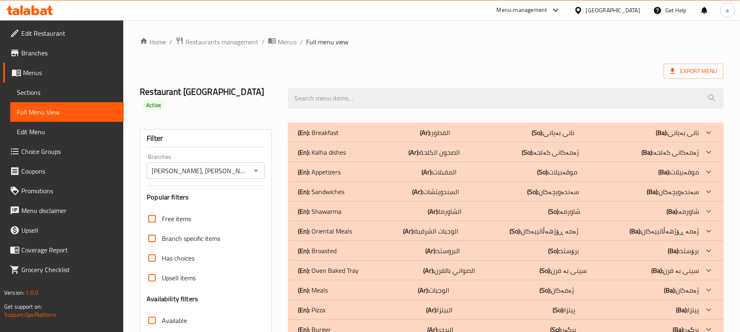
click at [349, 138] on div "(En): Shawarma (Ar): الشاورما (So): شاورمە (Ba): شاورمە" at bounding box center [498, 133] width 401 height 10
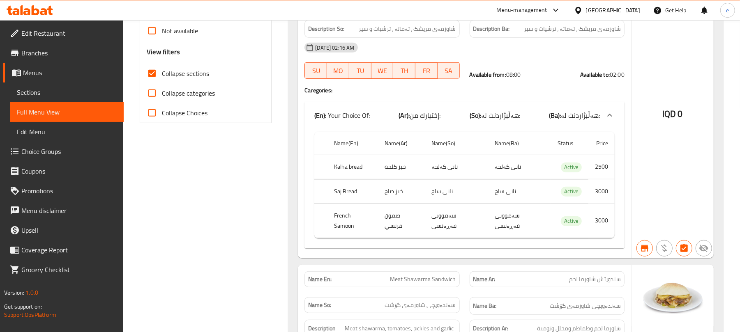
scroll to position [109, 0]
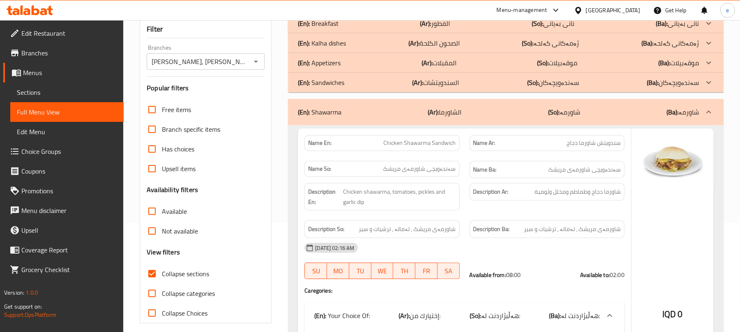
click at [154, 284] on input "Collapse categories" at bounding box center [152, 294] width 20 height 20
checkbox input "true"
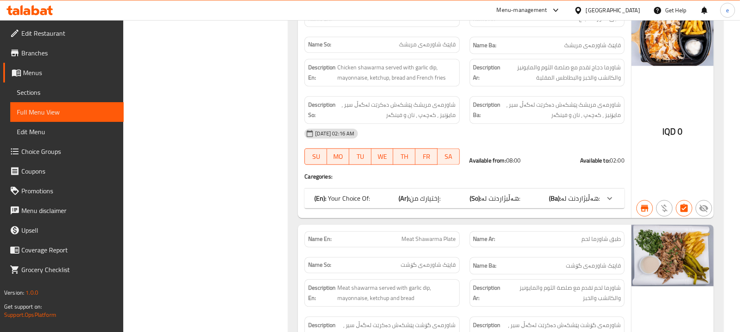
scroll to position [1205, 0]
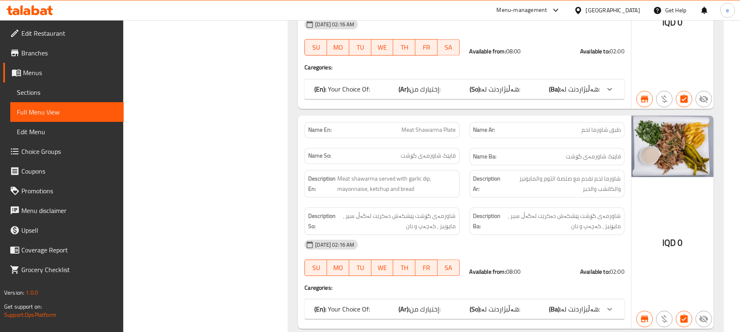
click at [428, 126] on span "Meat Shawarma Plate" at bounding box center [429, 130] width 54 height 9
copy span "Meat Shawarma Plate"
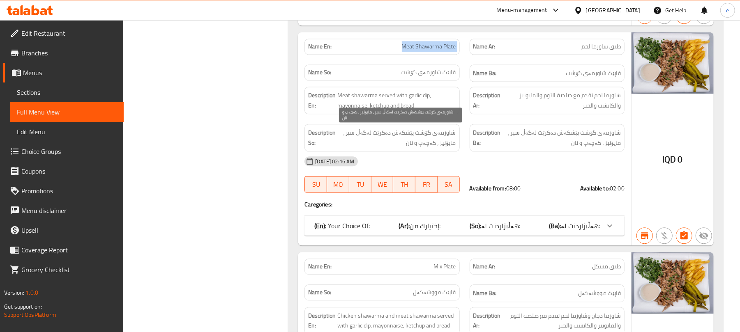
scroll to position [1314, 0]
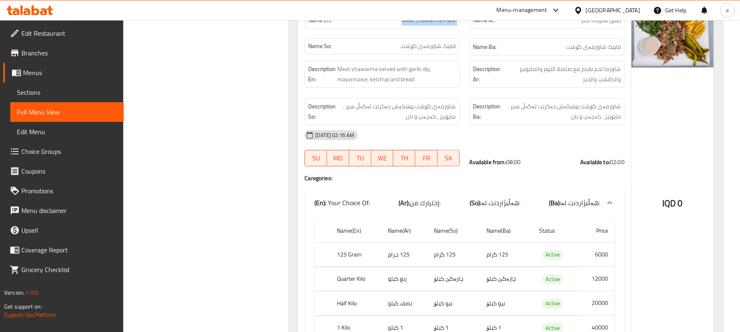
scroll to position [1424, 0]
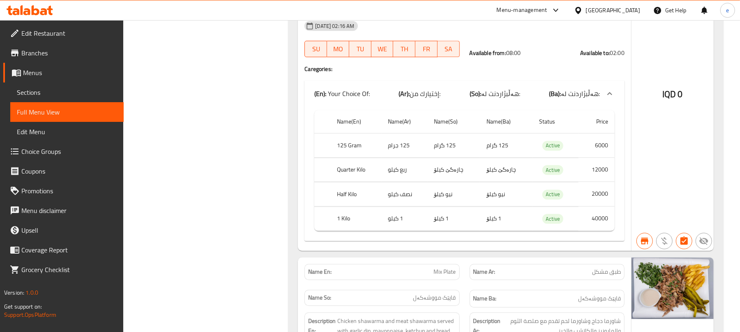
click at [396, 163] on td "ربع كيلو" at bounding box center [405, 170] width 46 height 24
copy td "كيلو"
click at [401, 162] on td "ربع كيلو" at bounding box center [405, 170] width 46 height 24
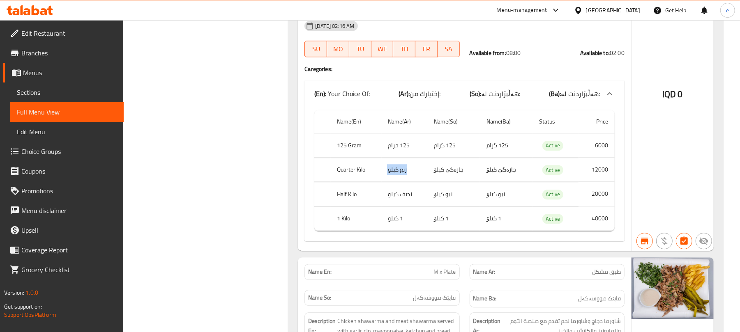
click at [401, 162] on td "ربع كيلو" at bounding box center [405, 170] width 46 height 24
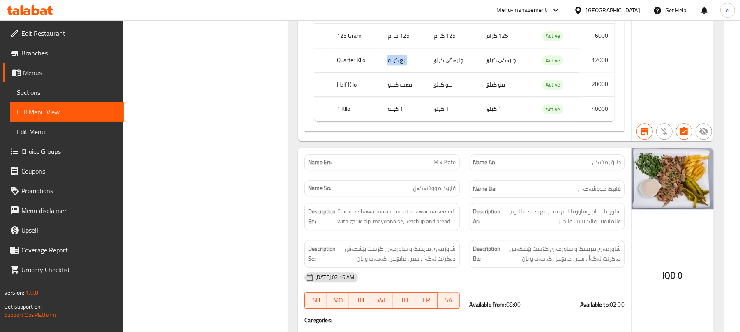
scroll to position [1643, 0]
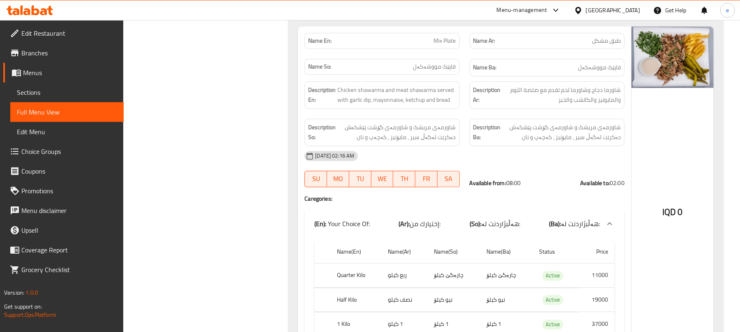
scroll to position [1533, 0]
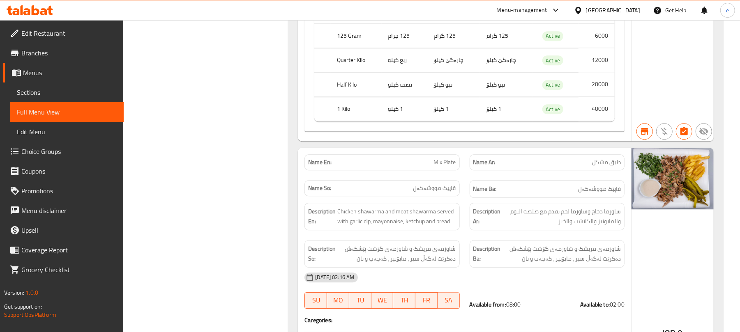
click at [444, 163] on span "Mix Plate" at bounding box center [445, 162] width 22 height 9
copy span "Mix Plate"
click at [685, 232] on div "IQD 0" at bounding box center [672, 313] width 82 height 330
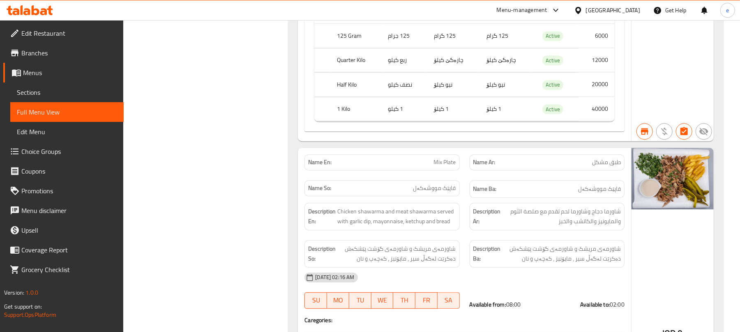
click at [43, 10] on icon at bounding box center [43, 11] width 7 height 7
